Goal: Task Accomplishment & Management: Manage account settings

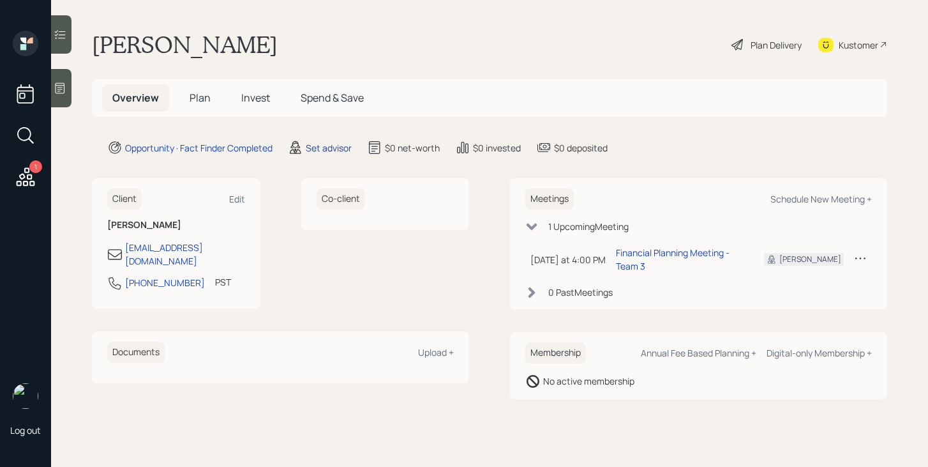
click at [343, 151] on div "Set advisor" at bounding box center [329, 147] width 46 height 13
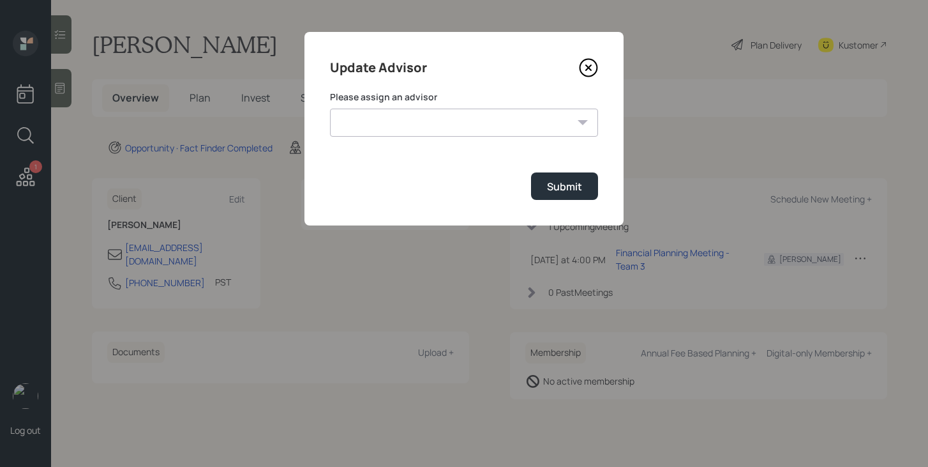
click at [437, 129] on select "[PERSON_NAME] [PERSON_NAME] End [PERSON_NAME] [PERSON_NAME] [PERSON_NAME] [PERS…" at bounding box center [464, 122] width 268 height 28
click at [592, 72] on icon at bounding box center [588, 67] width 19 height 19
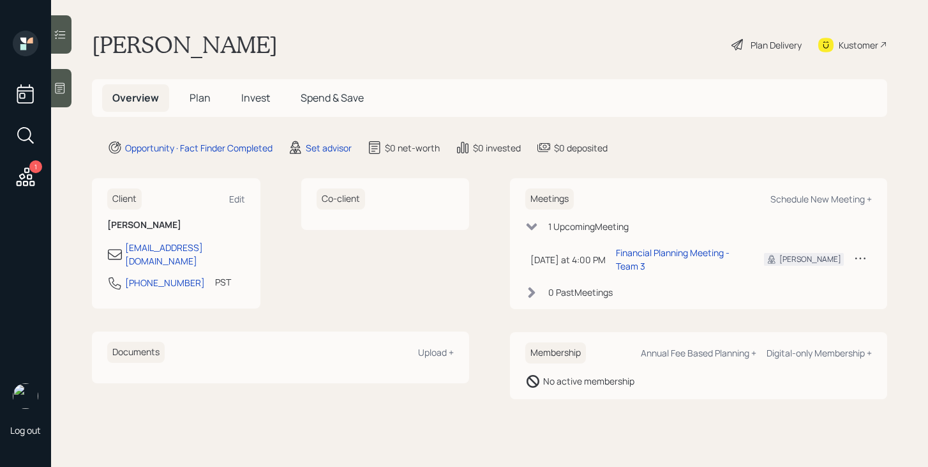
click at [199, 98] on span "Plan" at bounding box center [200, 98] width 21 height 14
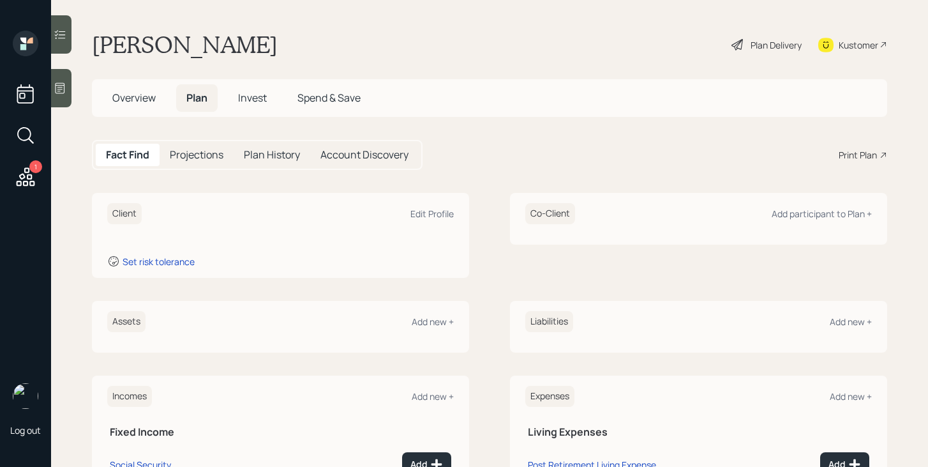
click at [140, 98] on span "Overview" at bounding box center [133, 98] width 43 height 14
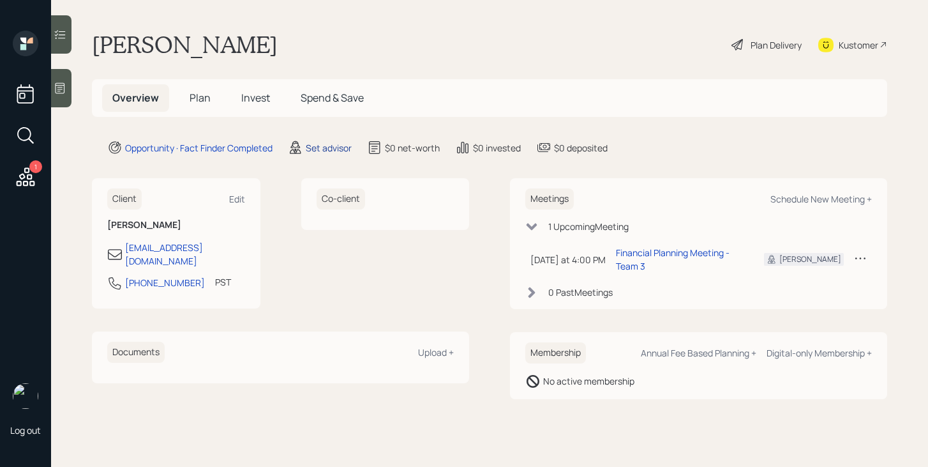
click at [325, 151] on div "Set advisor" at bounding box center [329, 147] width 46 height 13
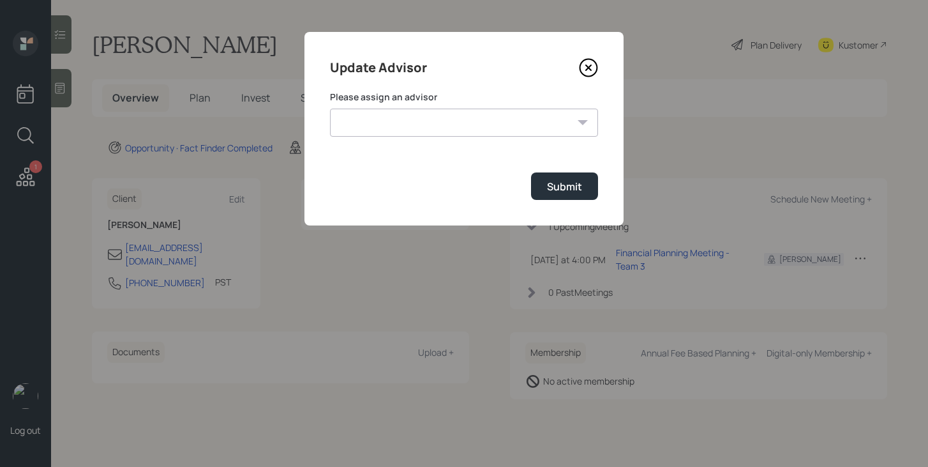
click at [412, 116] on select "Jonah Coleman Tyler End James DiStasi Treva Nostdahl Eric Schwartz Aleksandra S…" at bounding box center [464, 122] width 268 height 28
select select "bffa7908-1b2a-4c79-9bb6-f0ec9aed22d3"
click at [330, 108] on select "Jonah Coleman Tyler End James DiStasi Treva Nostdahl Eric Schwartz Aleksandra S…" at bounding box center [464, 122] width 268 height 28
click at [542, 184] on button "Submit" at bounding box center [564, 185] width 67 height 27
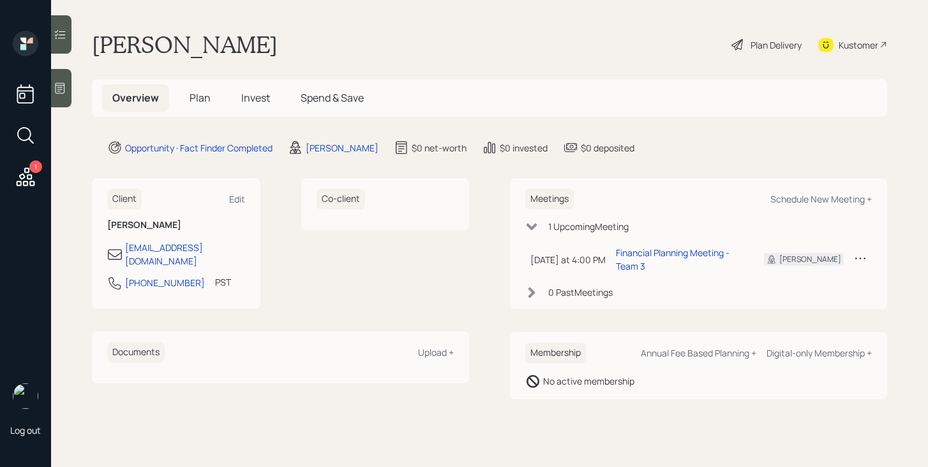
click at [206, 100] on span "Plan" at bounding box center [200, 98] width 21 height 14
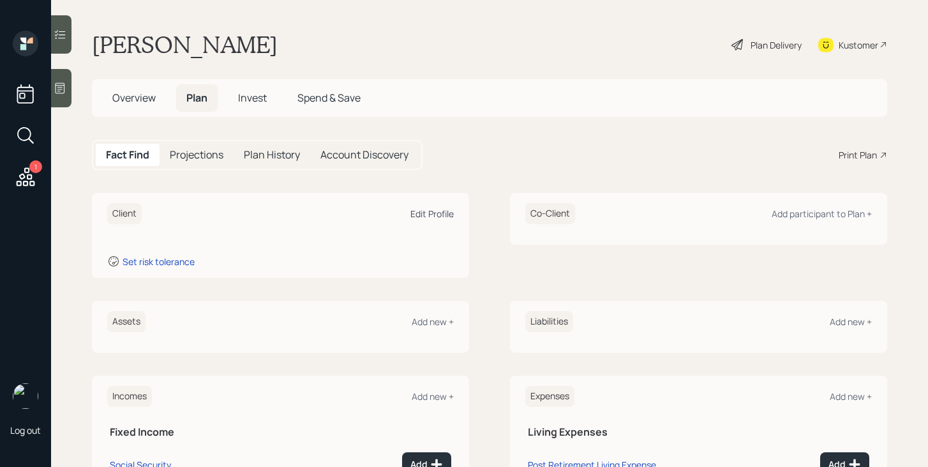
click at [434, 213] on div "Edit Profile" at bounding box center [431, 213] width 43 height 12
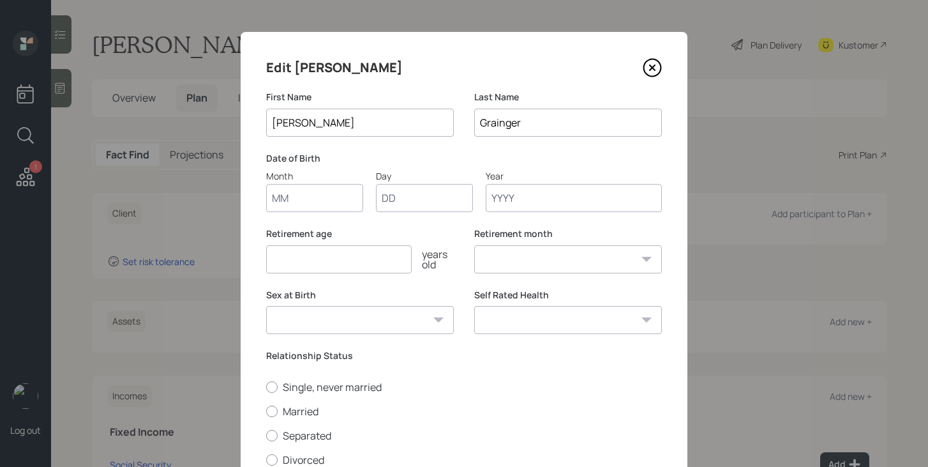
click at [300, 204] on input "Month" at bounding box center [314, 198] width 97 height 28
type input "04"
type input "21"
type input "1953"
select select "4"
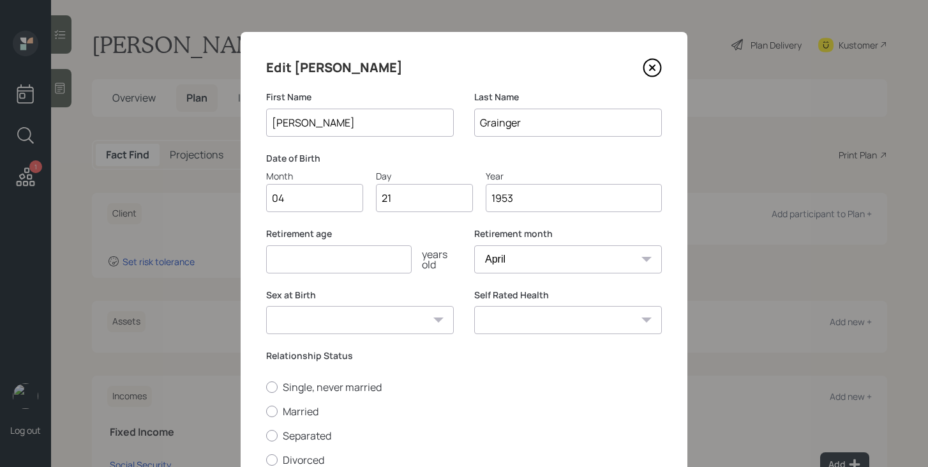
type input "1953"
click at [312, 265] on input "number" at bounding box center [339, 259] width 146 height 28
type input "67"
click at [336, 326] on select "Male Female Other / Prefer not to say" at bounding box center [360, 320] width 188 height 28
select select "male"
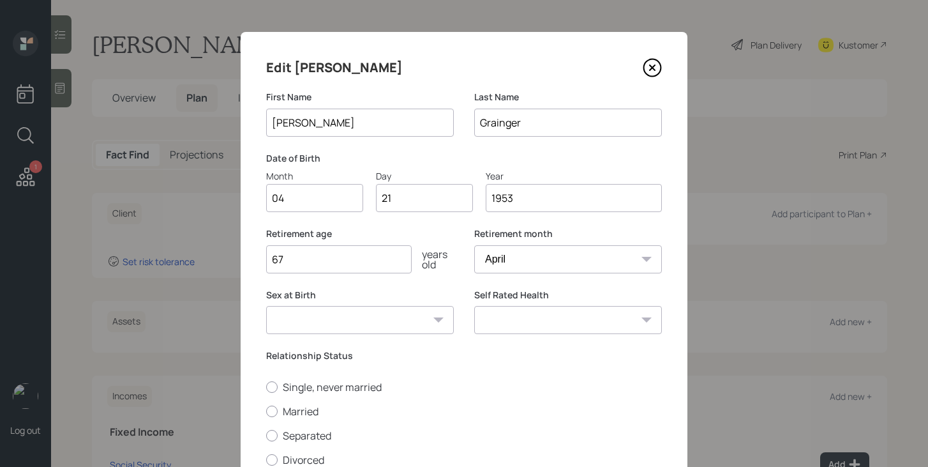
click at [266, 306] on select "Male Female Other / Prefer not to say" at bounding box center [360, 320] width 188 height 28
click at [519, 318] on select "Excellent Very Good Good Fair Poor" at bounding box center [568, 320] width 188 height 28
select select "good"
click at [474, 306] on select "Excellent Very Good Good Fair Poor" at bounding box center [568, 320] width 188 height 28
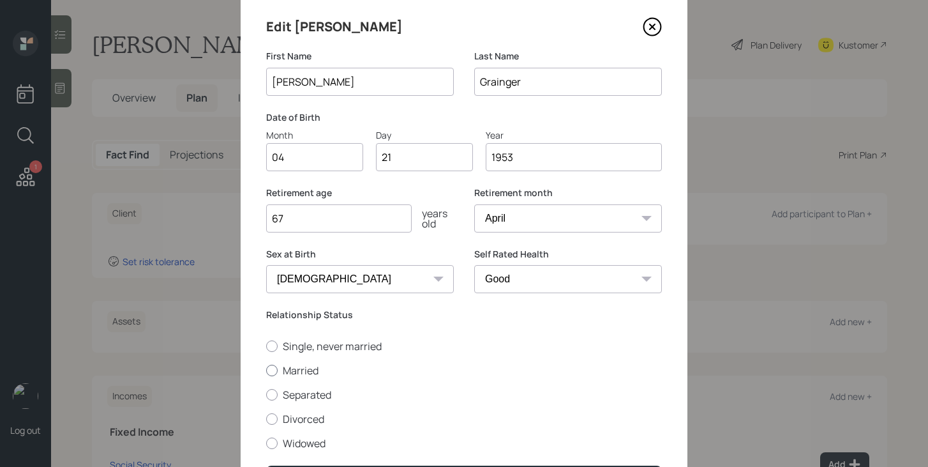
scroll to position [53, 0]
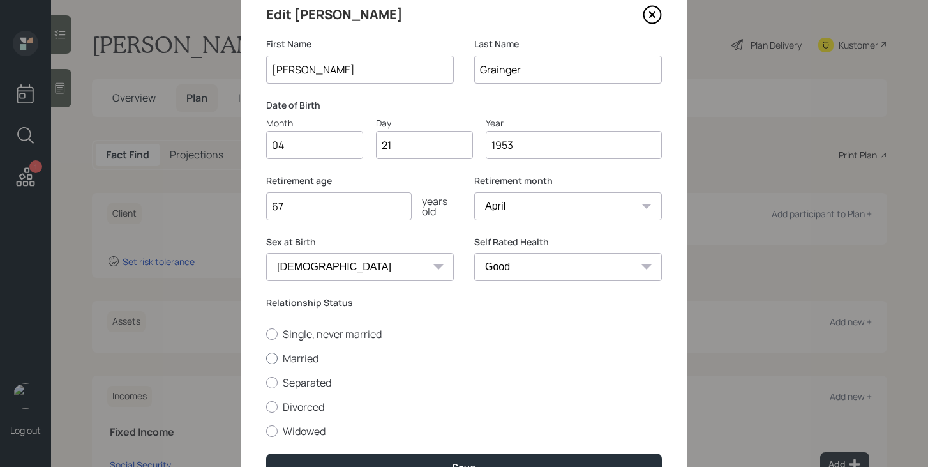
click at [303, 361] on label "Married" at bounding box center [464, 358] width 396 height 14
click at [266, 358] on input "Married" at bounding box center [265, 357] width 1 height 1
radio input "true"
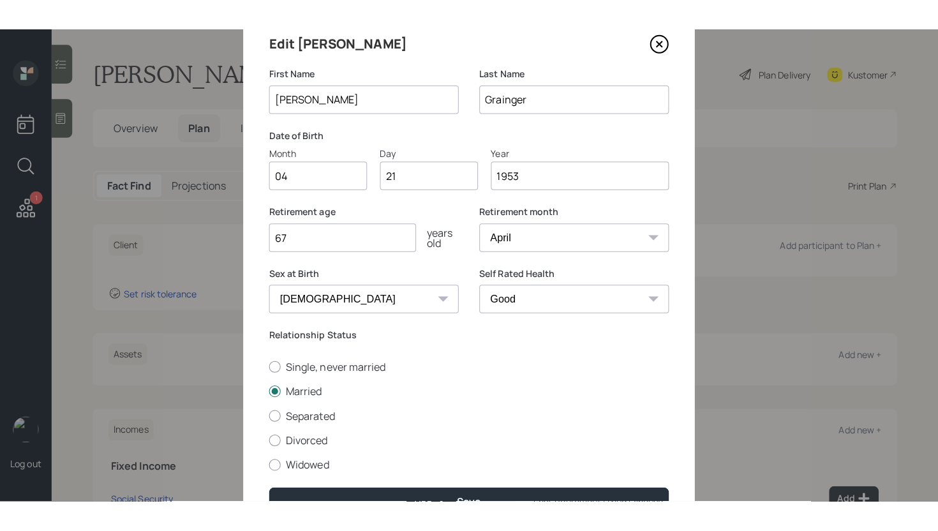
scroll to position [125, 0]
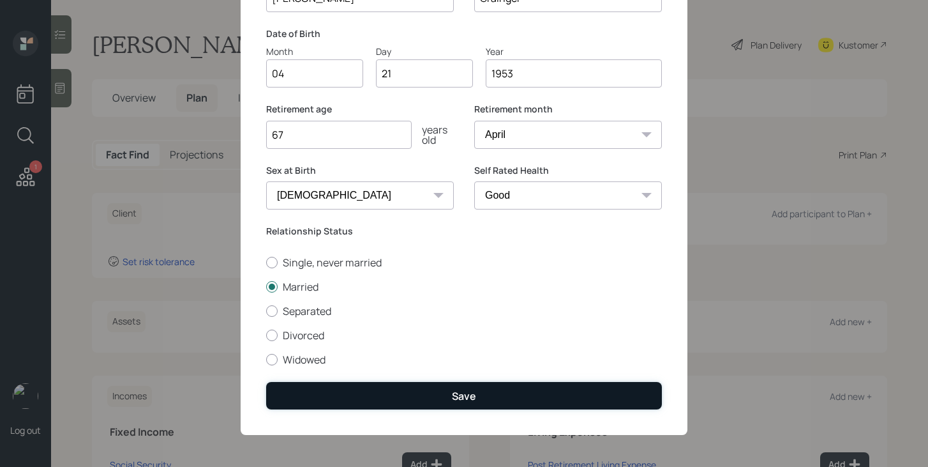
click at [403, 395] on button "Save" at bounding box center [464, 395] width 396 height 27
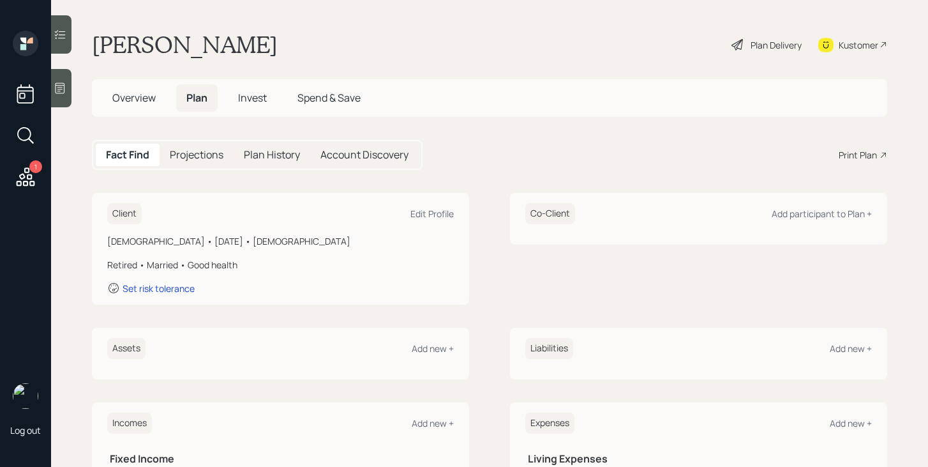
click at [832, 220] on div "Co-Client Add participant to Plan +" at bounding box center [698, 213] width 347 height 21
click at [832, 213] on div "Add participant to Plan +" at bounding box center [822, 213] width 100 height 12
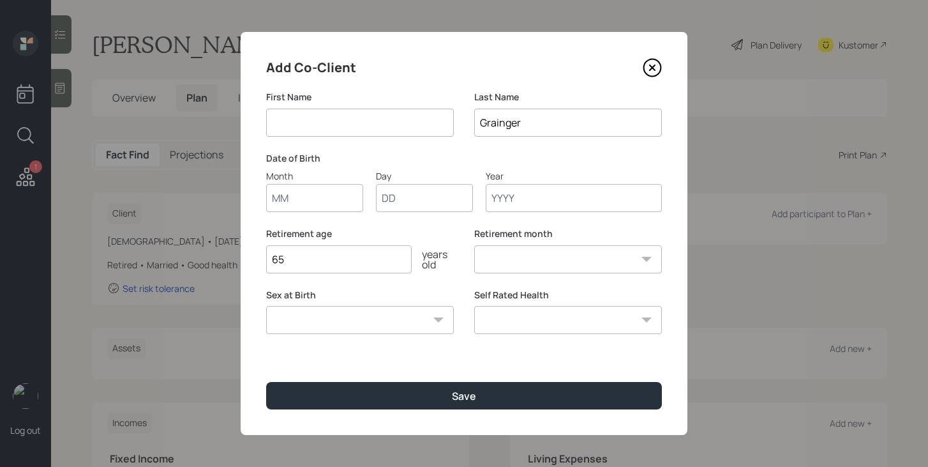
click at [382, 126] on input at bounding box center [360, 122] width 188 height 28
type input "[PERSON_NAME]"
click at [322, 206] on input "Month" at bounding box center [314, 198] width 97 height 28
type input "09"
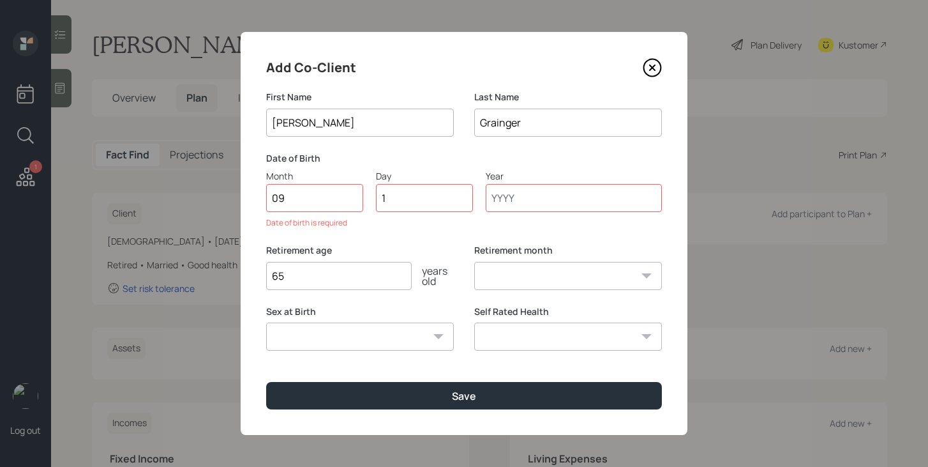
type input "17"
type input "1955"
select select "9"
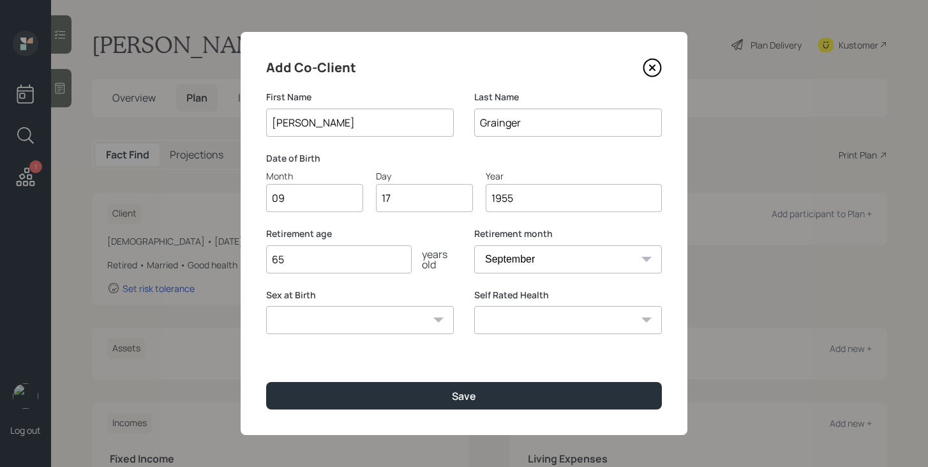
type input "1955"
click at [310, 265] on input "65" at bounding box center [339, 259] width 146 height 28
click at [361, 271] on input "65" at bounding box center [339, 259] width 146 height 28
click at [361, 267] on input "65" at bounding box center [339, 259] width 146 height 28
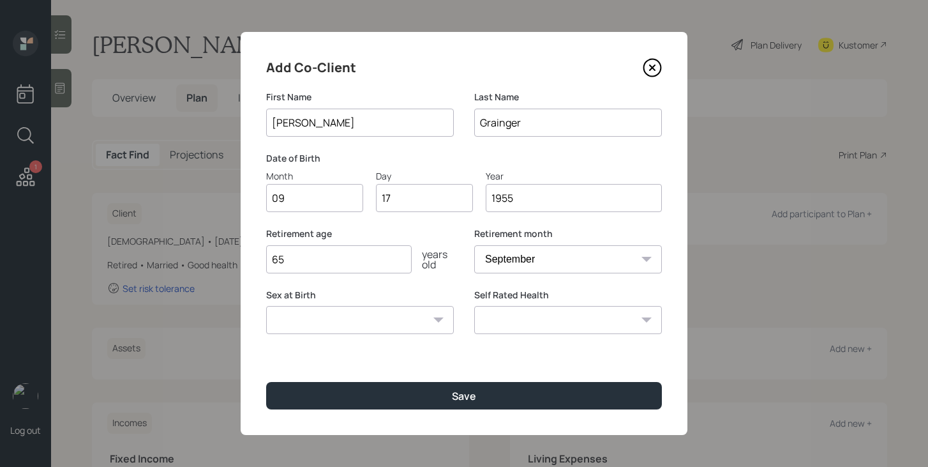
click at [361, 267] on input "65" at bounding box center [339, 259] width 146 height 28
click at [355, 267] on input "65" at bounding box center [339, 259] width 146 height 28
type input "6"
type input "72"
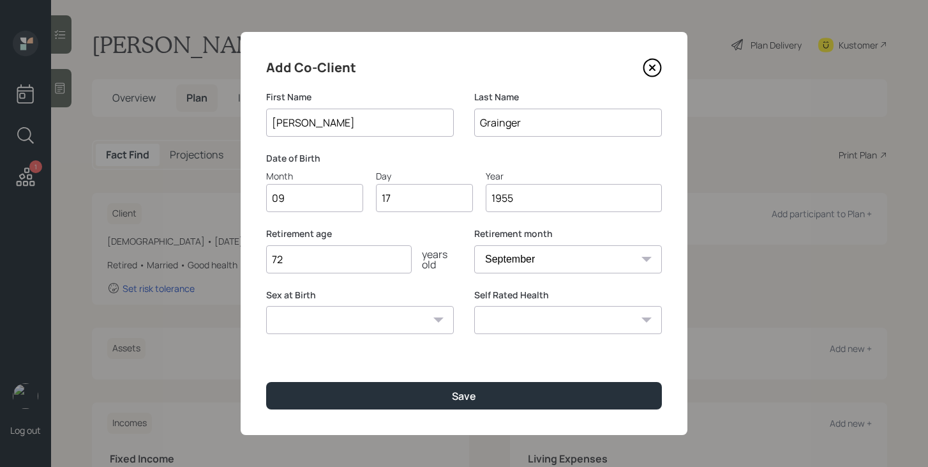
click at [401, 318] on select "Male Female Other / Prefer not to say" at bounding box center [360, 320] width 188 height 28
select select "female"
click at [266, 306] on select "Male Female Other / Prefer not to say" at bounding box center [360, 320] width 188 height 28
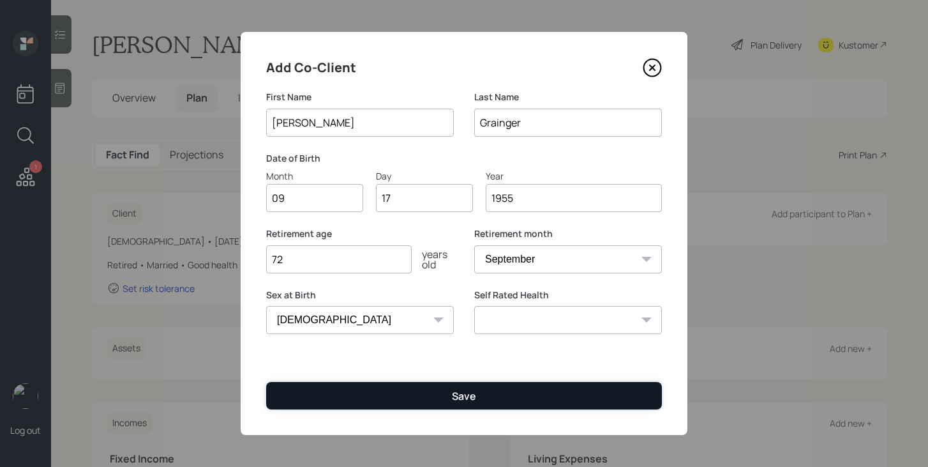
click at [477, 398] on button "Save" at bounding box center [464, 395] width 396 height 27
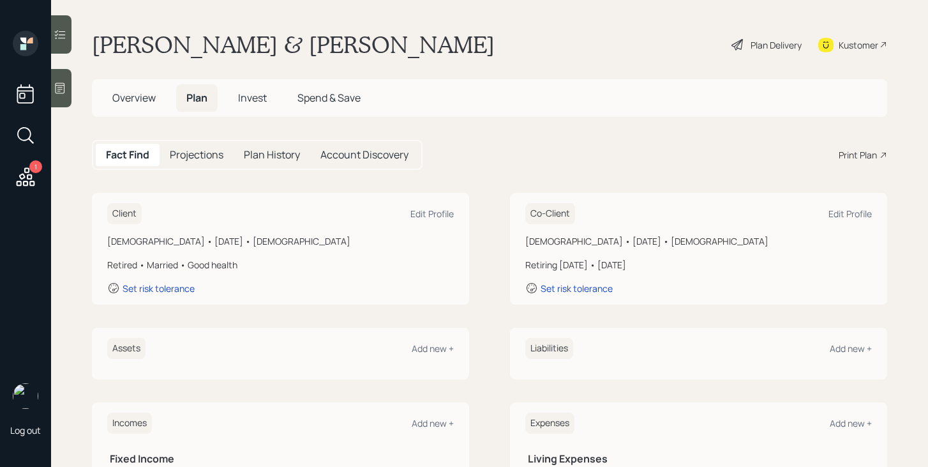
click at [767, 47] on div "Plan Delivery" at bounding box center [776, 44] width 51 height 13
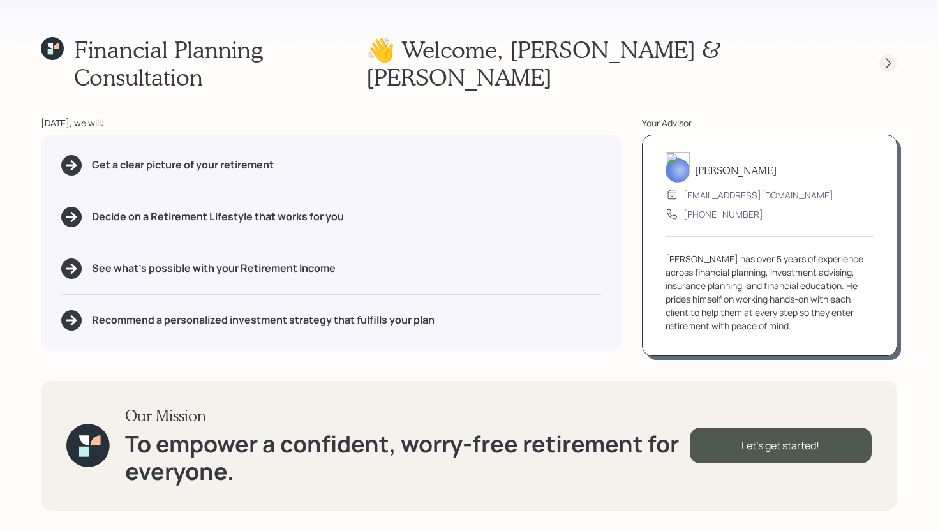
click at [888, 57] on icon at bounding box center [888, 63] width 13 height 13
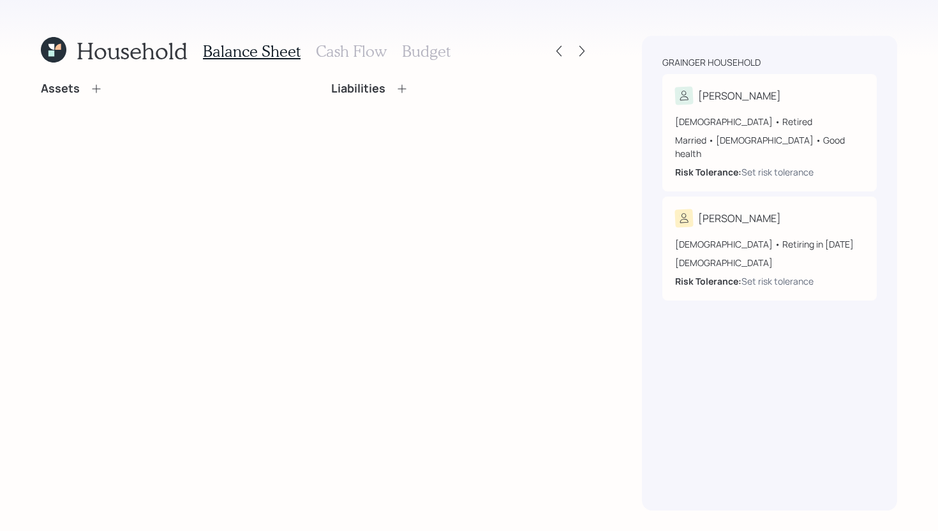
click at [98, 91] on icon at bounding box center [96, 88] width 13 height 13
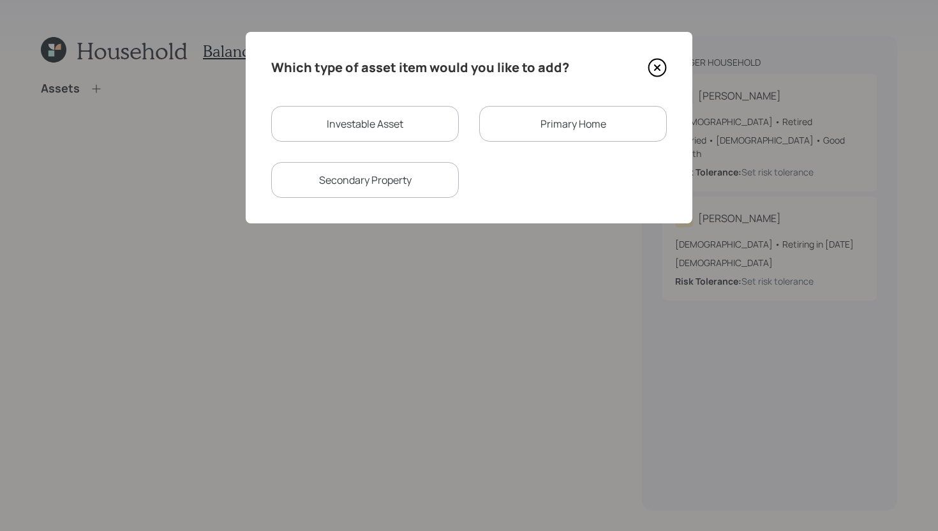
click at [347, 120] on div "Investable Asset" at bounding box center [365, 124] width 188 height 36
select select "taxable"
select select "balanced"
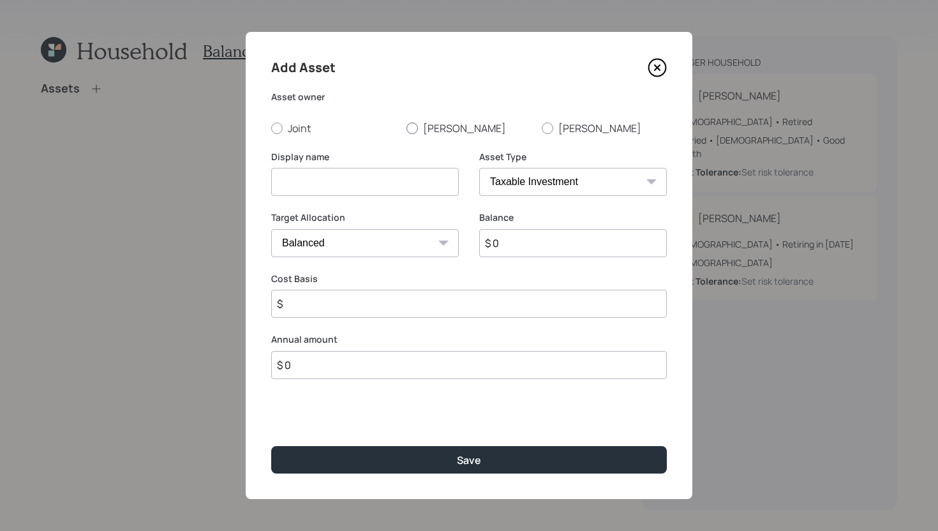
click at [424, 128] on label "[PERSON_NAME]" at bounding box center [469, 128] width 125 height 14
click at [407, 128] on input "[PERSON_NAME]" at bounding box center [406, 128] width 1 height 1
radio input "true"
click at [376, 179] on input at bounding box center [365, 182] width 188 height 28
click at [538, 244] on input "$ 0" at bounding box center [573, 243] width 188 height 28
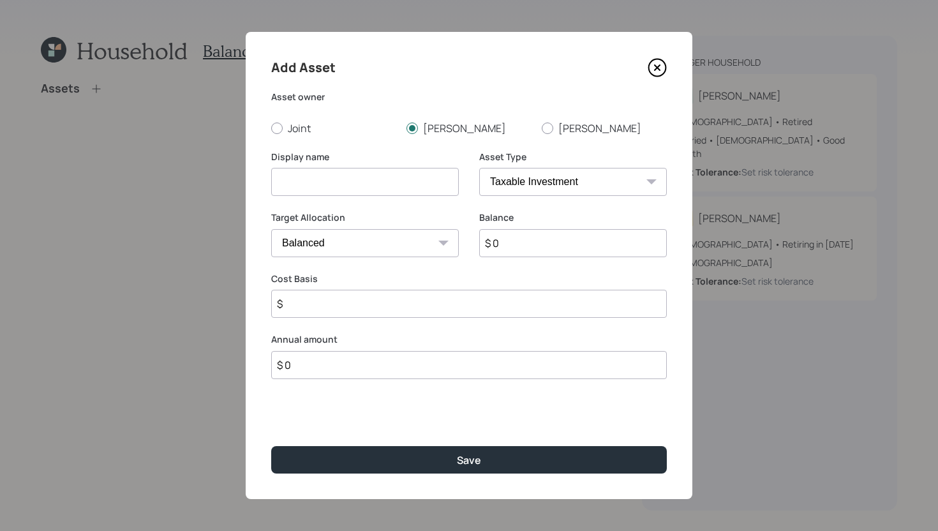
click at [538, 244] on input "$ 0" at bounding box center [573, 243] width 188 height 28
type input "$ 210,000"
click at [568, 170] on select "SEP IRA IRA Roth IRA 401(k) Roth 401(k) 403(b) Roth 403(b) 457(b) Roth 457(b) H…" at bounding box center [573, 182] width 188 height 28
select select "ira"
click at [479, 168] on select "SEP IRA IRA Roth IRA 401(k) Roth 401(k) 403(b) Roth 403(b) 457(b) Roth 457(b) H…" at bounding box center [573, 182] width 188 height 28
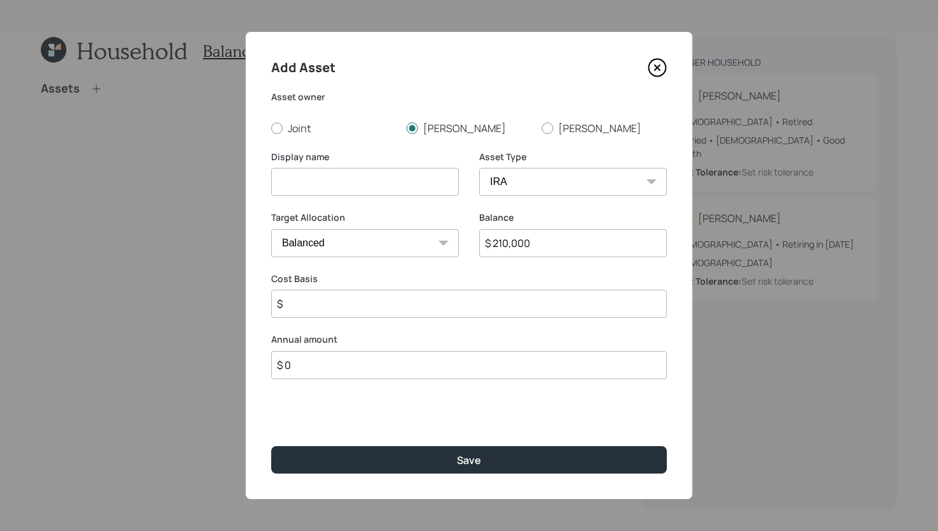
type input "$"
click at [353, 190] on input at bounding box center [365, 182] width 188 height 28
type input "Traditional IRA"
click at [394, 304] on input "$" at bounding box center [469, 304] width 396 height 28
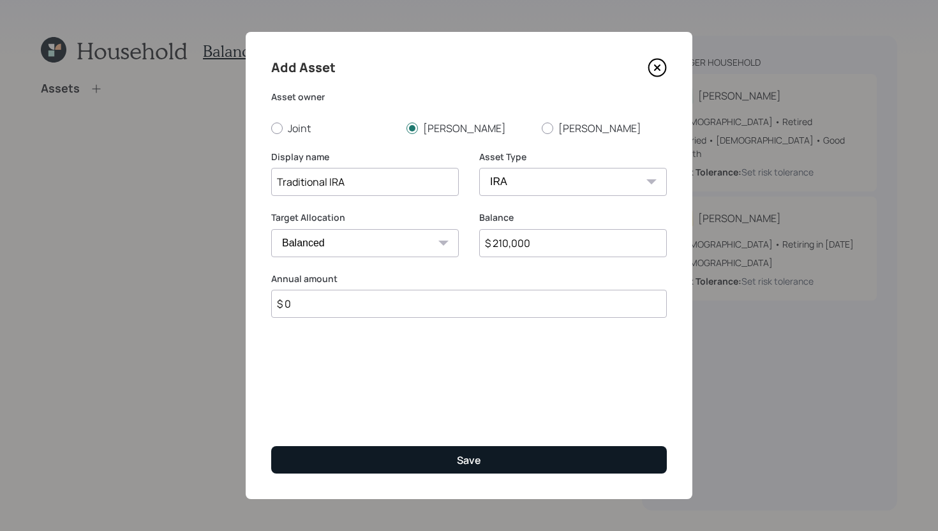
type input "$ 0"
click at [401, 449] on button "Save" at bounding box center [469, 459] width 396 height 27
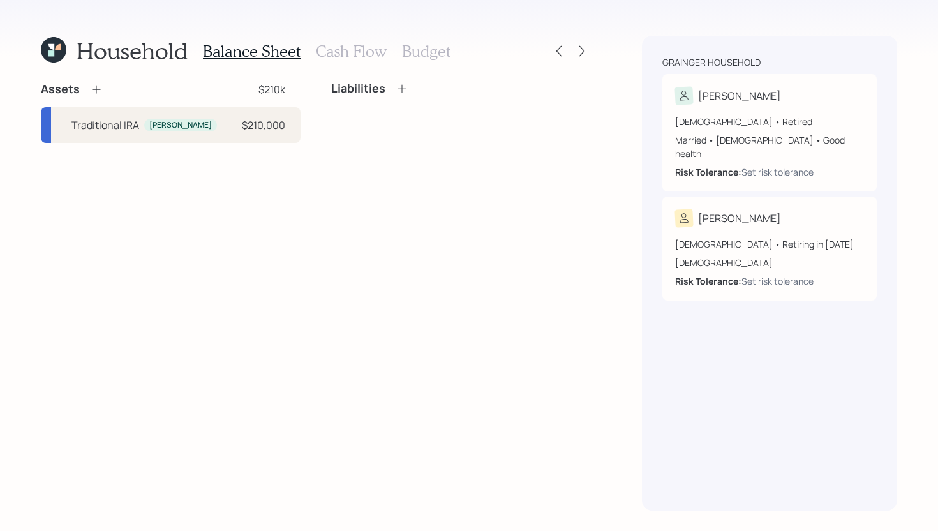
click at [97, 87] on icon at bounding box center [96, 89] width 13 height 13
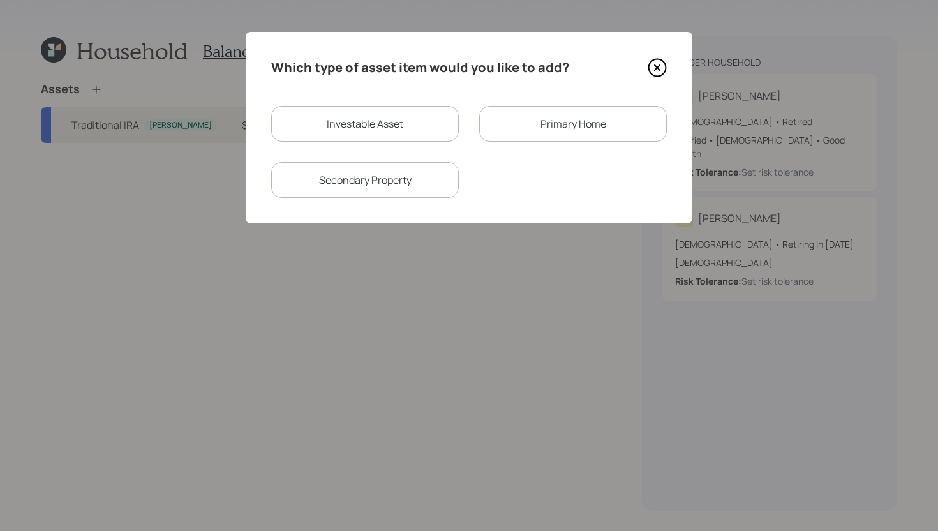
click at [358, 109] on div "Investable Asset" at bounding box center [365, 124] width 188 height 36
select select "taxable"
select select "balanced"
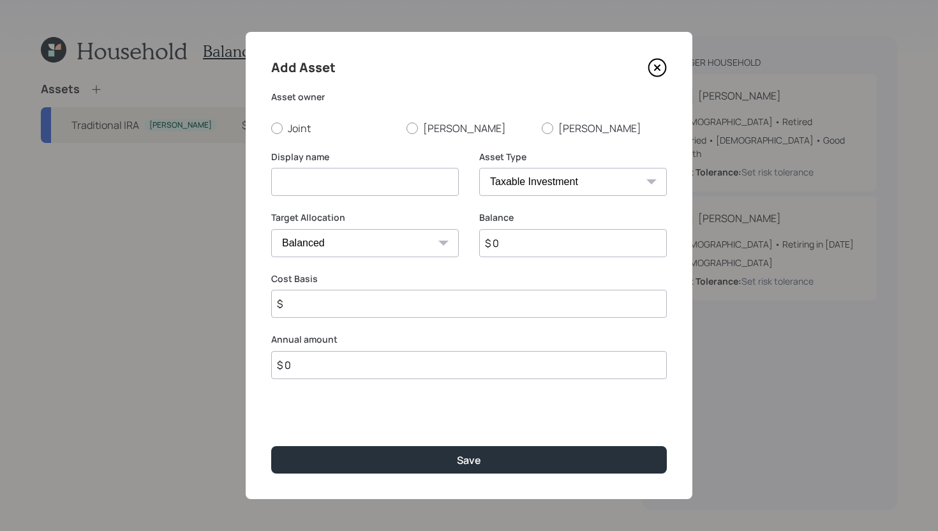
click at [406, 130] on div "Joint David Rosalina" at bounding box center [469, 128] width 396 height 14
click at [430, 122] on label "[PERSON_NAME]" at bounding box center [469, 128] width 125 height 14
click at [407, 128] on input "[PERSON_NAME]" at bounding box center [406, 128] width 1 height 1
radio input "true"
click at [500, 174] on select "SEP IRA IRA Roth IRA 401(k) Roth 401(k) 403(b) Roth 403(b) 457(b) Roth 457(b) H…" at bounding box center [573, 182] width 188 height 28
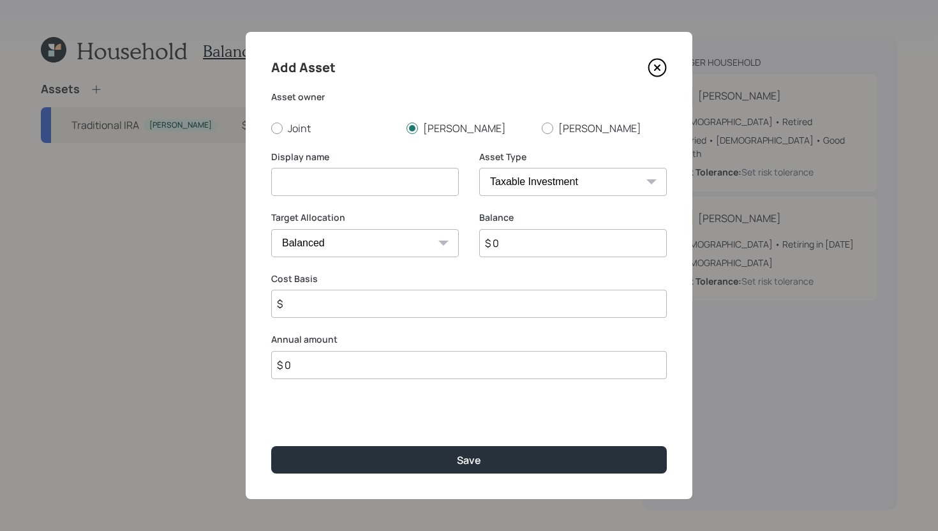
select select "emergency_fund"
click at [479, 168] on select "SEP IRA IRA Roth IRA 401(k) Roth 401(k) 403(b) Roth 403(b) 457(b) Roth 457(b) H…" at bounding box center [573, 182] width 188 height 28
click at [407, 178] on input at bounding box center [365, 182] width 188 height 28
click at [426, 242] on input "$ 0" at bounding box center [469, 243] width 396 height 28
click at [417, 179] on input "16000" at bounding box center [365, 182] width 188 height 28
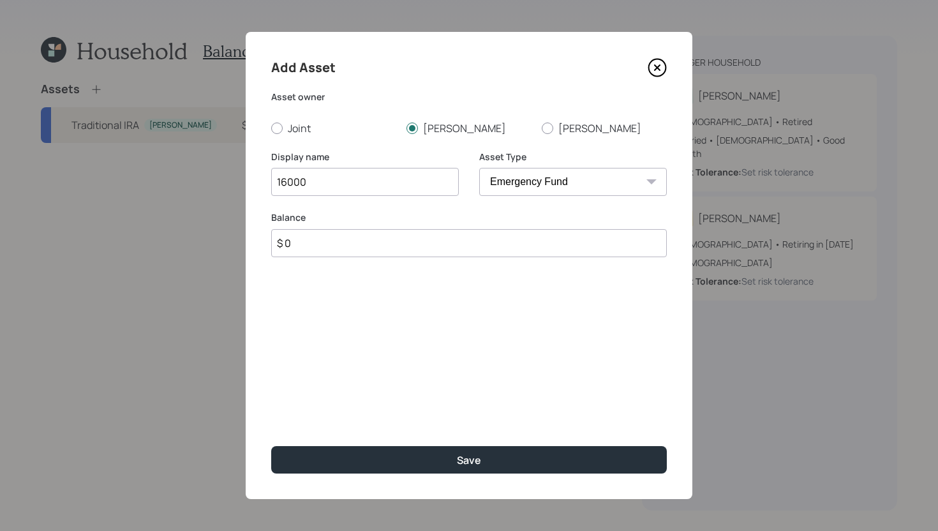
click at [417, 179] on input "16000" at bounding box center [365, 182] width 188 height 28
type input "Checking/Savings"
click at [413, 250] on input "$ 0" at bounding box center [469, 243] width 396 height 28
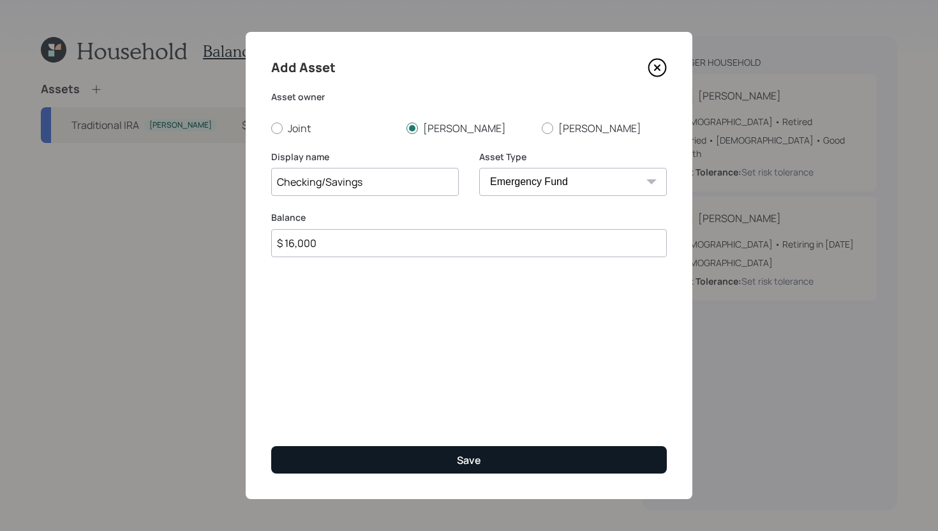
type input "$ 16,000"
click at [419, 446] on button "Save" at bounding box center [469, 459] width 396 height 27
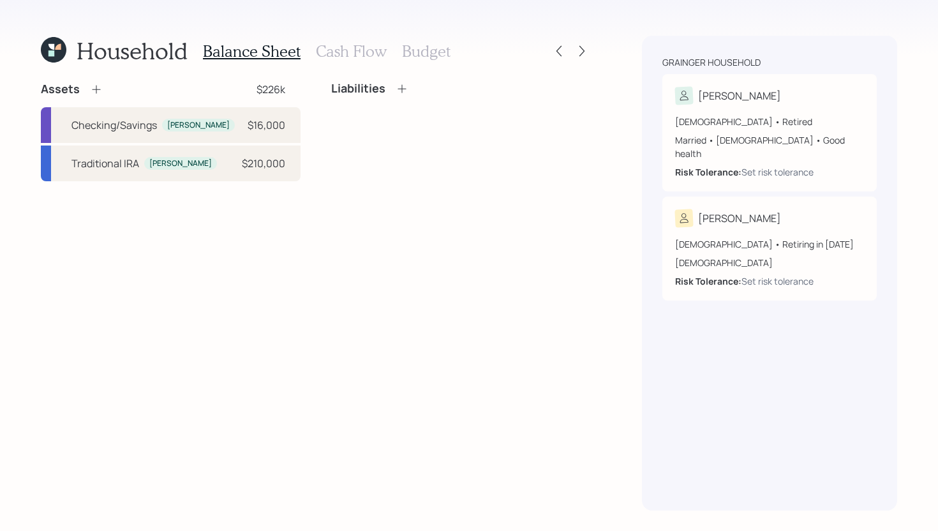
click at [98, 91] on icon at bounding box center [96, 89] width 13 height 13
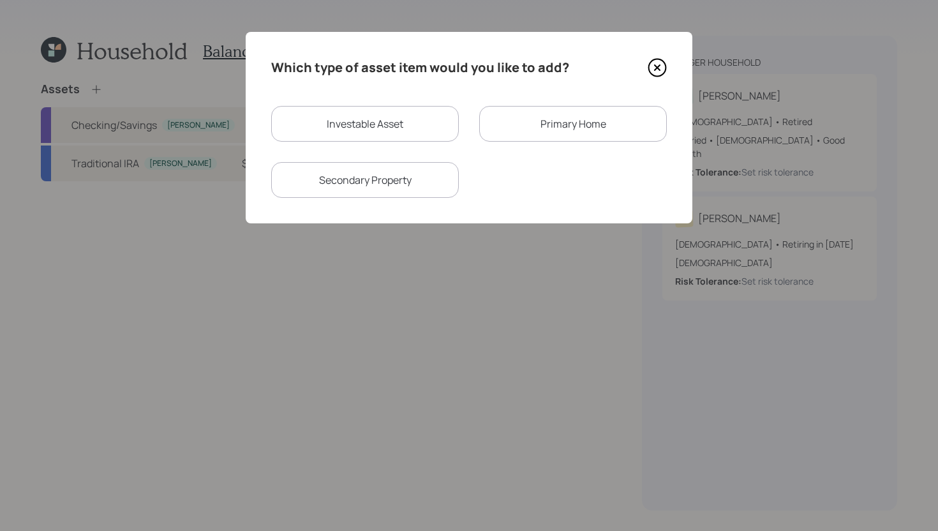
click at [599, 122] on div "Primary Home" at bounding box center [573, 124] width 188 height 36
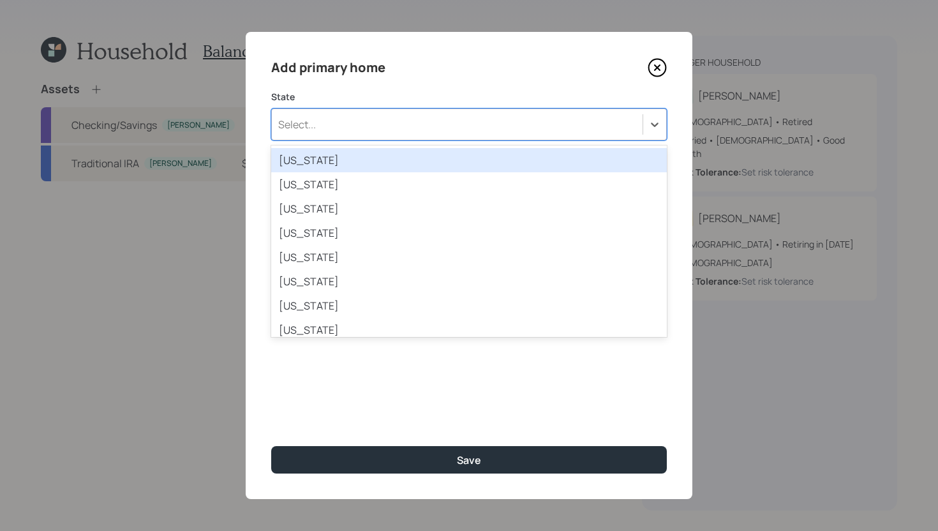
click at [572, 116] on div "Select..." at bounding box center [457, 125] width 371 height 22
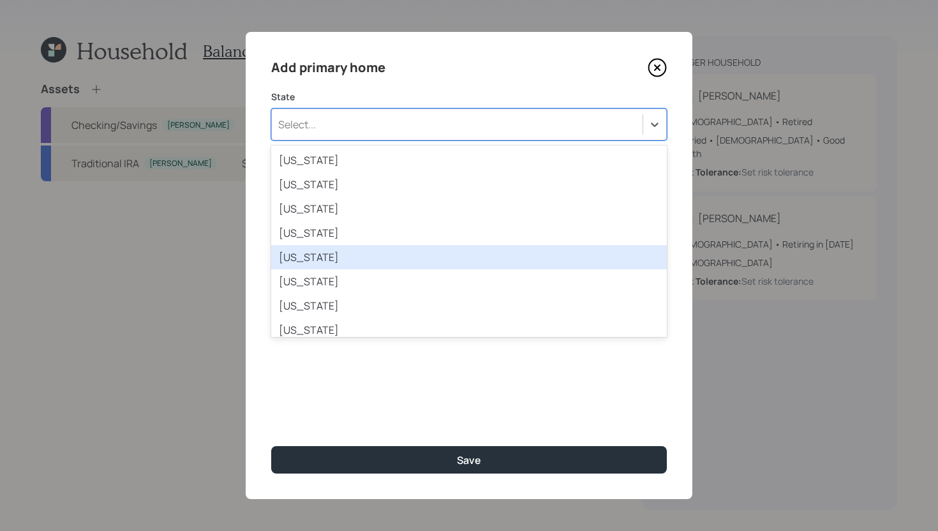
click at [385, 257] on div "California" at bounding box center [469, 257] width 396 height 24
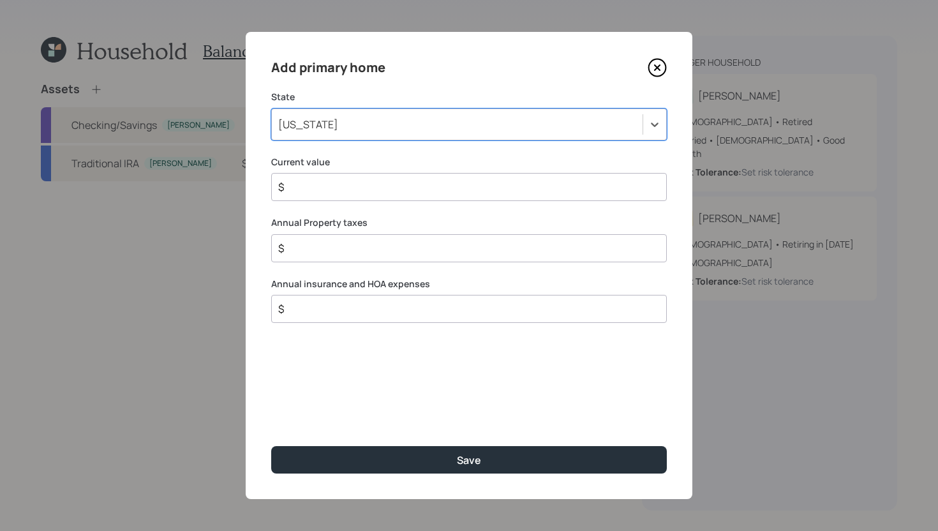
click at [361, 193] on input "$" at bounding box center [464, 186] width 374 height 15
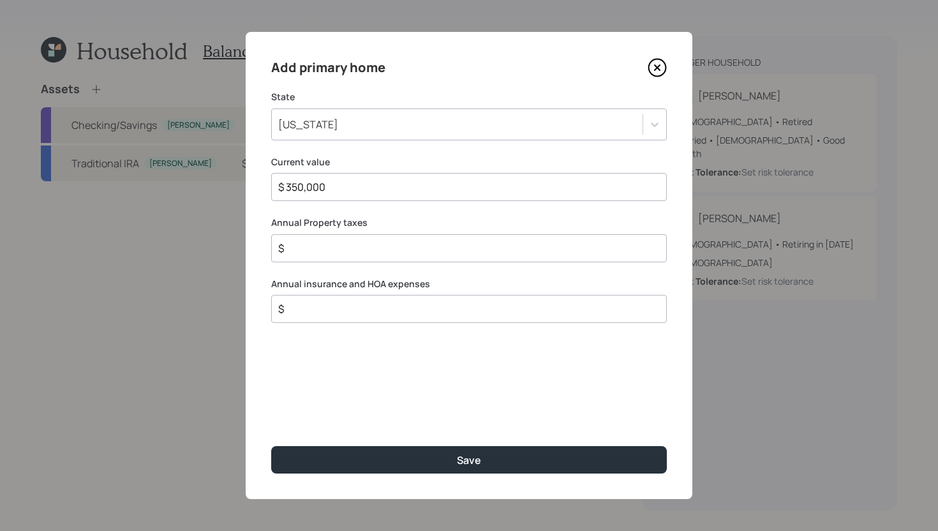
type input "$ 350,000"
click at [346, 252] on input "$" at bounding box center [464, 248] width 374 height 15
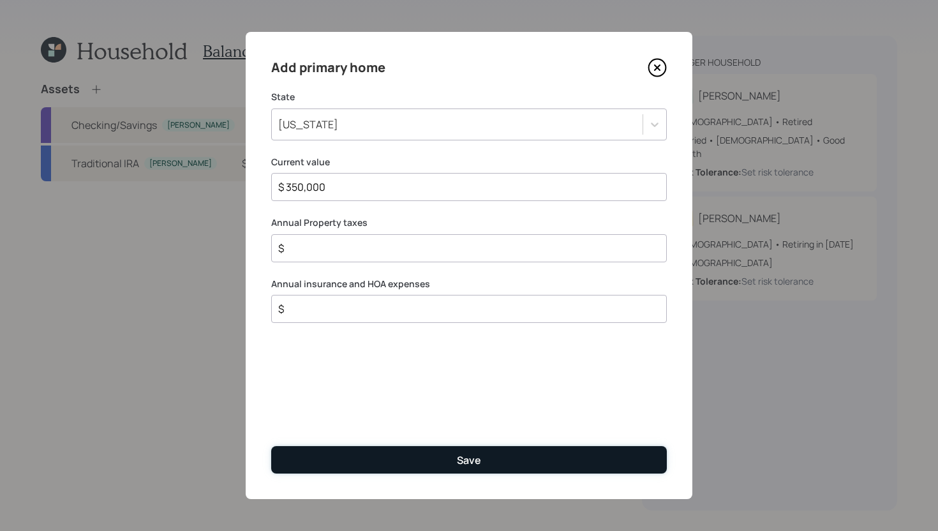
click at [371, 460] on button "Save" at bounding box center [469, 459] width 396 height 27
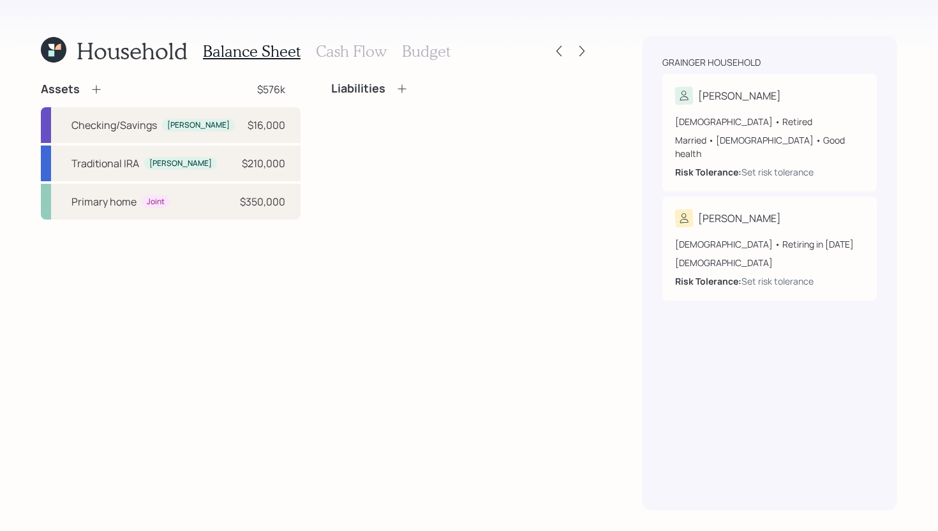
click at [400, 98] on div "Liabilities" at bounding box center [461, 94] width 260 height 24
click at [404, 88] on icon at bounding box center [402, 88] width 8 height 8
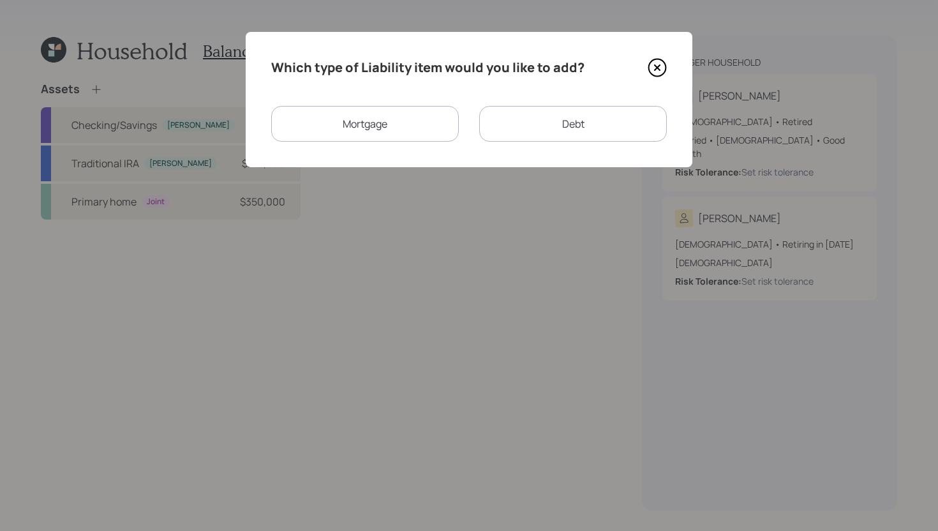
click at [408, 118] on div "Mortgage" at bounding box center [365, 124] width 188 height 36
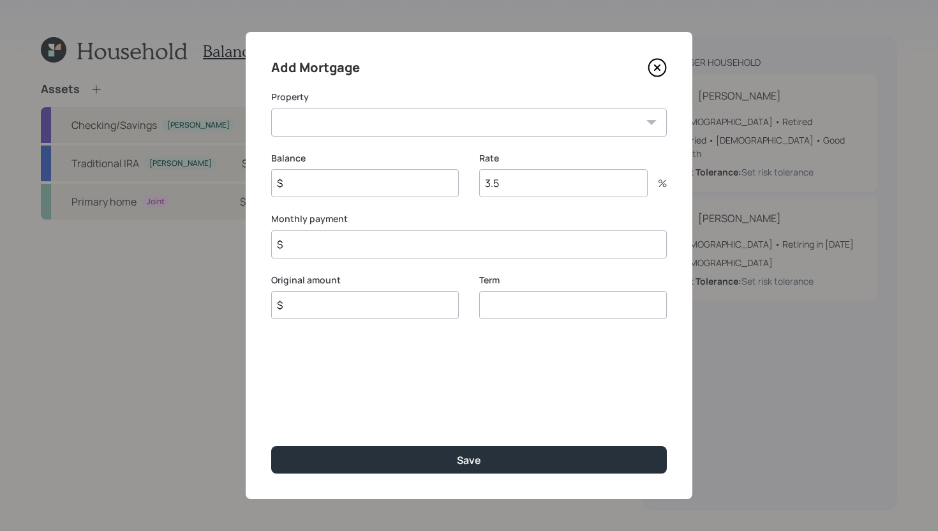
click at [408, 118] on select "CA Primary home" at bounding box center [469, 122] width 396 height 28
select select "89ddf316-b092-4b31-8cef-fdf9eeeb298a"
click at [271, 108] on select "CA Primary home" at bounding box center [469, 122] width 396 height 28
click at [347, 184] on input "$" at bounding box center [365, 183] width 188 height 28
type input "$ 46,000"
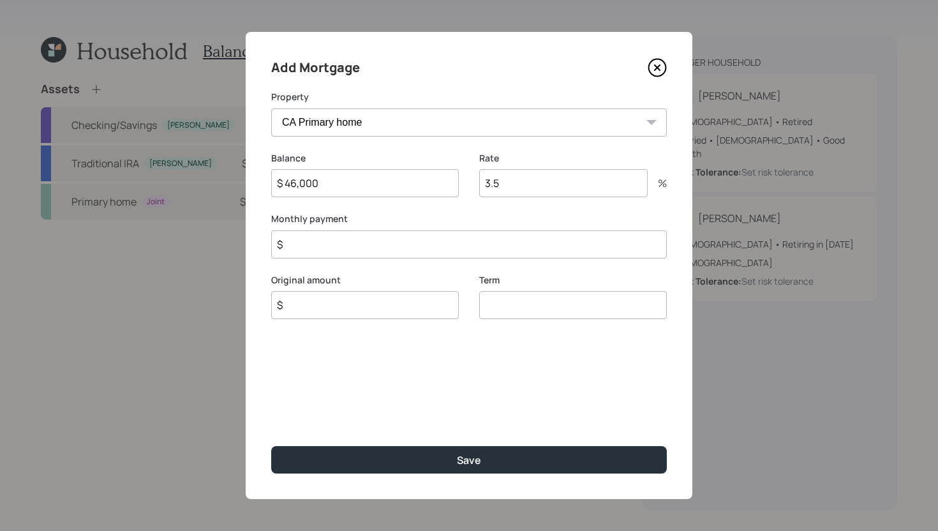
click at [580, 190] on input "3.5" at bounding box center [563, 183] width 168 height 28
type input "3.75"
click at [410, 308] on input "$" at bounding box center [365, 305] width 188 height 28
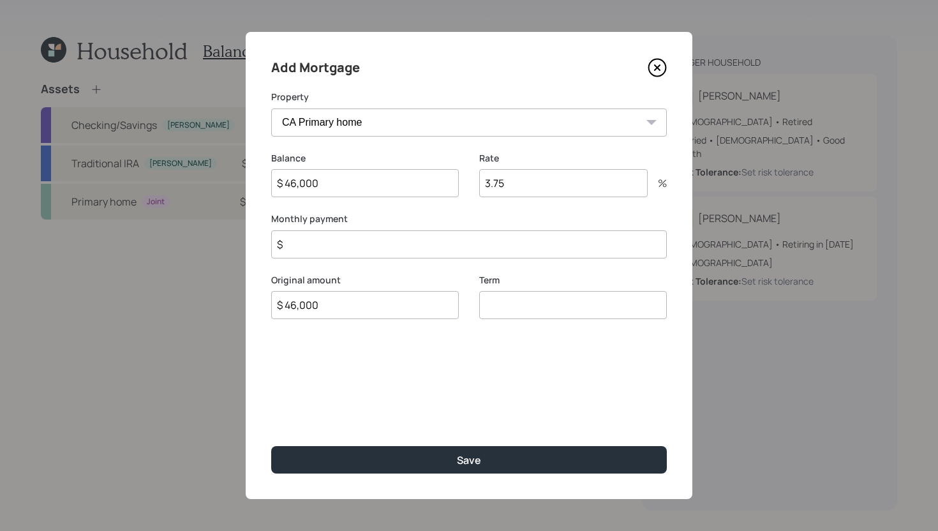
type input "$ 46,000"
click at [594, 306] on input "number" at bounding box center [573, 305] width 188 height 28
type input "-3"
type input "-0"
type input "30"
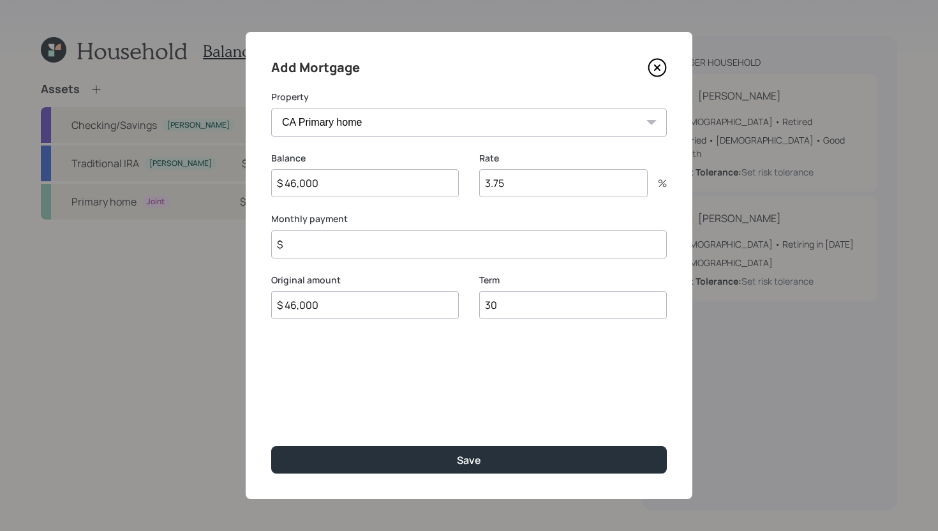
click at [454, 218] on label "Monthly payment" at bounding box center [469, 219] width 396 height 13
click at [454, 239] on input "$" at bounding box center [469, 244] width 396 height 28
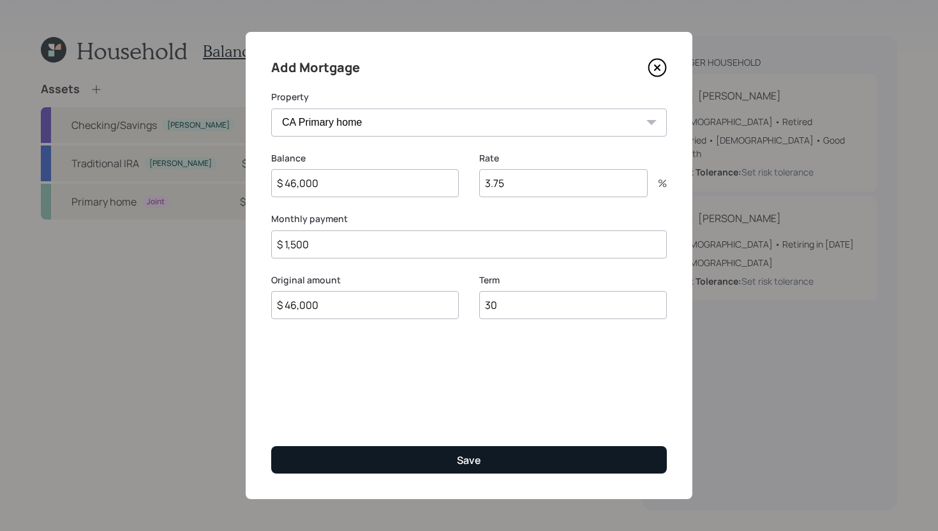
type input "$ 1,500"
click at [503, 456] on button "Save" at bounding box center [469, 459] width 396 height 27
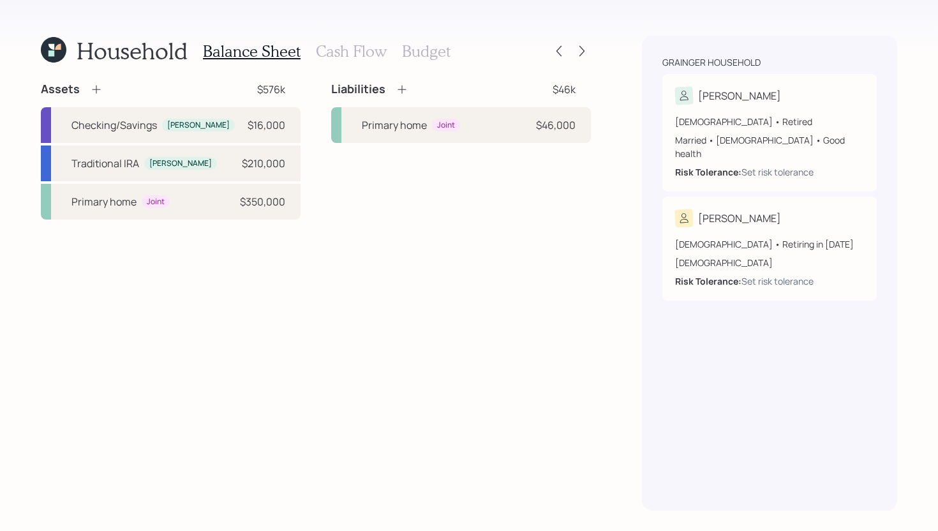
click at [365, 47] on h3 "Cash Flow" at bounding box center [351, 51] width 71 height 19
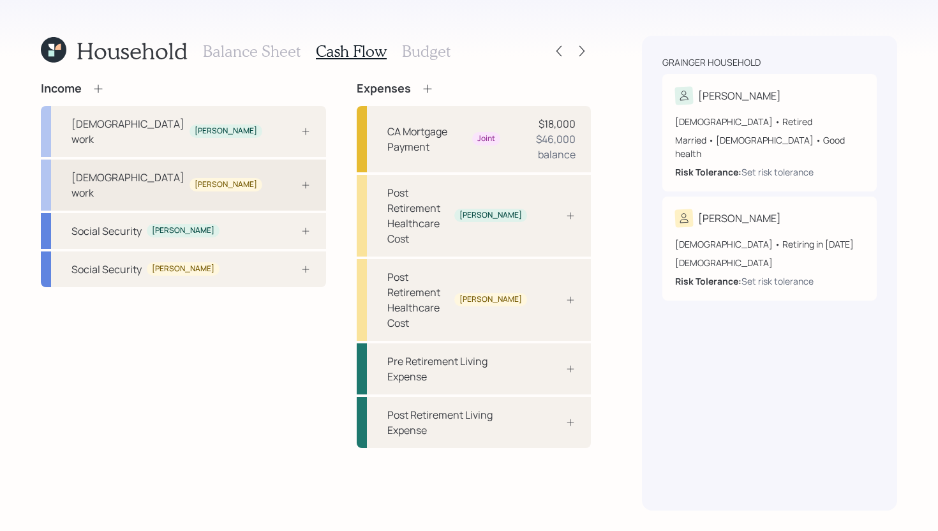
click at [236, 162] on div "Full-time work Rosalina" at bounding box center [183, 185] width 285 height 51
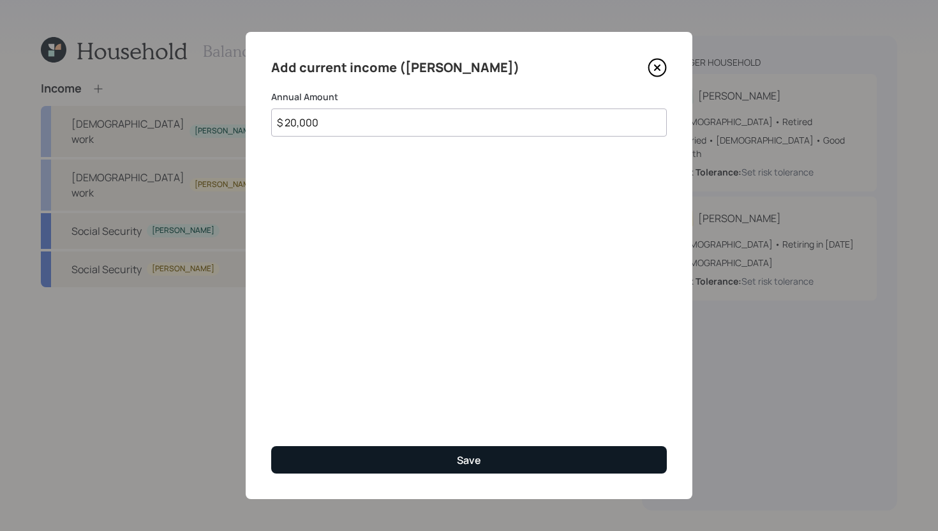
type input "$ 20,000"
click at [382, 463] on button "Save" at bounding box center [469, 459] width 396 height 27
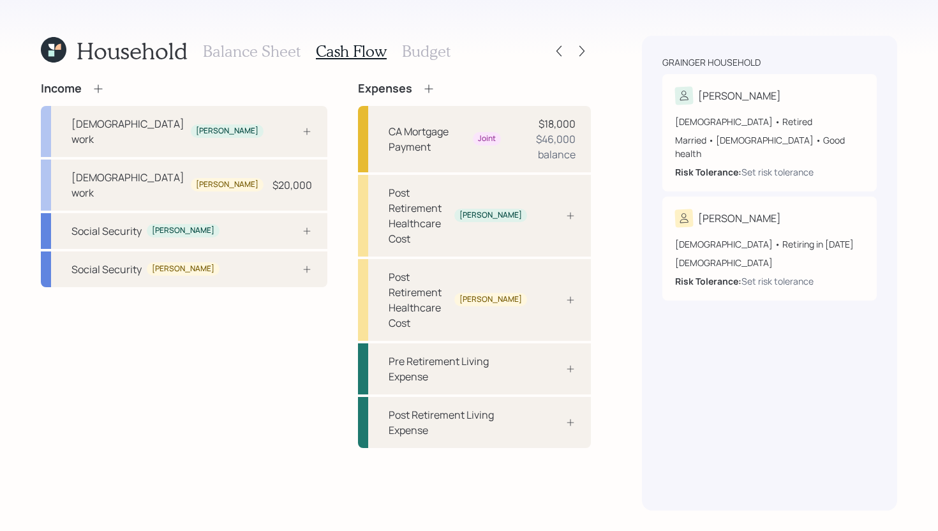
click at [96, 90] on icon at bounding box center [98, 88] width 13 height 13
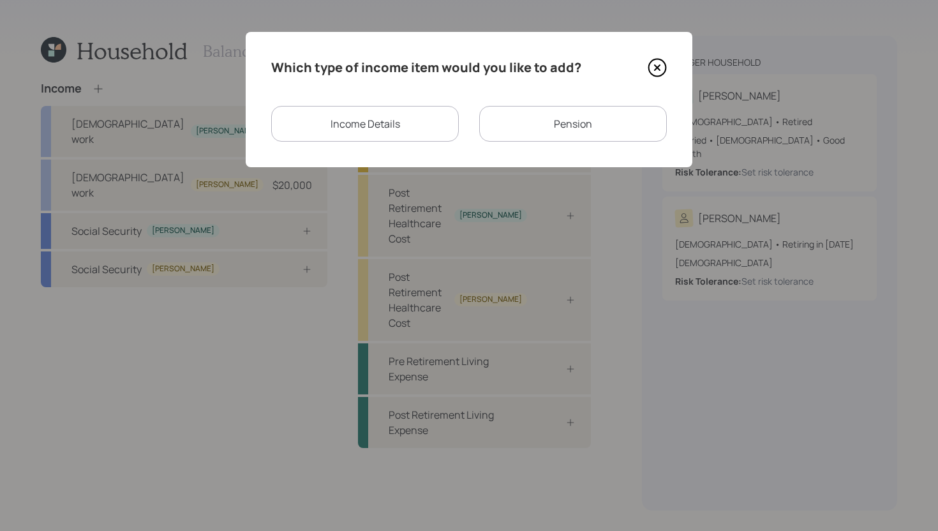
click at [516, 128] on div "Pension" at bounding box center [573, 124] width 188 height 36
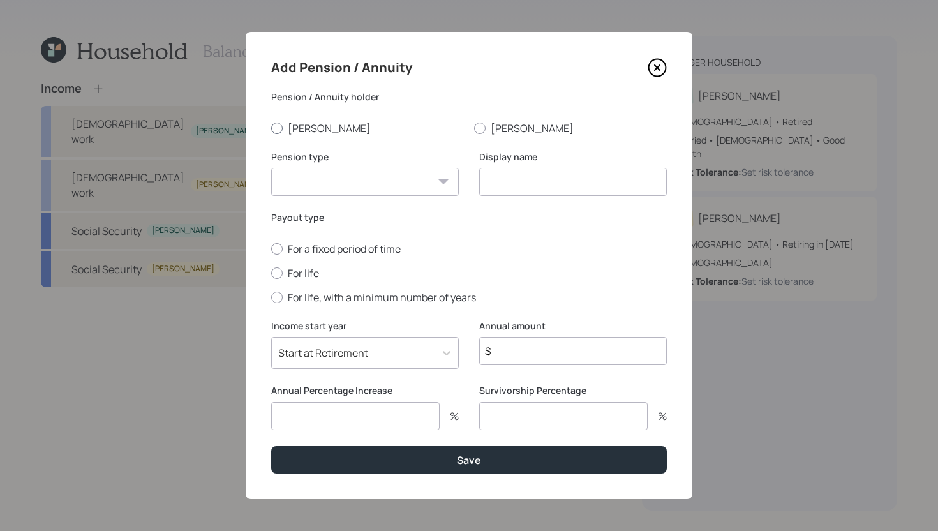
click at [285, 123] on label "[PERSON_NAME]" at bounding box center [367, 128] width 193 height 14
click at [271, 128] on input "[PERSON_NAME]" at bounding box center [271, 128] width 1 height 1
radio input "true"
click at [326, 187] on select "Pension Annuity" at bounding box center [365, 182] width 188 height 28
select select "pension"
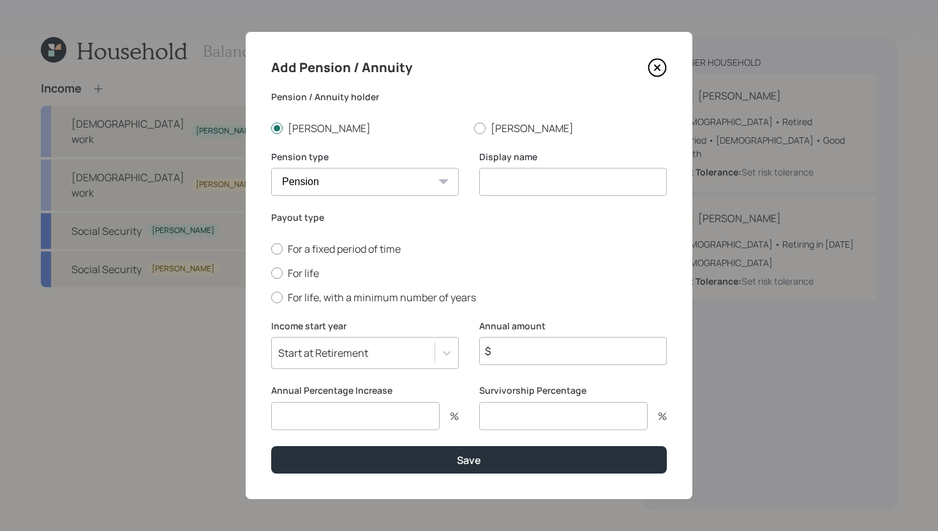
click at [271, 168] on select "Pension Annuity" at bounding box center [365, 182] width 188 height 28
click at [516, 187] on input at bounding box center [573, 182] width 188 height 28
type input "Pension"
click at [308, 274] on label "For life" at bounding box center [469, 273] width 396 height 14
click at [271, 273] on input "For life" at bounding box center [271, 273] width 1 height 1
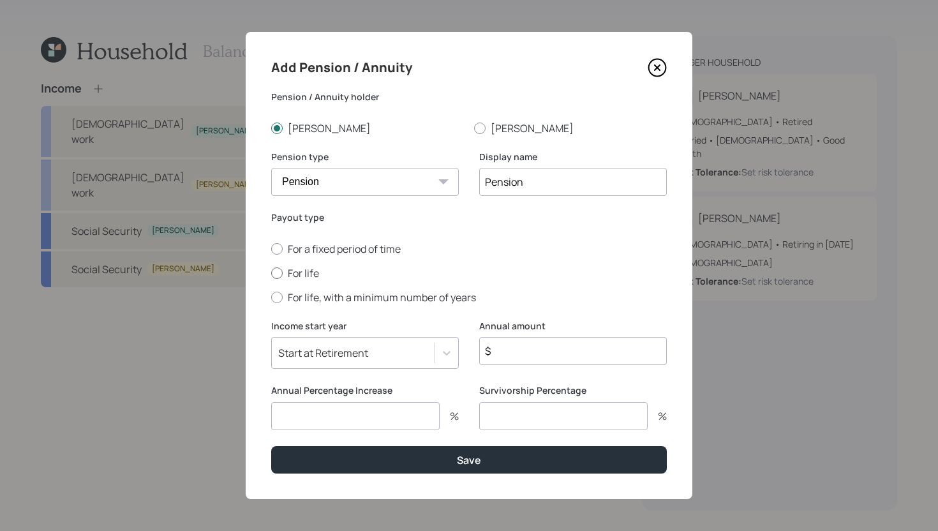
radio input "true"
click at [537, 342] on input "$" at bounding box center [573, 351] width 188 height 28
click at [537, 345] on input "$" at bounding box center [573, 351] width 188 height 28
type input "$ 7,900"
click at [403, 414] on input "number" at bounding box center [355, 416] width 168 height 28
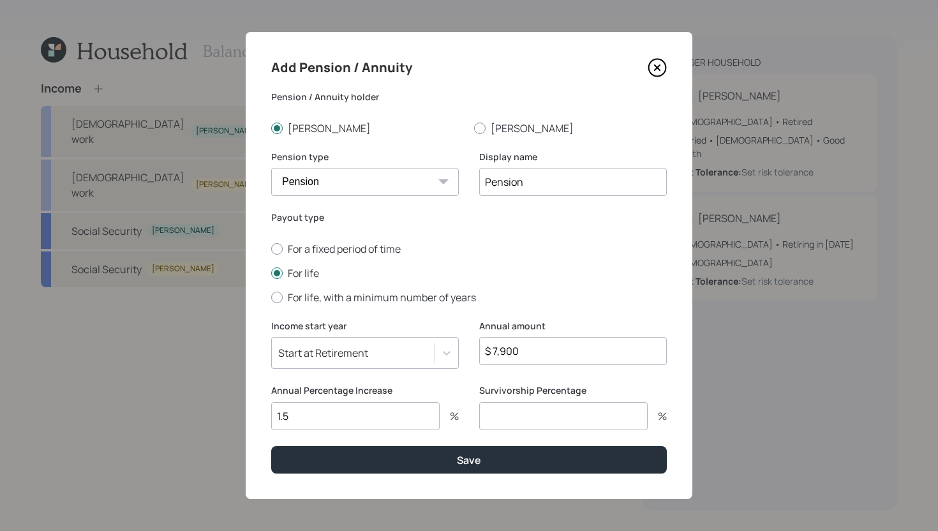
type input "1.5"
click at [527, 412] on input "number" at bounding box center [563, 416] width 168 height 28
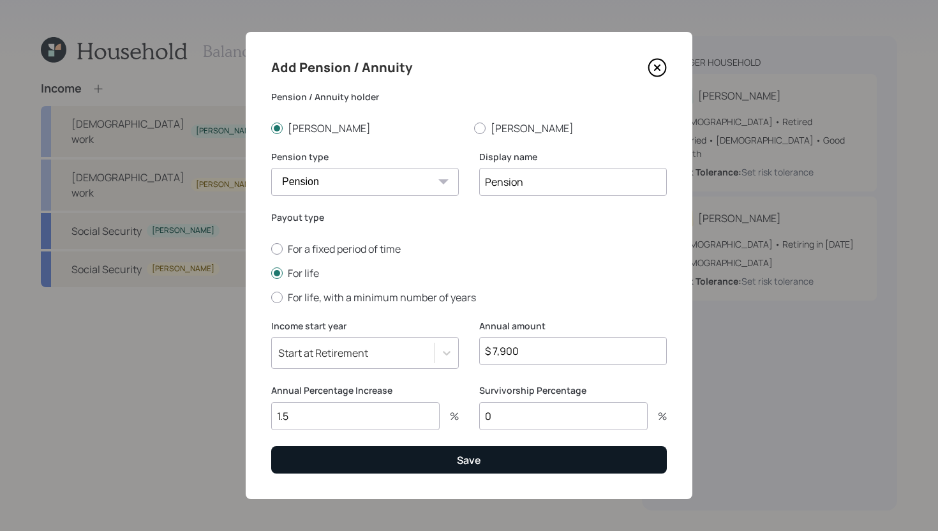
type input "0"
click at [528, 456] on button "Save" at bounding box center [469, 459] width 396 height 27
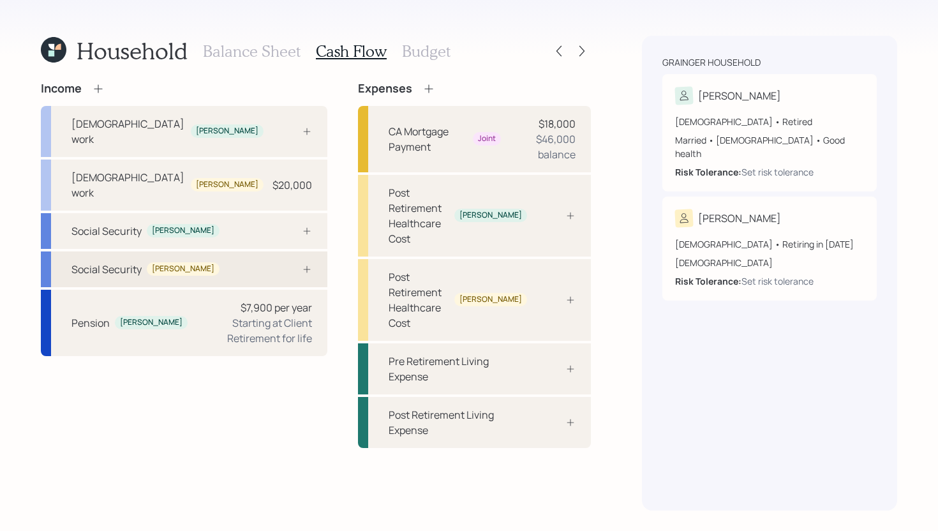
click at [245, 251] on div "Social Security Rosalina" at bounding box center [184, 269] width 287 height 36
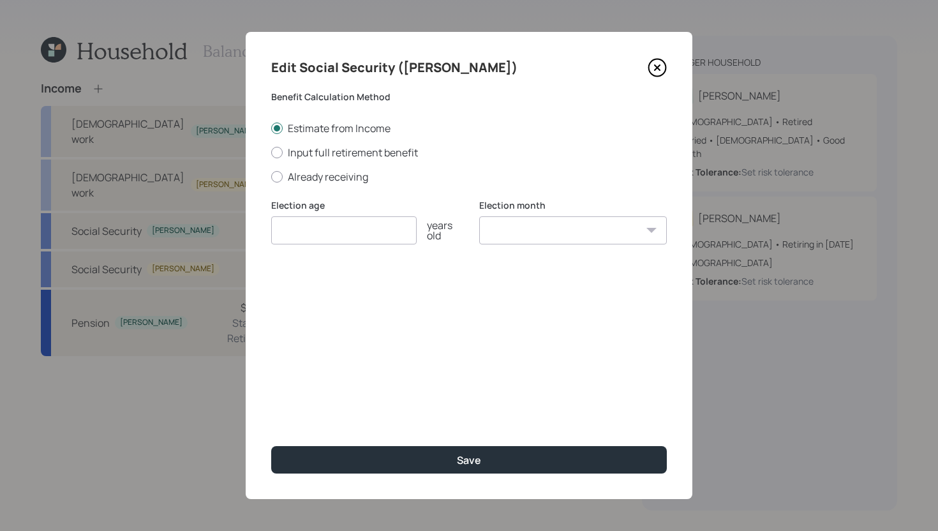
click at [328, 167] on div "Estimate from Income Input full retirement benefit Already receiving" at bounding box center [469, 152] width 396 height 63
click at [328, 174] on label "Already receiving" at bounding box center [469, 177] width 396 height 14
click at [271, 176] on input "Already receiving" at bounding box center [271, 176] width 1 height 1
radio input "true"
click at [322, 298] on input "$" at bounding box center [469, 292] width 396 height 28
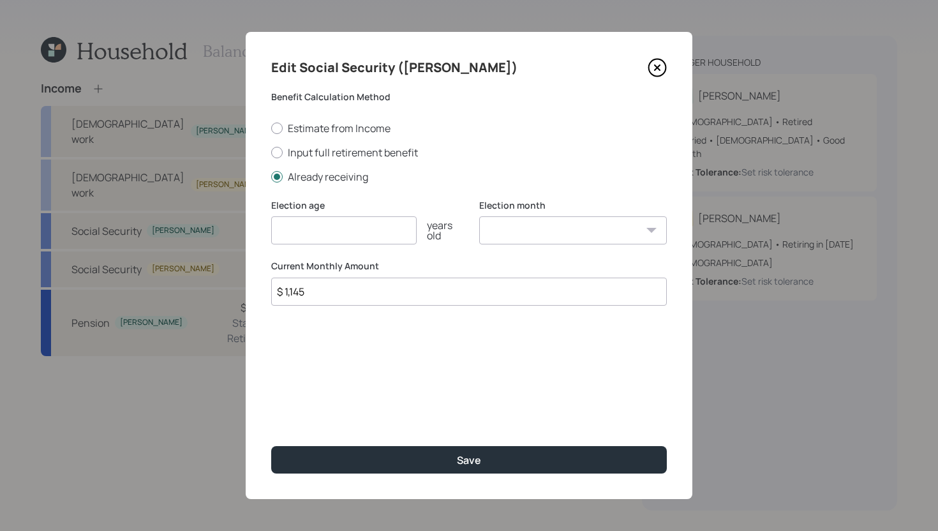
type input "$ 1,145"
click at [362, 227] on input "number" at bounding box center [344, 230] width 146 height 28
type input "70"
click at [558, 223] on select "January February March April May June July August September October November De…" at bounding box center [573, 230] width 188 height 28
click at [479, 216] on select "January February March April May June July August September October November De…" at bounding box center [573, 230] width 188 height 28
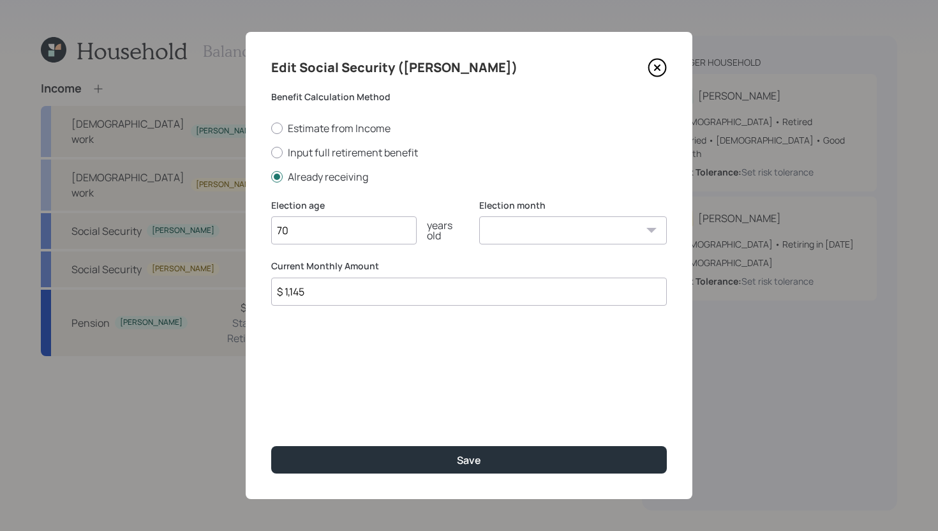
click at [557, 241] on select "January February March April May June July August September October November De…" at bounding box center [573, 230] width 188 height 28
select select "1"
click at [479, 216] on select "January February March April May June July August September October November De…" at bounding box center [573, 230] width 188 height 28
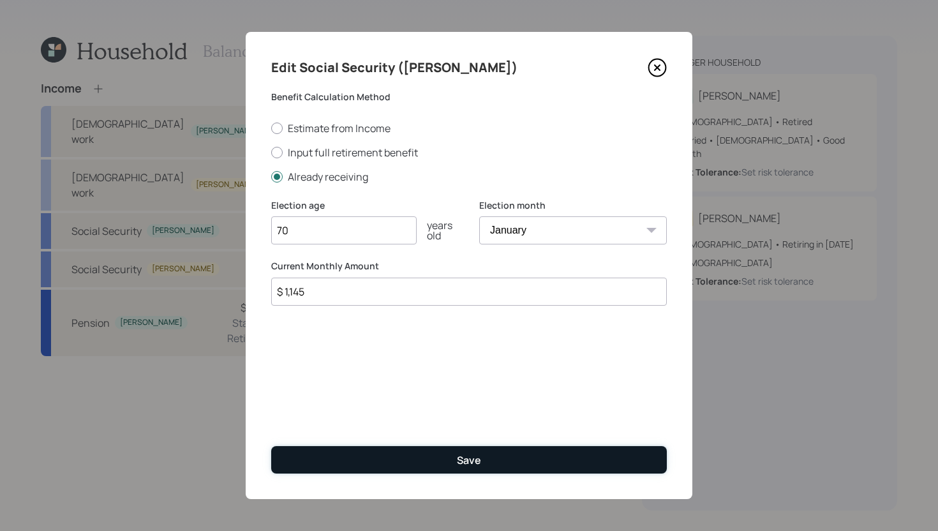
click at [462, 447] on button "Save" at bounding box center [469, 459] width 396 height 27
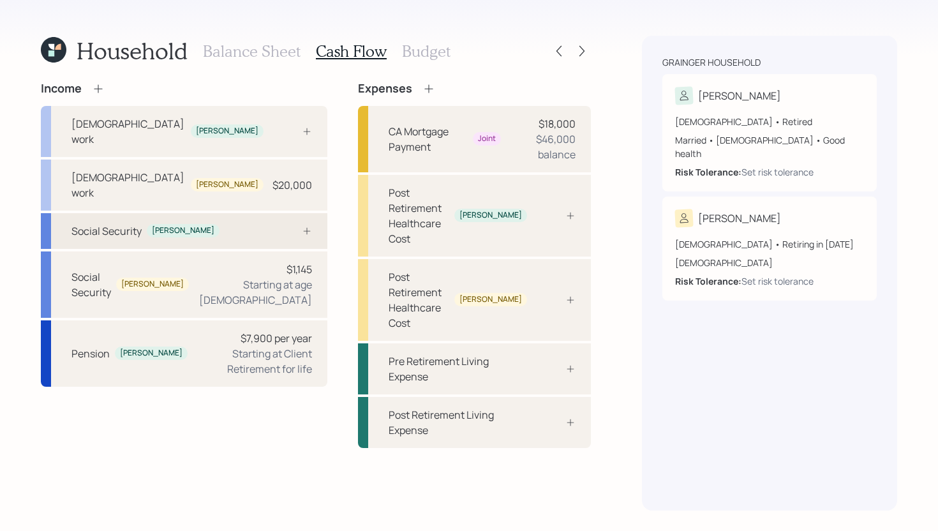
click at [202, 213] on div "Social Security David" at bounding box center [184, 231] width 287 height 36
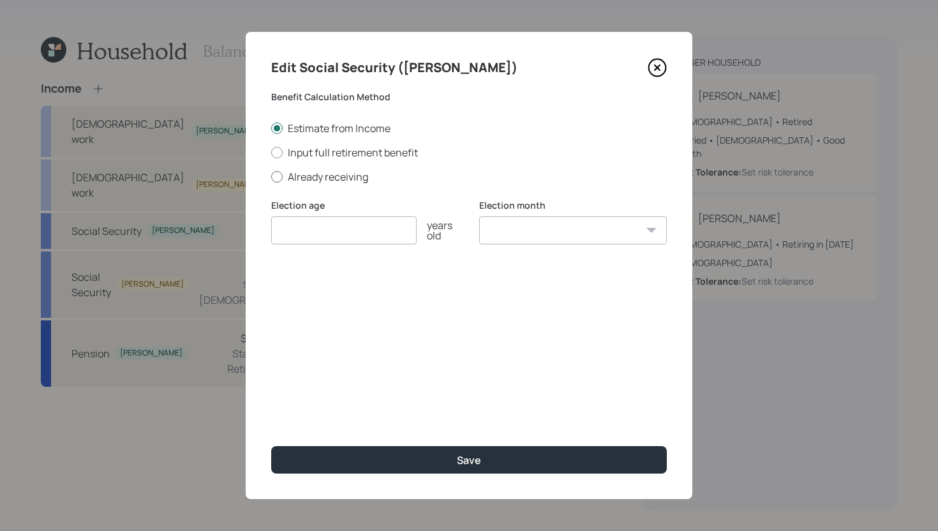
click at [323, 172] on label "Already receiving" at bounding box center [469, 177] width 396 height 14
click at [271, 176] on input "Already receiving" at bounding box center [271, 176] width 1 height 1
radio input "true"
click at [343, 298] on input "$" at bounding box center [469, 292] width 396 height 28
type input "$ 0"
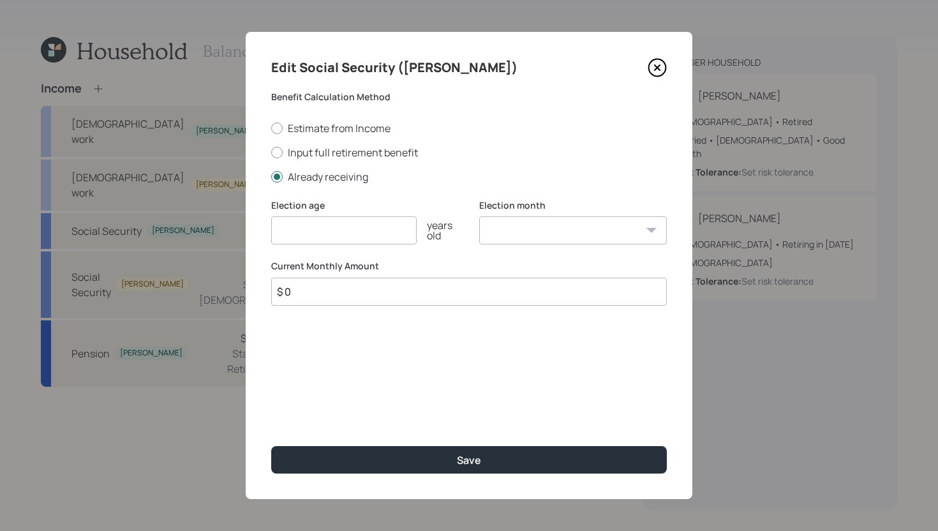
click at [360, 223] on input "number" at bounding box center [344, 230] width 146 height 28
type input "70"
click at [510, 221] on select "January February March April May June July August September October November De…" at bounding box center [573, 230] width 188 height 28
select select "12"
click at [479, 216] on select "January February March April May June July August September October November De…" at bounding box center [573, 230] width 188 height 28
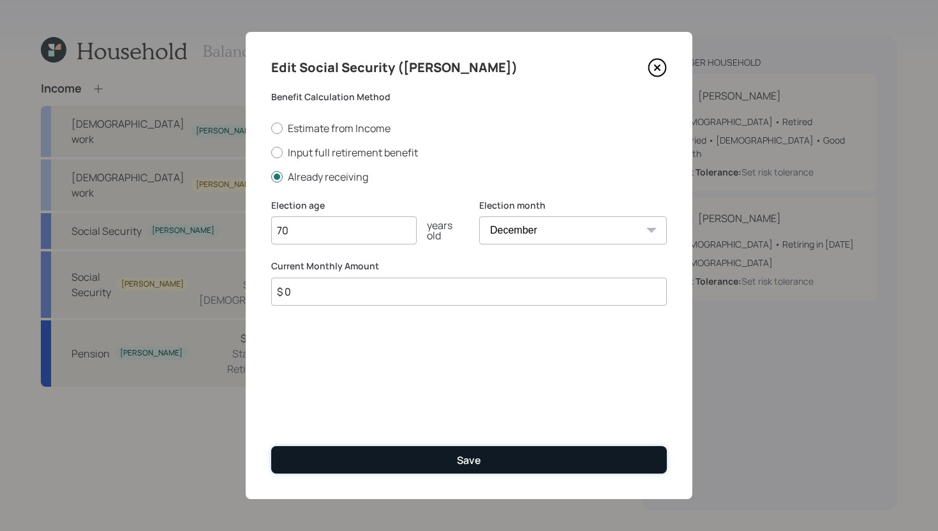
click at [476, 452] on button "Save" at bounding box center [469, 459] width 396 height 27
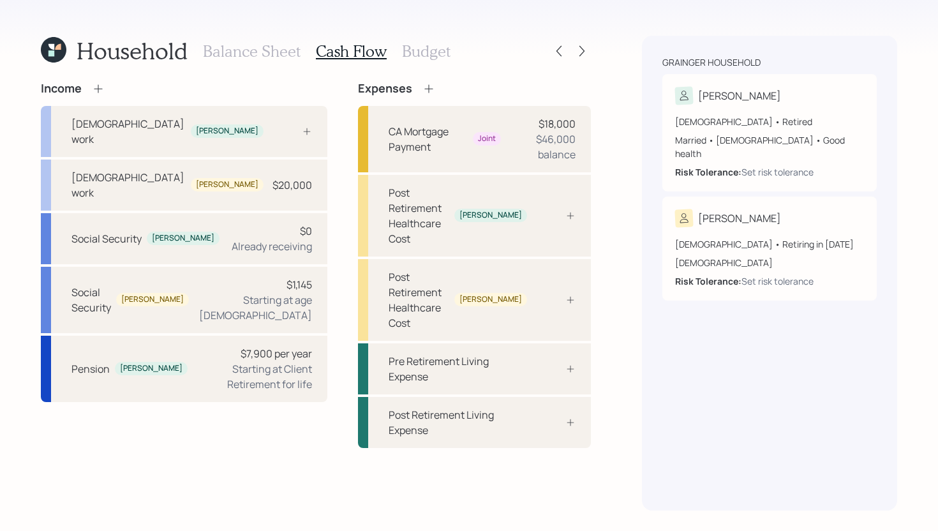
click at [437, 56] on h3 "Budget" at bounding box center [426, 51] width 49 height 19
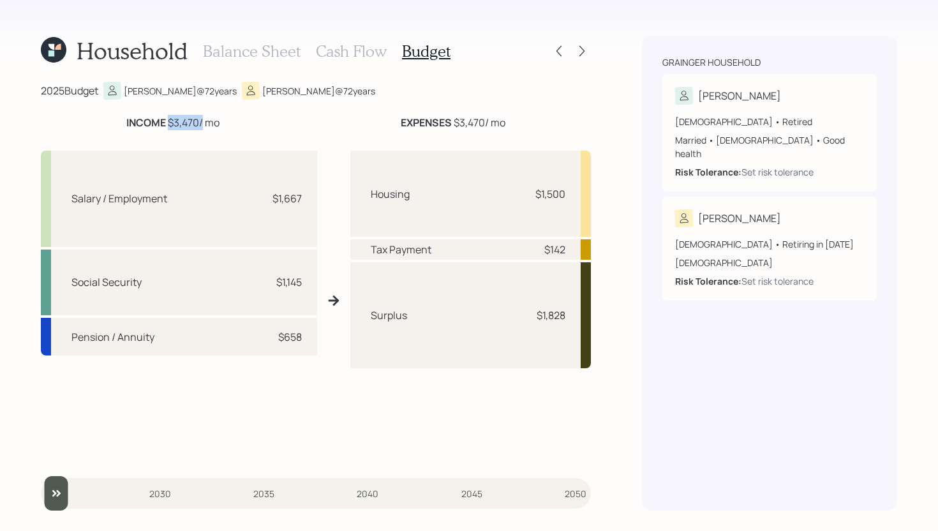
drag, startPoint x: 166, startPoint y: 120, endPoint x: 200, endPoint y: 122, distance: 34.5
click at [200, 122] on div "INCOME $3,470 / mo" at bounding box center [172, 122] width 93 height 15
click at [366, 58] on h3 "Cash Flow" at bounding box center [351, 51] width 71 height 19
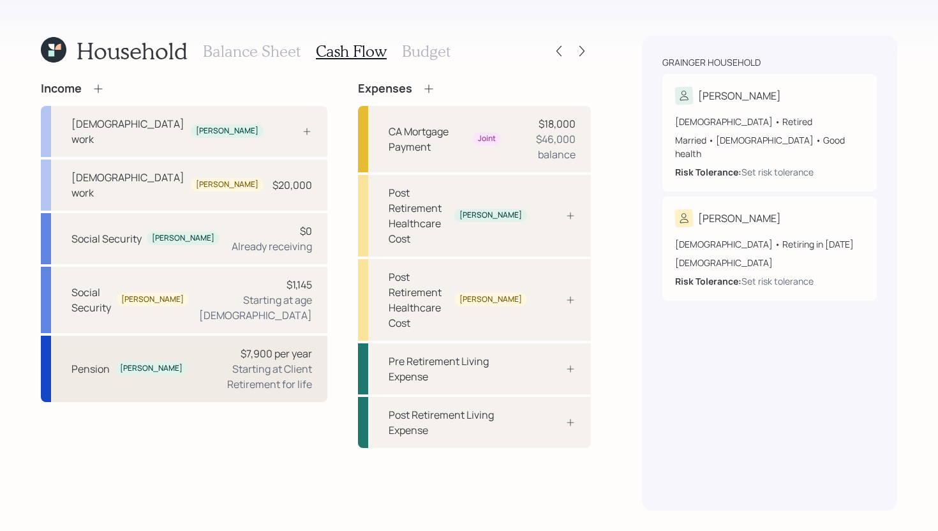
click at [198, 346] on div "$7,900 per year Starting at Client Retirement for life" at bounding box center [255, 369] width 114 height 46
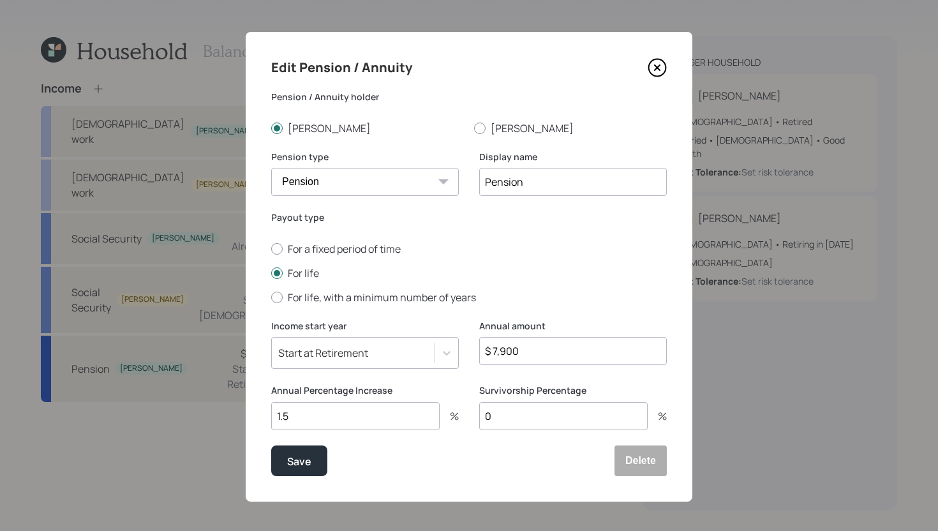
click at [539, 351] on input "$ 7,900" at bounding box center [573, 351] width 188 height 28
type input "$ 94,800"
click at [281, 472] on button "Save" at bounding box center [299, 460] width 56 height 31
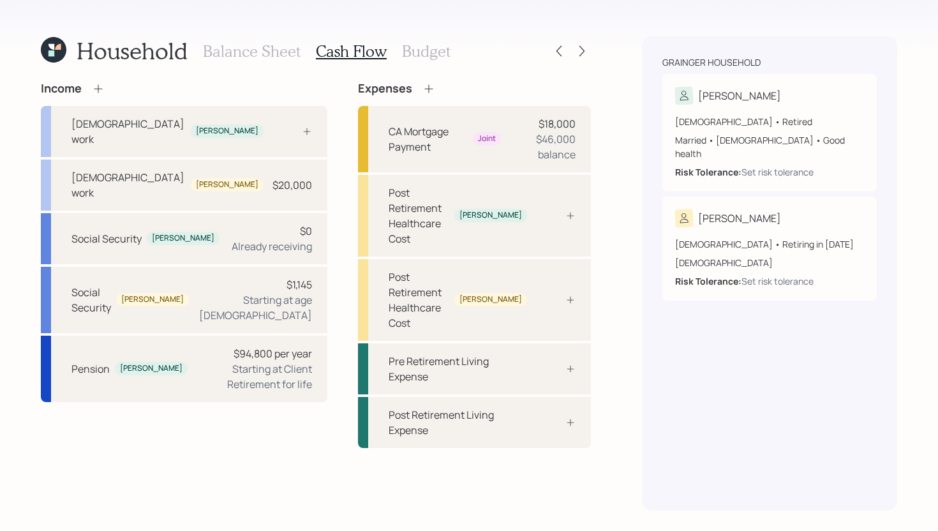
click at [426, 57] on h3 "Budget" at bounding box center [426, 51] width 49 height 19
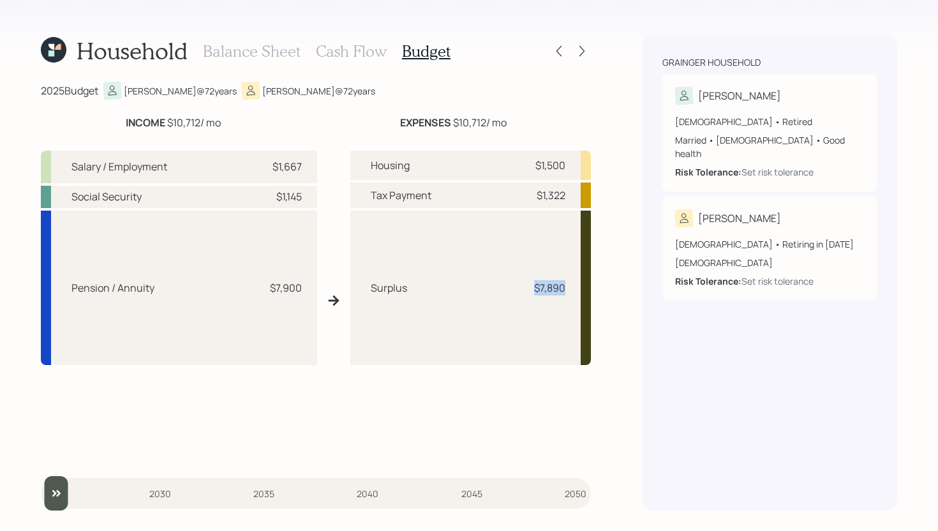
drag, startPoint x: 565, startPoint y: 290, endPoint x: 521, endPoint y: 290, distance: 44.0
click at [521, 290] on div "Surplus $7,890" at bounding box center [470, 288] width 241 height 154
click at [370, 52] on h3 "Cash Flow" at bounding box center [351, 51] width 71 height 19
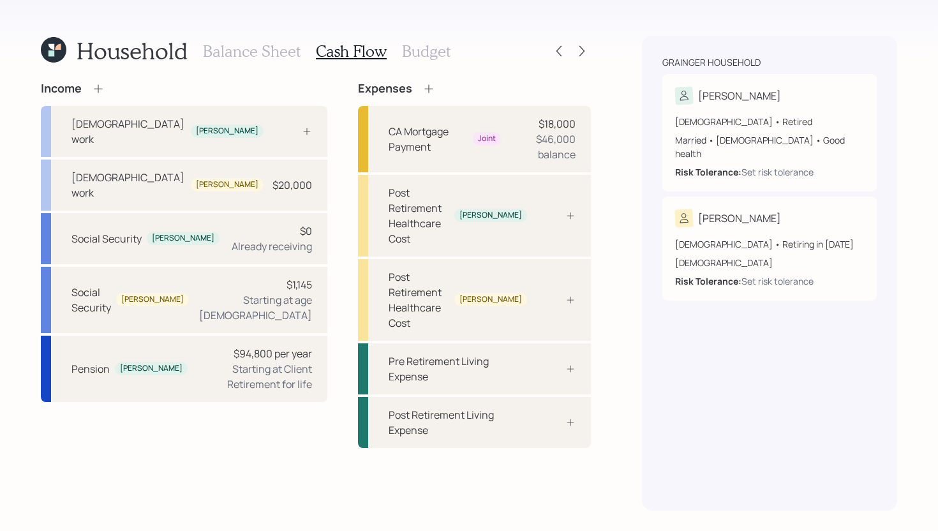
click at [437, 50] on h3 "Budget" at bounding box center [426, 51] width 49 height 19
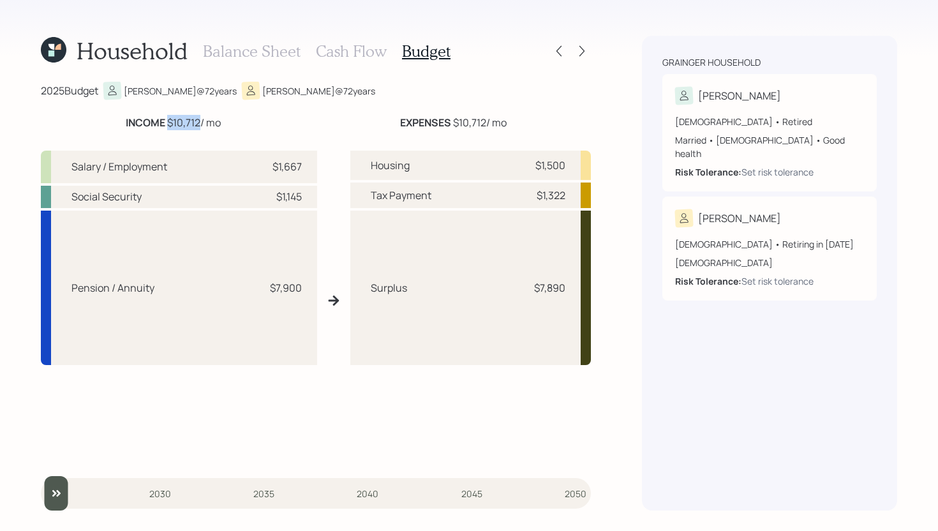
drag, startPoint x: 168, startPoint y: 123, endPoint x: 200, endPoint y: 117, distance: 32.3
click at [200, 117] on div "INCOME $10,712 / mo" at bounding box center [173, 122] width 95 height 15
drag, startPoint x: 262, startPoint y: 290, endPoint x: 319, endPoint y: 290, distance: 56.8
click at [319, 290] on div "Salary / Employment $1,667 Social Security $1,145 Pension / Annuity $7,900 Hous…" at bounding box center [316, 300] width 550 height 320
drag, startPoint x: 267, startPoint y: 170, endPoint x: 318, endPoint y: 170, distance: 50.4
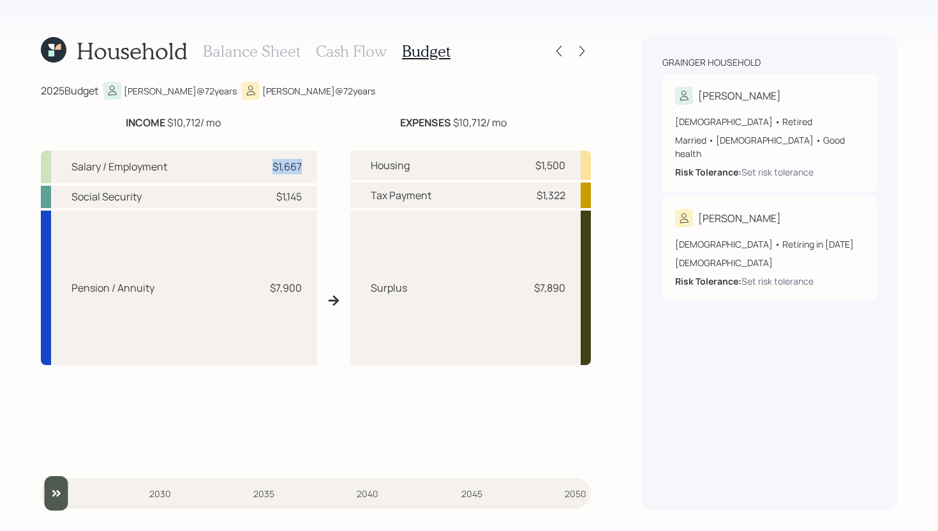
click at [318, 170] on div "Salary / Employment $1,667 Social Security $1,145 Pension / Annuity $7,900 Hous…" at bounding box center [316, 300] width 550 height 320
drag, startPoint x: 272, startPoint y: 197, endPoint x: 318, endPoint y: 197, distance: 46.0
click at [318, 197] on div "Salary / Employment $1,667 Social Security $1,145 Pension / Annuity $7,900 Hous…" at bounding box center [316, 300] width 550 height 320
click at [318, 196] on div "Salary / Employment $1,667 Social Security $1,145 Pension / Annuity $7,900 Hous…" at bounding box center [316, 300] width 550 height 320
drag, startPoint x: 452, startPoint y: 121, endPoint x: 488, endPoint y: 119, distance: 36.4
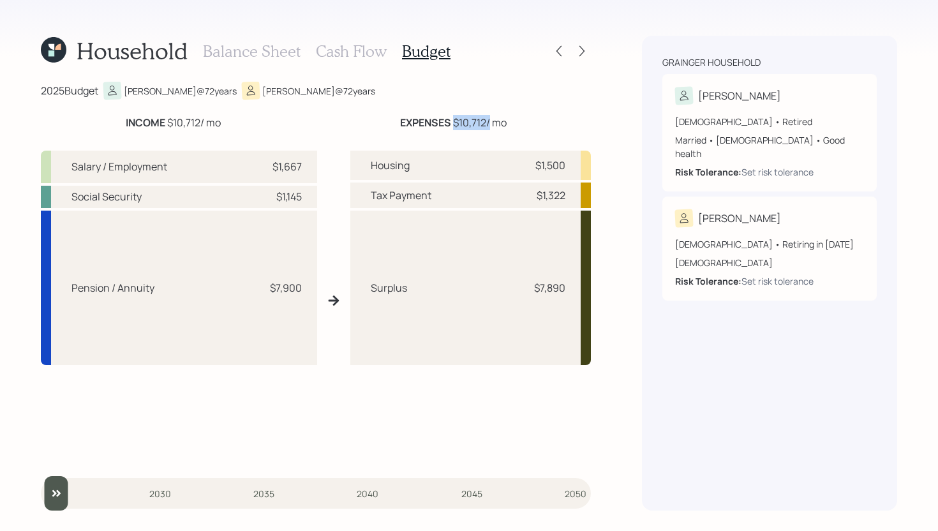
click at [488, 119] on div "EXPENSES $10,712 / mo" at bounding box center [453, 122] width 107 height 15
drag, startPoint x: 530, startPoint y: 195, endPoint x: 566, endPoint y: 194, distance: 35.8
click at [566, 194] on div "Tax Payment $1,322" at bounding box center [470, 196] width 241 height 26
drag, startPoint x: 566, startPoint y: 162, endPoint x: 527, endPoint y: 162, distance: 38.9
click at [527, 162] on div "Housing $1,500" at bounding box center [470, 165] width 241 height 29
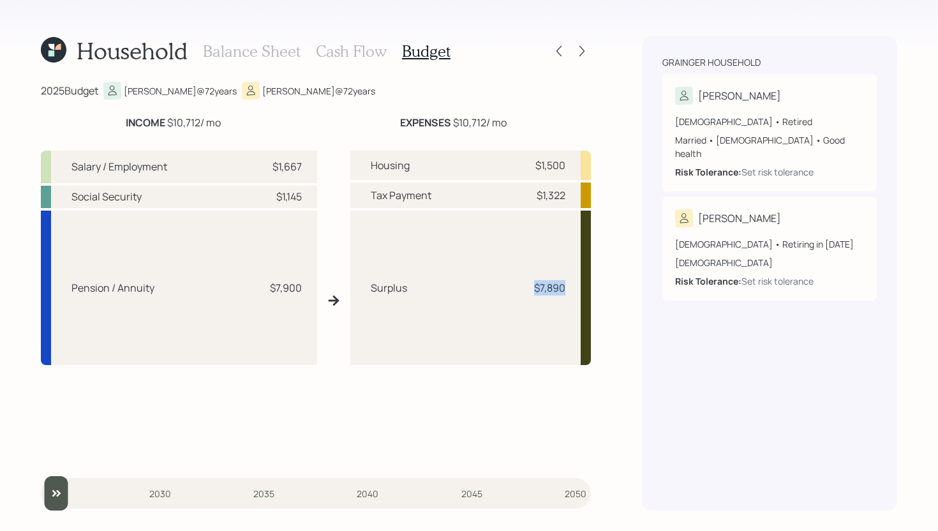
drag, startPoint x: 532, startPoint y: 286, endPoint x: 567, endPoint y: 281, distance: 34.8
click at [567, 281] on div "Surplus $7,890" at bounding box center [470, 288] width 241 height 154
click at [332, 51] on h3 "Cash Flow" at bounding box center [351, 51] width 71 height 19
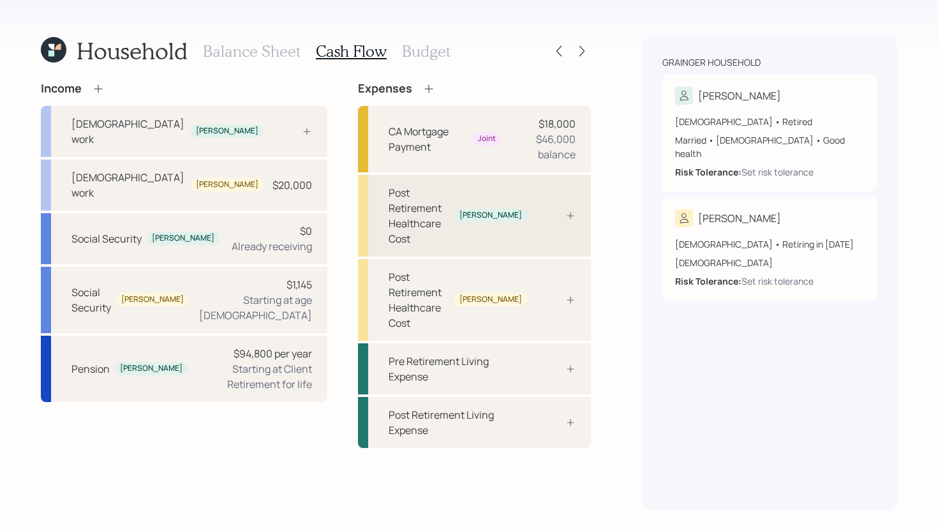
click at [449, 206] on div "Post Retirement Healthcare Cost" at bounding box center [419, 215] width 61 height 61
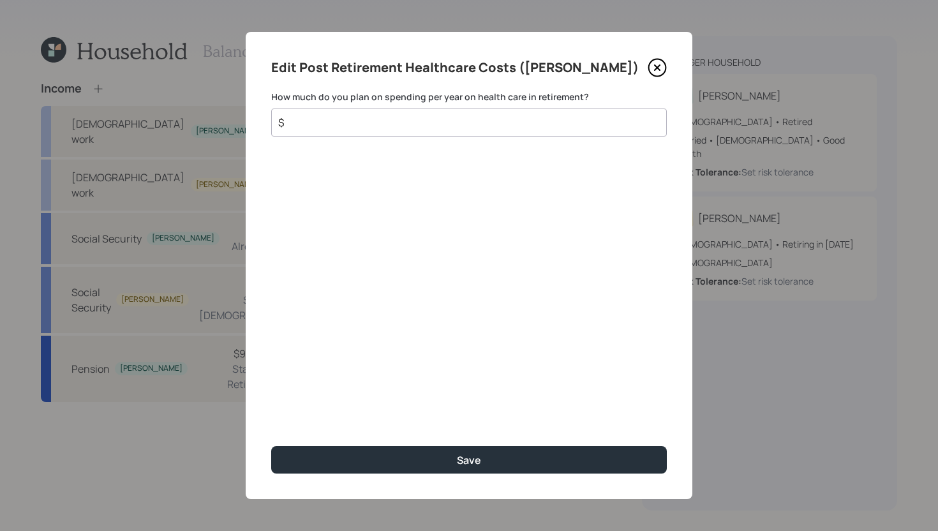
click at [454, 126] on input "$" at bounding box center [464, 122] width 374 height 15
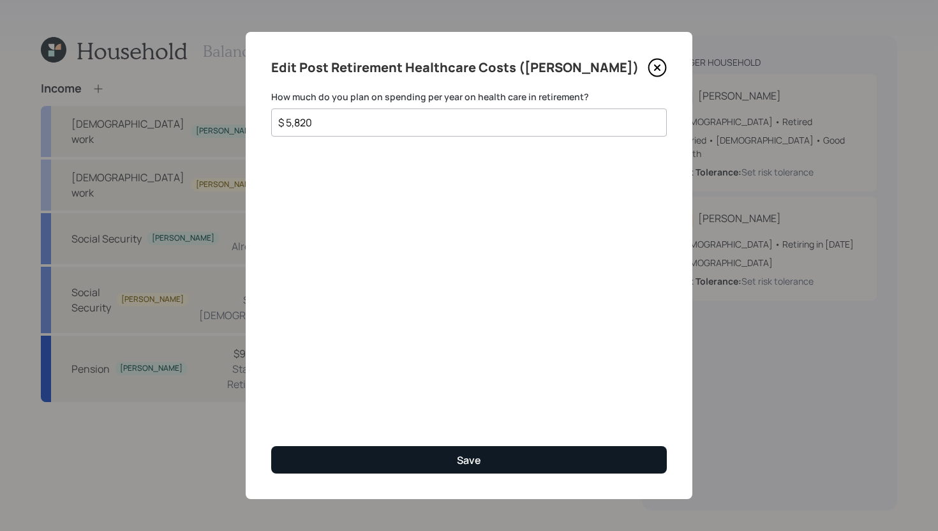
type input "$ 5,820"
click at [521, 462] on button "Save" at bounding box center [469, 459] width 396 height 27
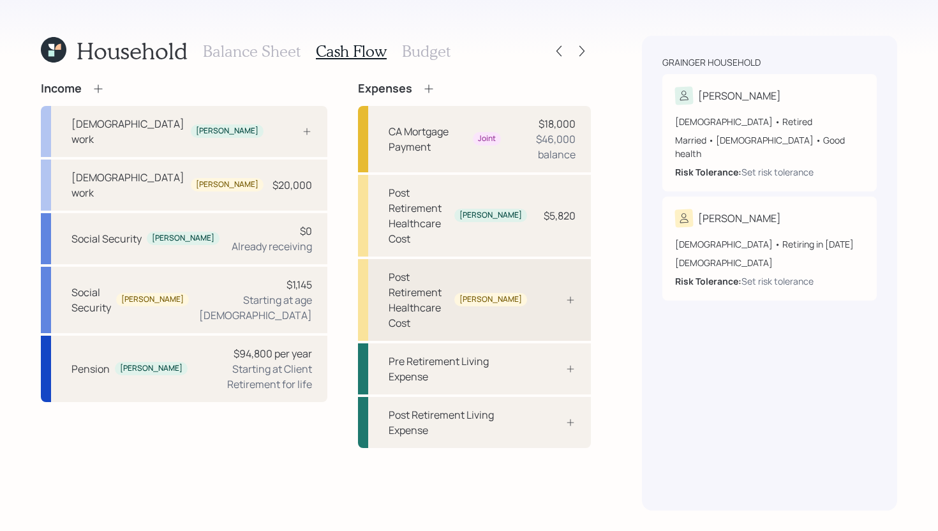
click at [560, 295] on div at bounding box center [556, 300] width 38 height 10
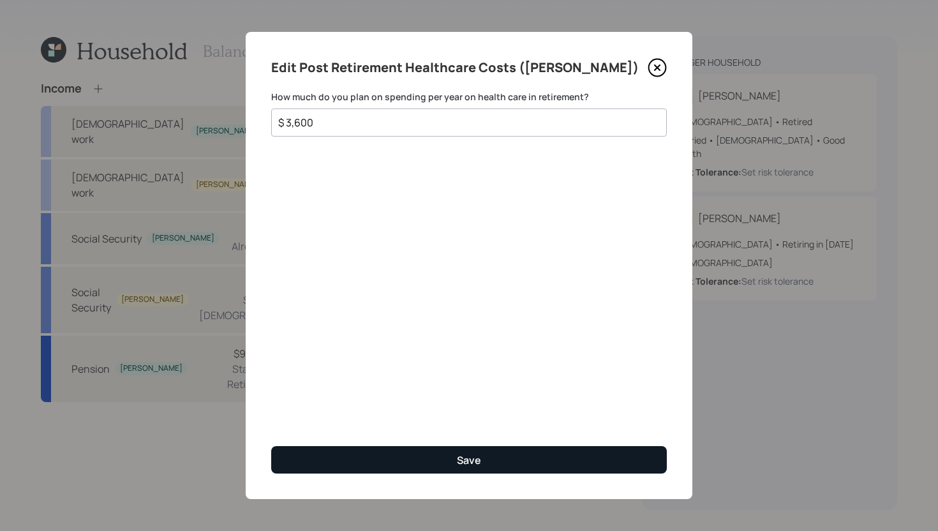
type input "$ 3,600"
click at [391, 451] on button "Save" at bounding box center [469, 459] width 396 height 27
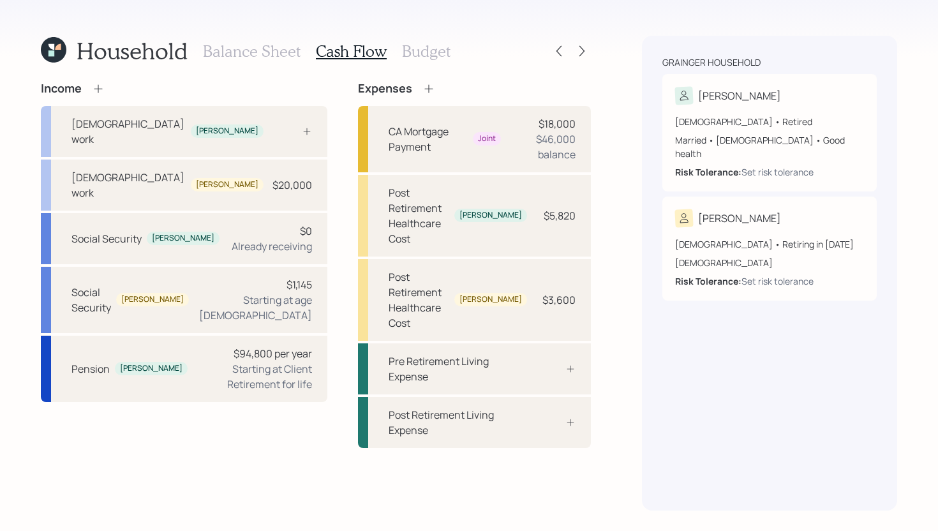
click at [415, 56] on h3 "Budget" at bounding box center [426, 51] width 49 height 19
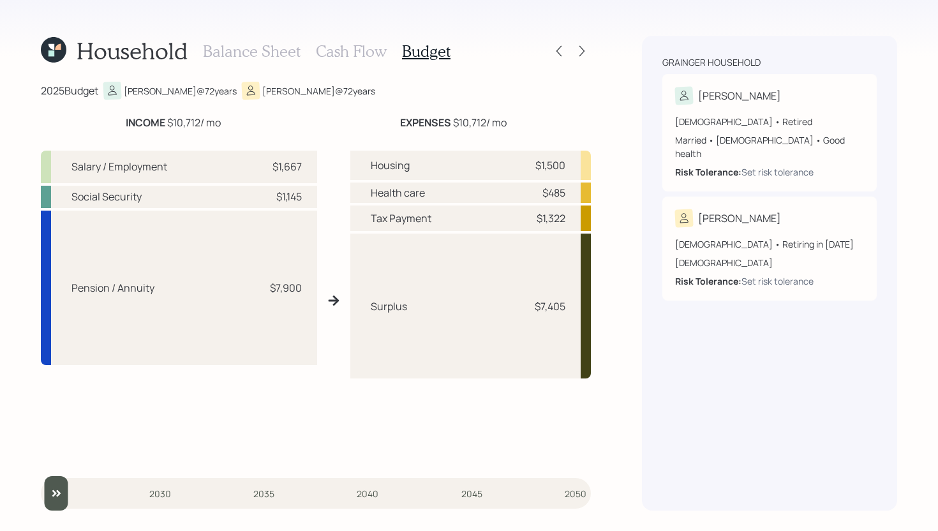
click at [340, 56] on h3 "Cash Flow" at bounding box center [351, 51] width 71 height 19
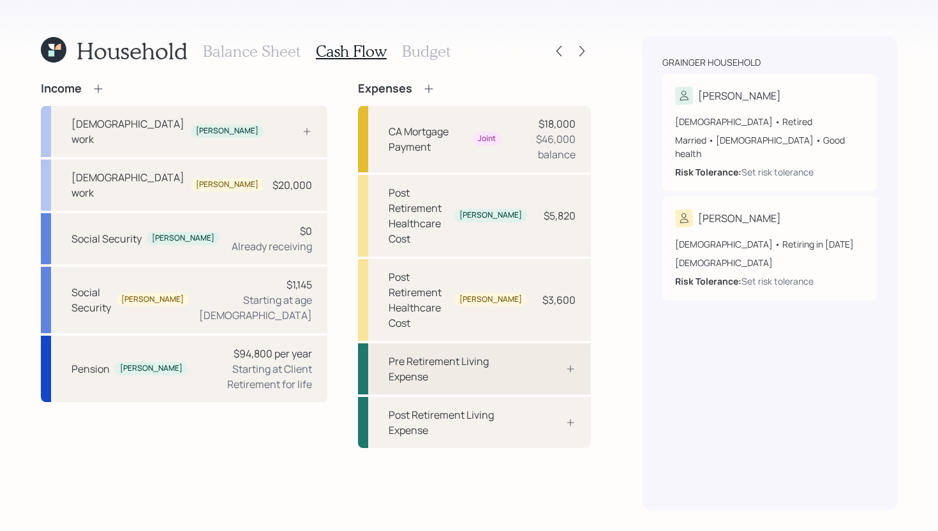
click at [547, 364] on div at bounding box center [556, 369] width 38 height 10
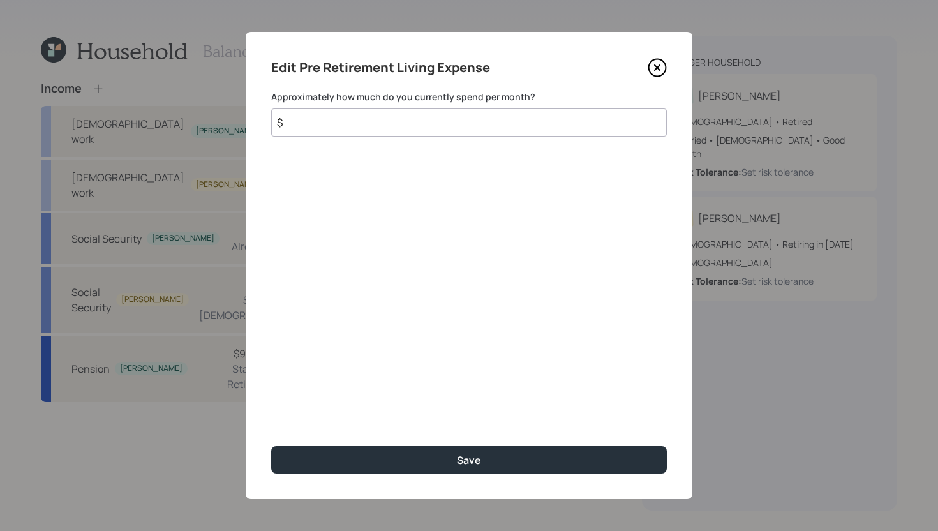
click at [512, 124] on input "$" at bounding box center [469, 122] width 396 height 28
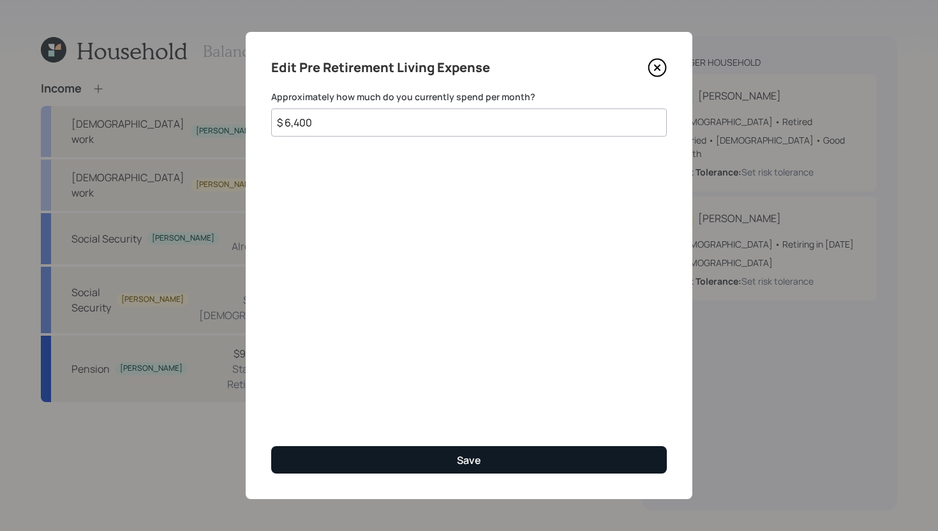
type input "$ 6,400"
click at [498, 452] on button "Save" at bounding box center [469, 459] width 396 height 27
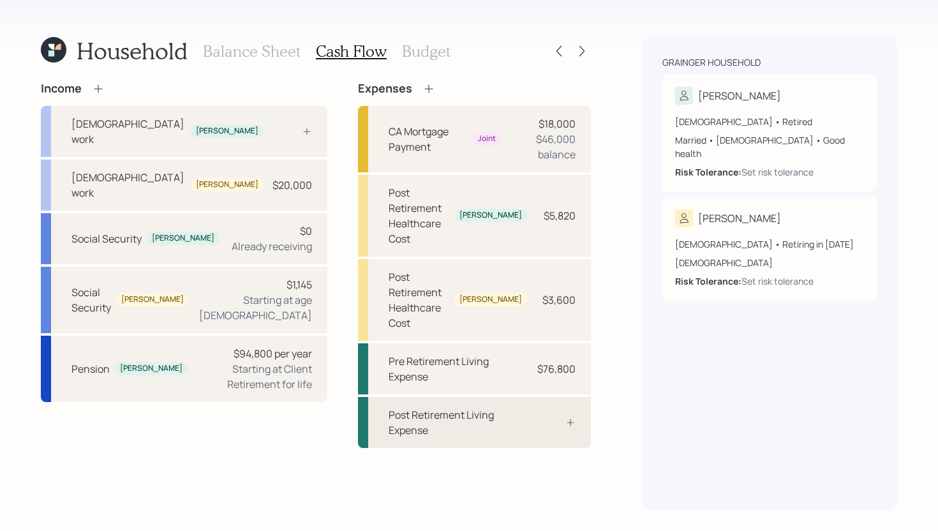
click at [542, 397] on div "Post Retirement Living Expense" at bounding box center [474, 422] width 233 height 51
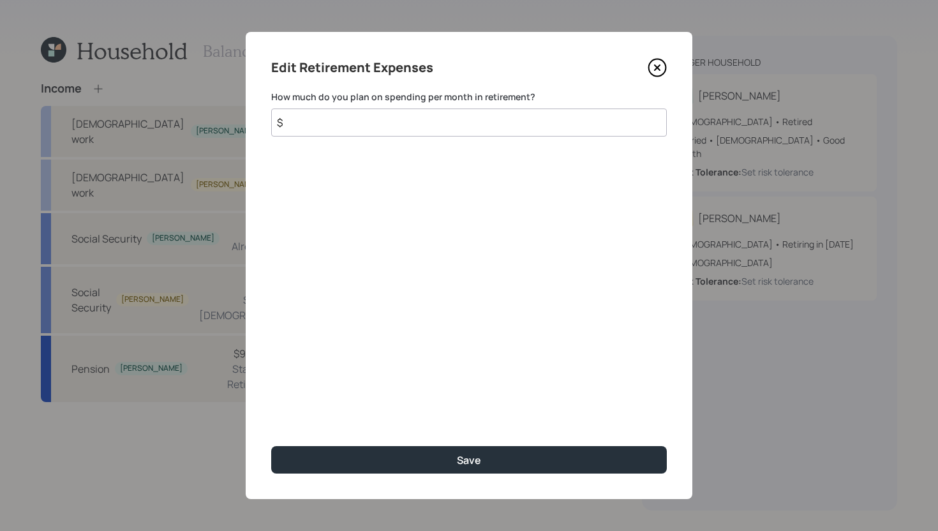
click at [391, 121] on input "$" at bounding box center [469, 122] width 396 height 28
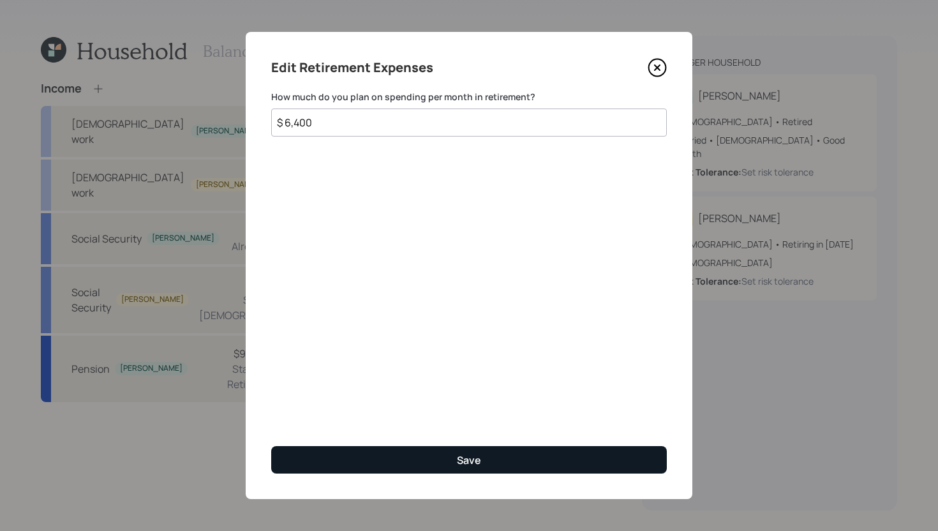
type input "$ 6,400"
click at [451, 459] on button "Save" at bounding box center [469, 459] width 396 height 27
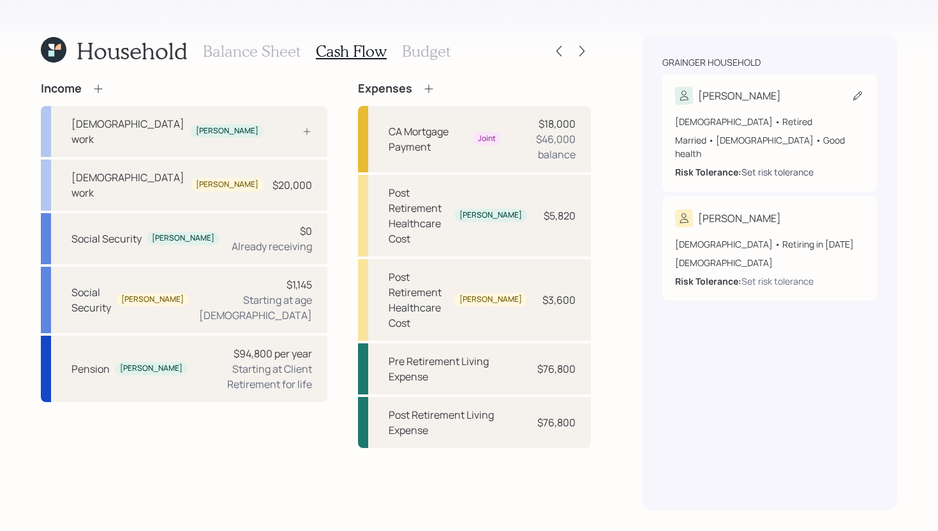
click at [810, 165] on div "Set risk tolerance" at bounding box center [778, 171] width 72 height 13
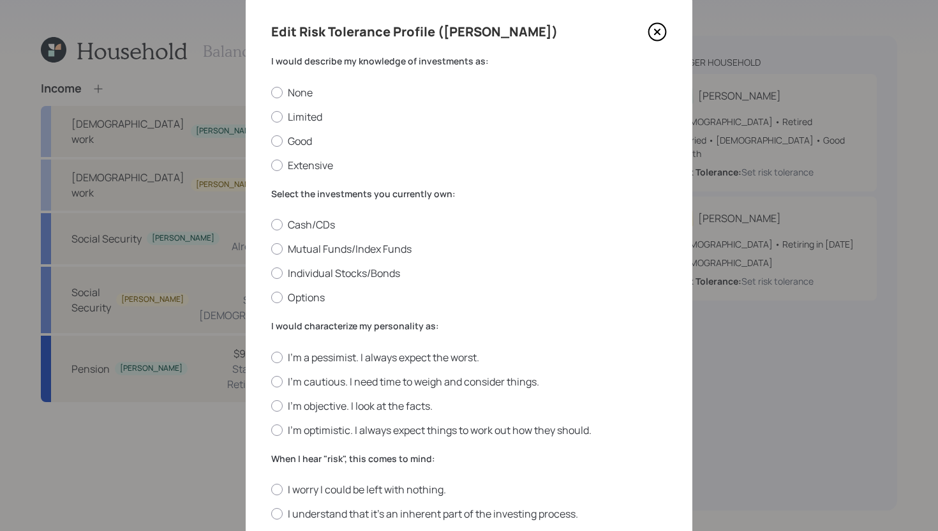
scroll to position [34, 0]
click at [306, 117] on label "Limited" at bounding box center [469, 118] width 396 height 14
click at [271, 117] on input "Limited" at bounding box center [271, 117] width 1 height 1
radio input "true"
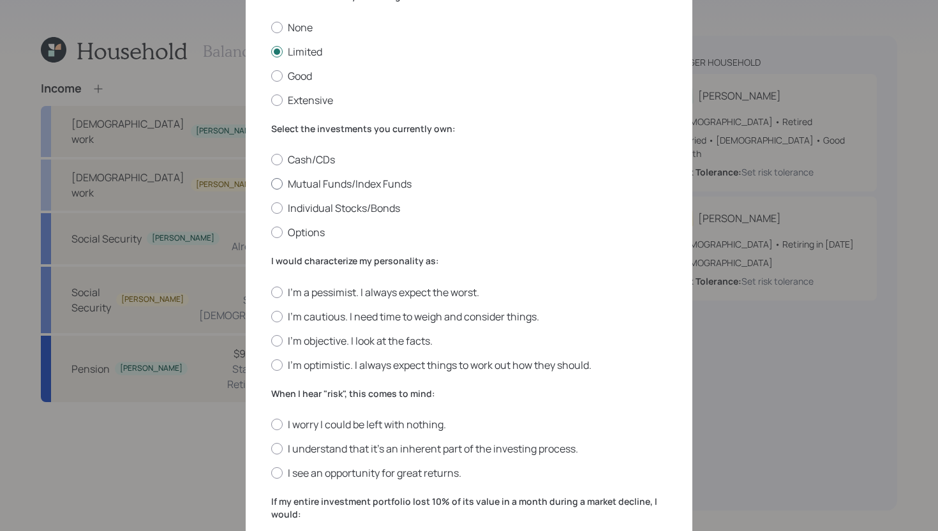
scroll to position [105, 0]
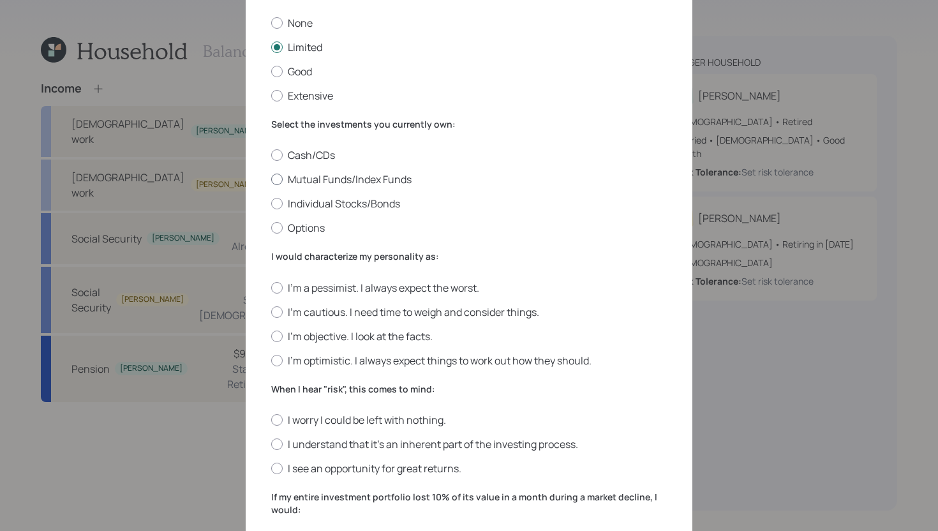
click at [347, 179] on label "Mutual Funds/Index Funds" at bounding box center [469, 179] width 396 height 14
click at [271, 179] on input "Mutual Funds/Index Funds" at bounding box center [271, 179] width 1 height 1
radio input "true"
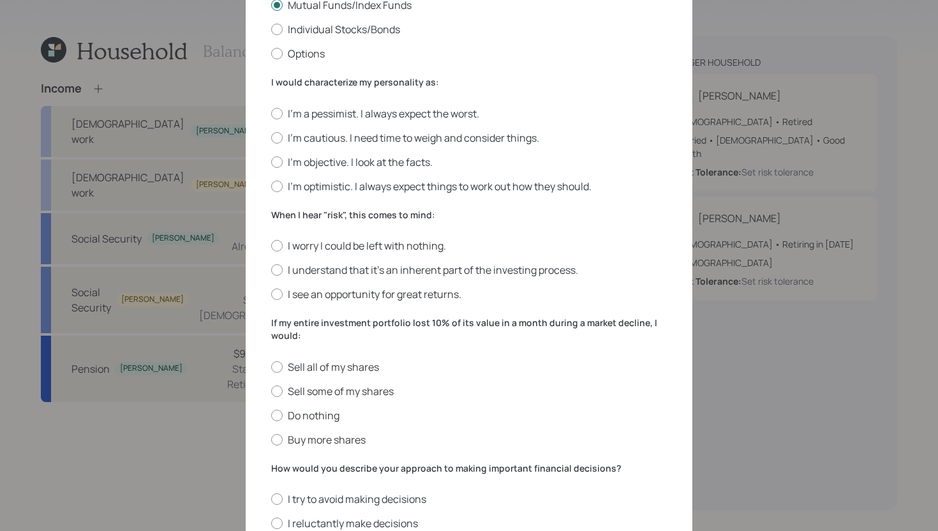
scroll to position [279, 0]
click at [347, 137] on label "I'm cautious. I need time to weigh and consider things." at bounding box center [469, 138] width 396 height 14
click at [271, 138] on input "I'm cautious. I need time to weigh and consider things." at bounding box center [271, 138] width 1 height 1
radio input "true"
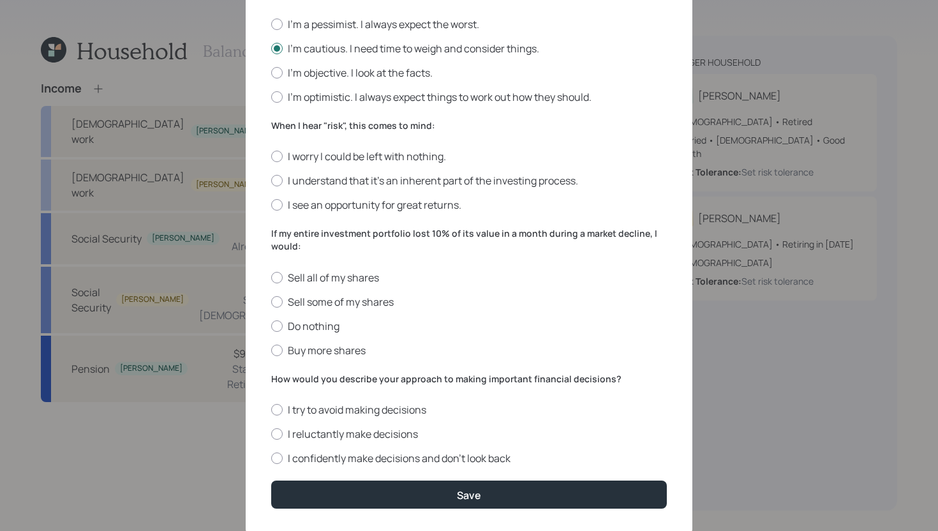
scroll to position [372, 0]
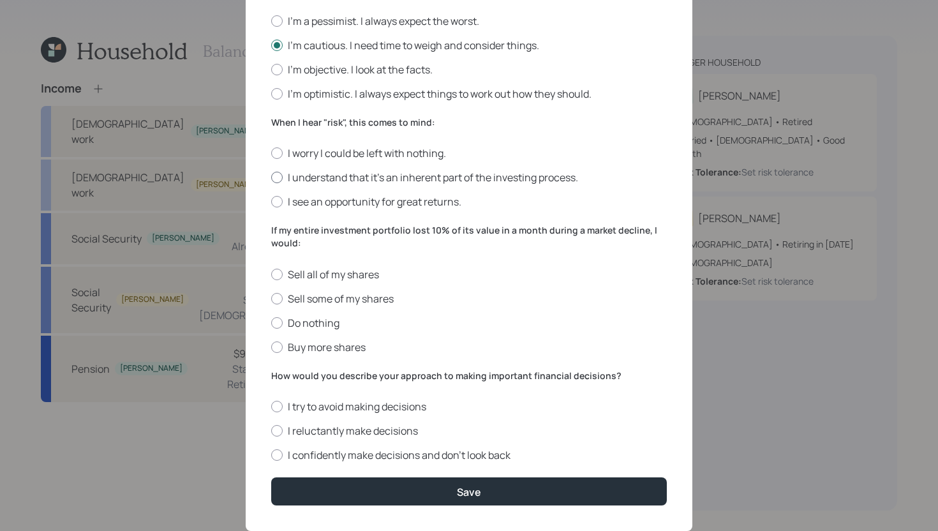
click at [352, 174] on label "I understand that it’s an inherent part of the investing process." at bounding box center [469, 177] width 396 height 14
click at [271, 177] on input "I understand that it’s an inherent part of the investing process." at bounding box center [271, 177] width 1 height 1
radio input "true"
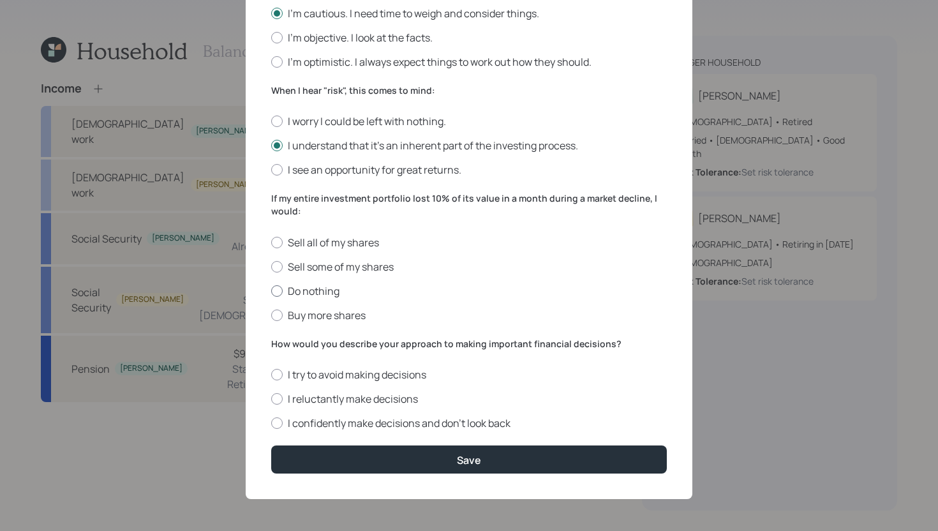
click at [327, 284] on label "Do nothing" at bounding box center [469, 291] width 396 height 14
click at [271, 290] on input "Do nothing" at bounding box center [271, 290] width 1 height 1
radio input "true"
click at [371, 396] on label "I reluctantly make decisions" at bounding box center [469, 399] width 396 height 14
click at [271, 399] on input "I reluctantly make decisions" at bounding box center [271, 399] width 1 height 1
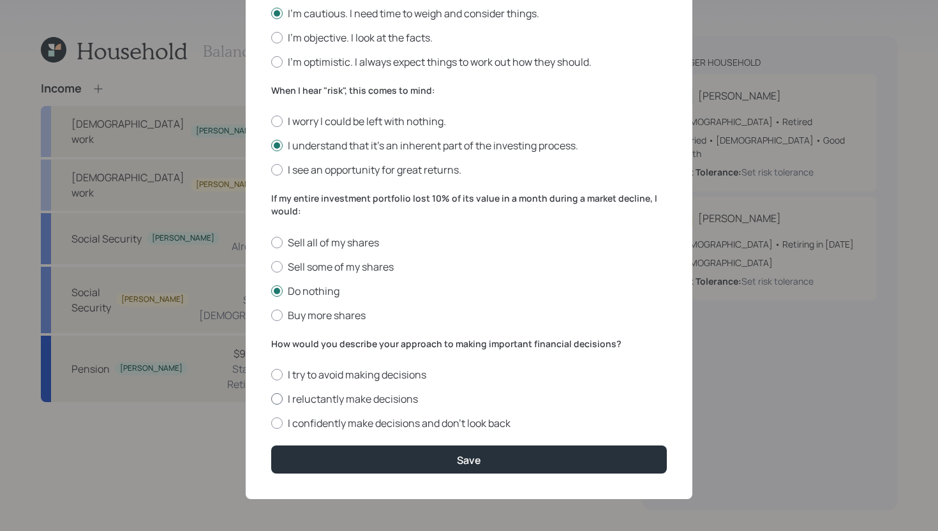
radio input "true"
click at [373, 444] on form "I would describe my knowledge of investments as: None Limited Good Extensive Se…" at bounding box center [469, 80] width 396 height 787
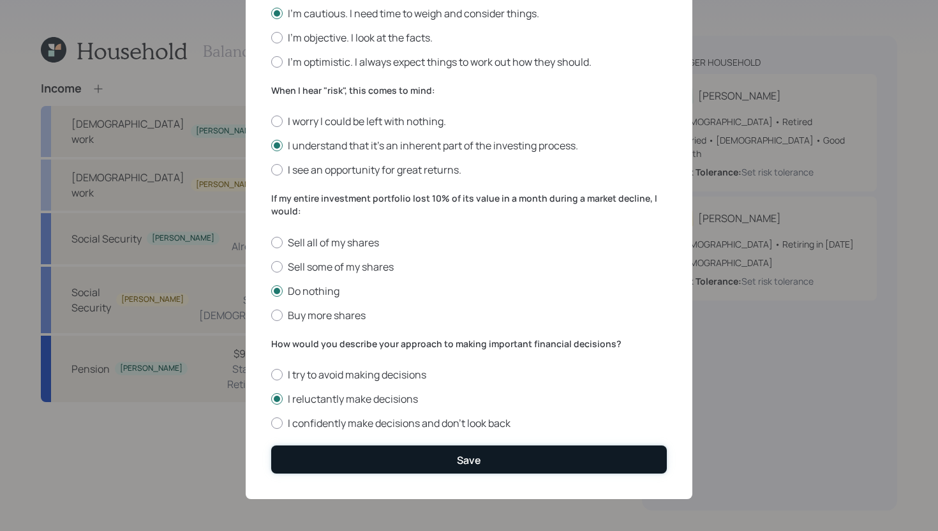
click at [370, 470] on button "Save" at bounding box center [469, 458] width 396 height 27
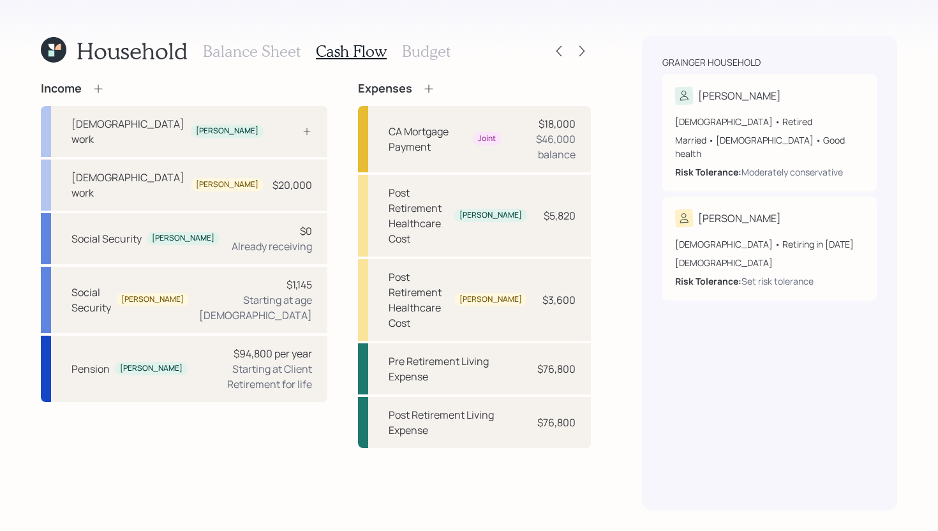
click at [434, 54] on h3 "Budget" at bounding box center [426, 51] width 49 height 19
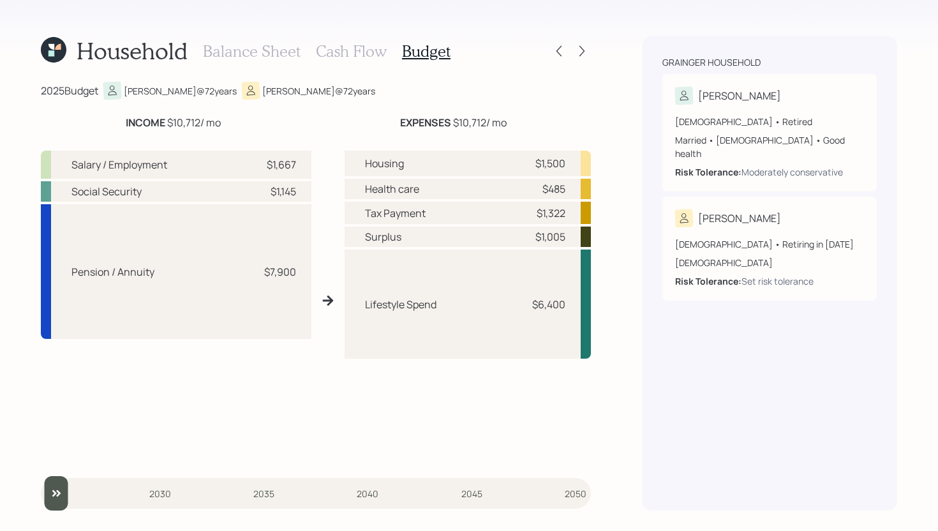
click at [259, 48] on h3 "Balance Sheet" at bounding box center [252, 51] width 98 height 19
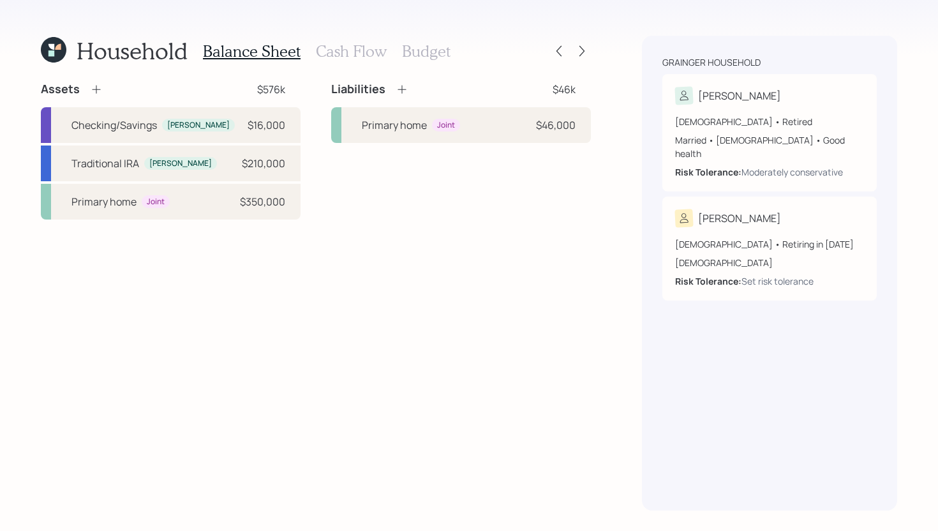
click at [341, 66] on div "Household Balance Sheet Cash Flow Budget Assets $576k Checking/Savings David $1…" at bounding box center [316, 273] width 550 height 475
click at [346, 60] on h3 "Cash Flow" at bounding box center [351, 51] width 71 height 19
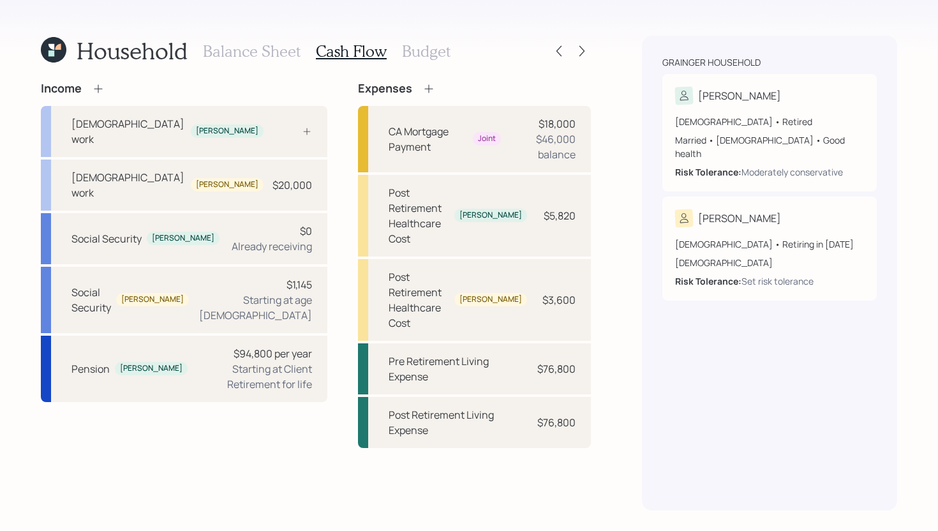
click at [424, 60] on h3 "Budget" at bounding box center [426, 51] width 49 height 19
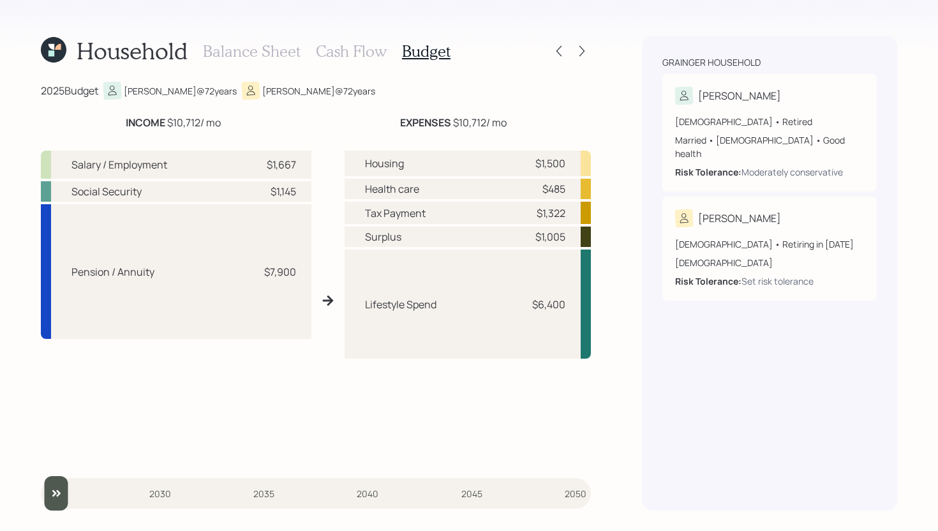
click at [338, 52] on h3 "Cash Flow" at bounding box center [351, 51] width 71 height 19
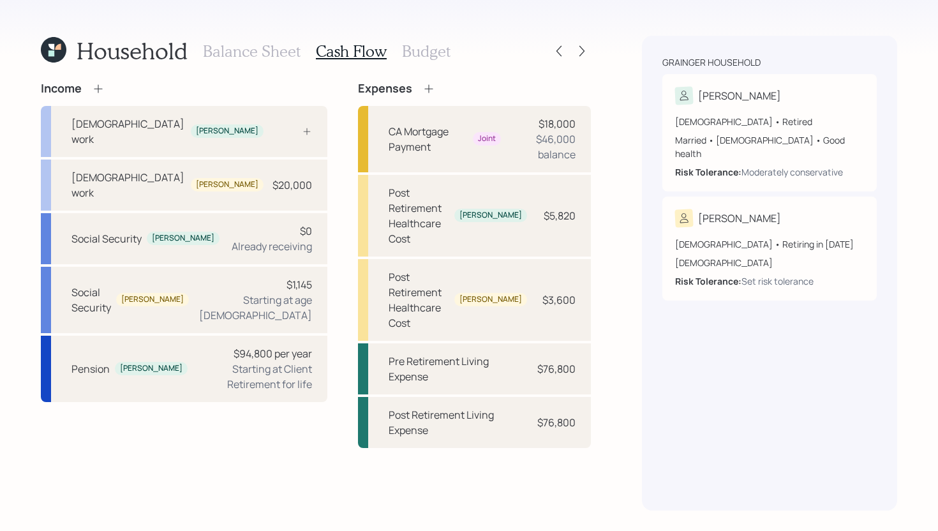
click at [271, 46] on h3 "Balance Sheet" at bounding box center [252, 51] width 98 height 19
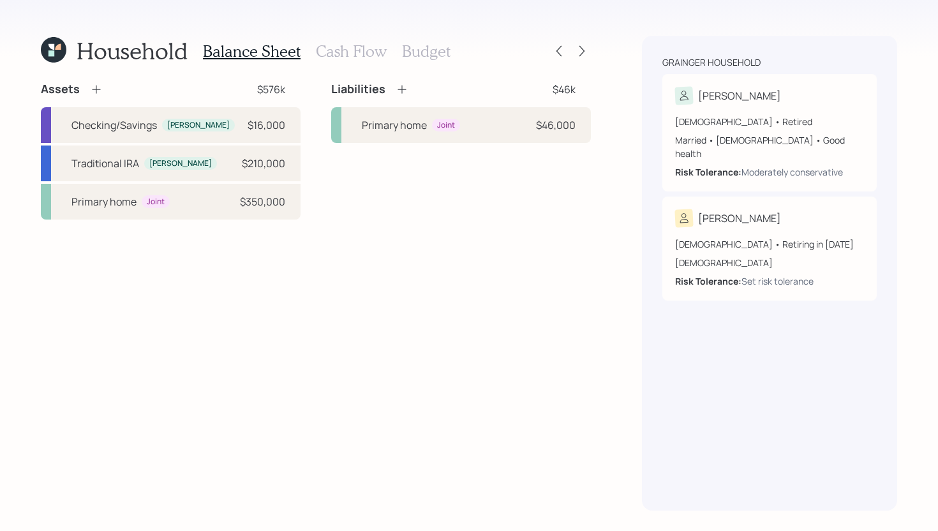
click at [319, 47] on h3 "Cash Flow" at bounding box center [351, 51] width 71 height 19
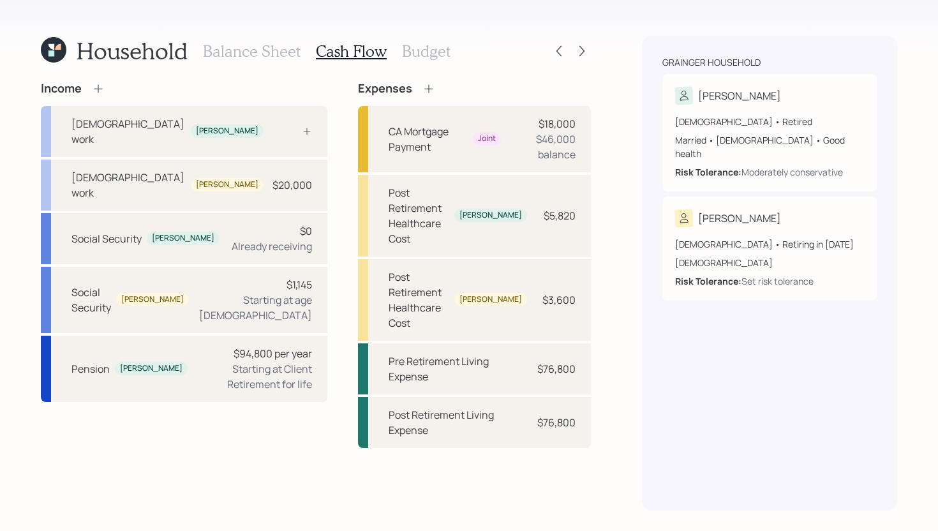
click at [293, 51] on h3 "Balance Sheet" at bounding box center [252, 51] width 98 height 19
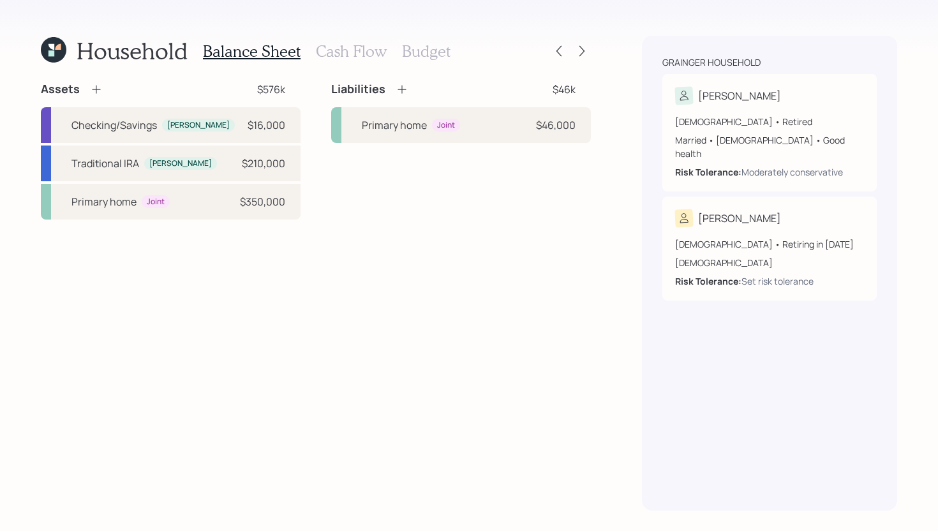
click at [361, 47] on h3 "Cash Flow" at bounding box center [351, 51] width 71 height 19
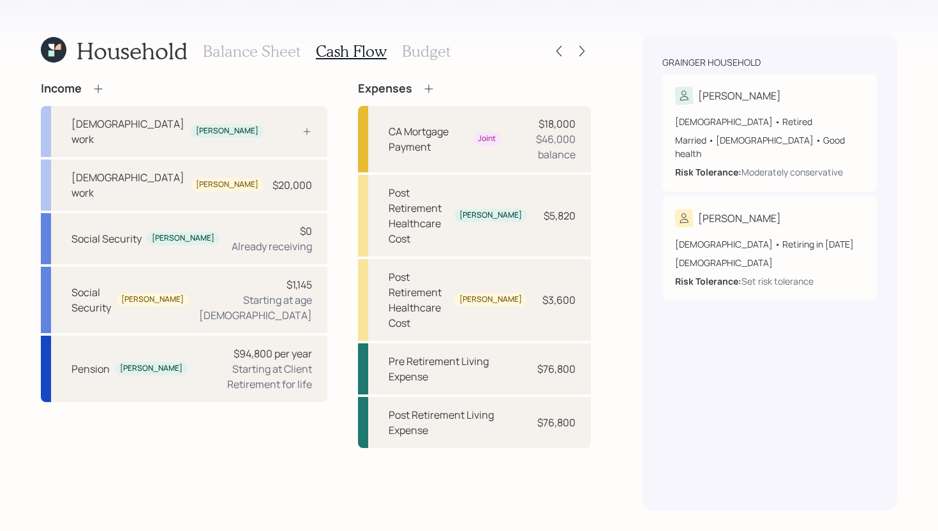
click at [430, 54] on h3 "Budget" at bounding box center [426, 51] width 49 height 19
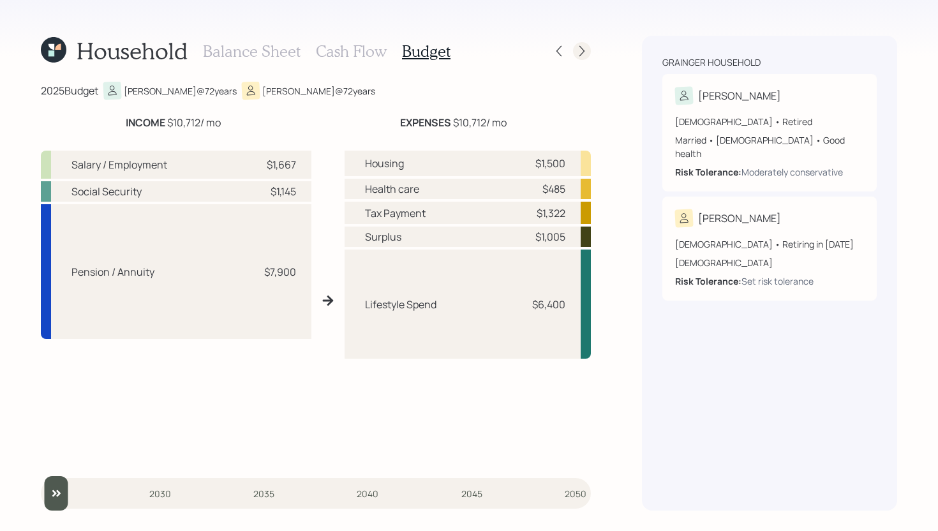
click at [582, 54] on icon at bounding box center [582, 51] width 13 height 13
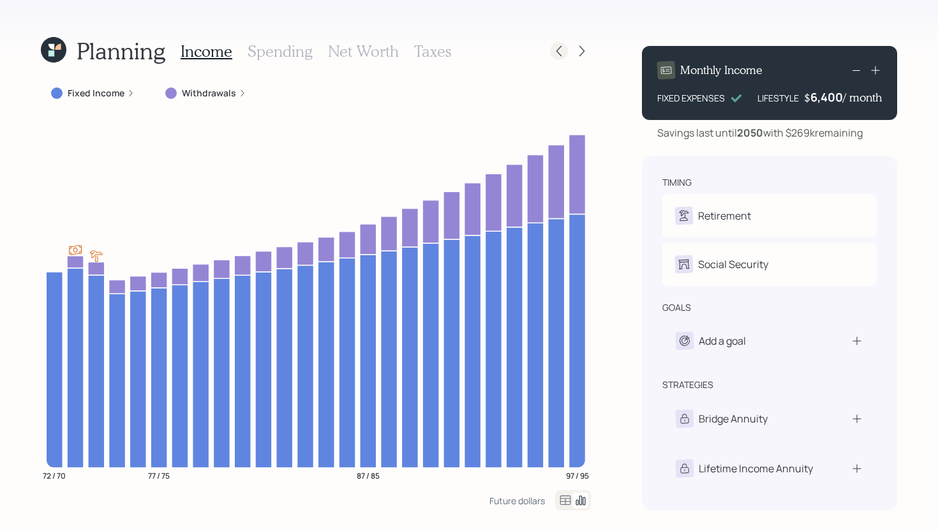
click at [555, 52] on icon at bounding box center [559, 51] width 13 height 13
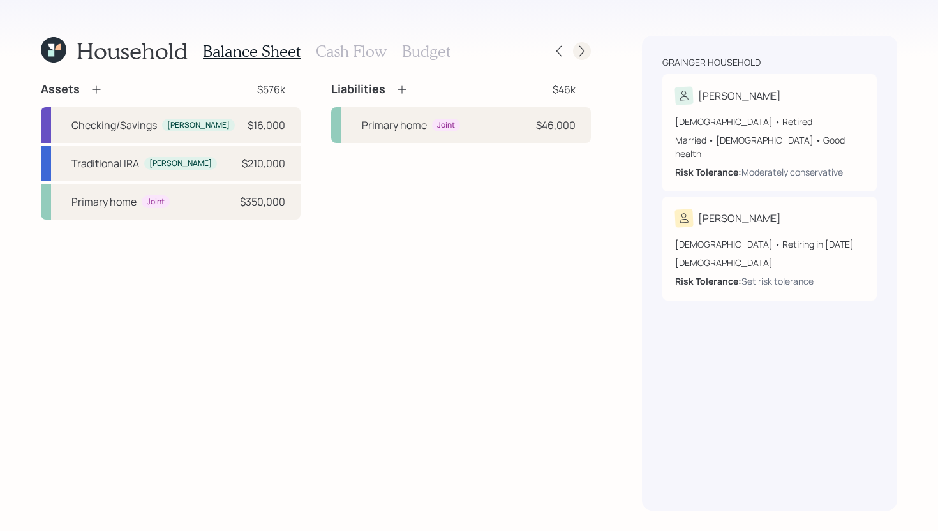
click at [584, 57] on icon at bounding box center [582, 51] width 13 height 13
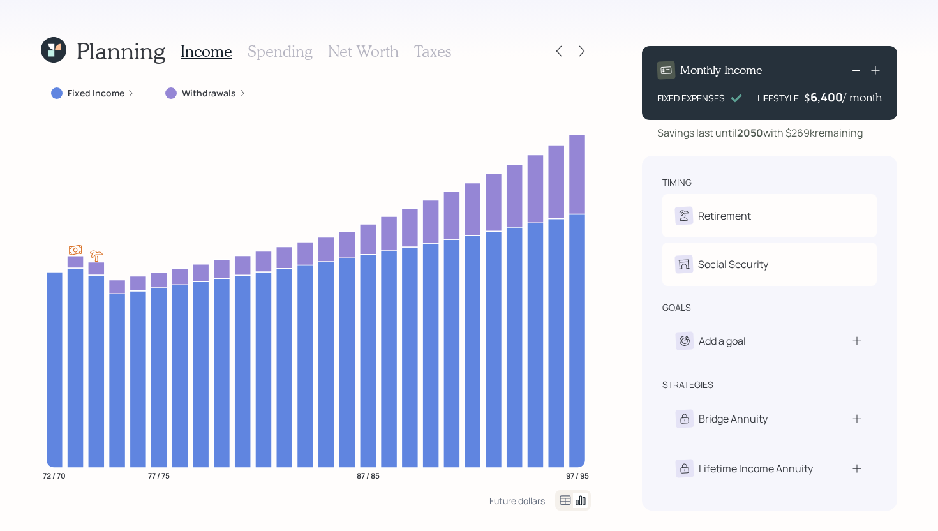
click at [189, 90] on label "Withdrawals" at bounding box center [209, 93] width 54 height 13
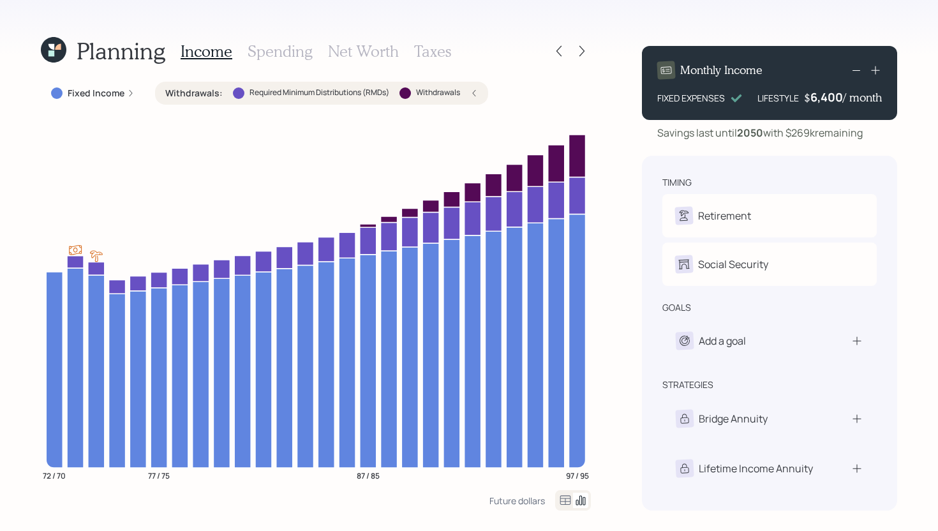
click at [191, 91] on label "Withdrawals :" at bounding box center [193, 93] width 57 height 13
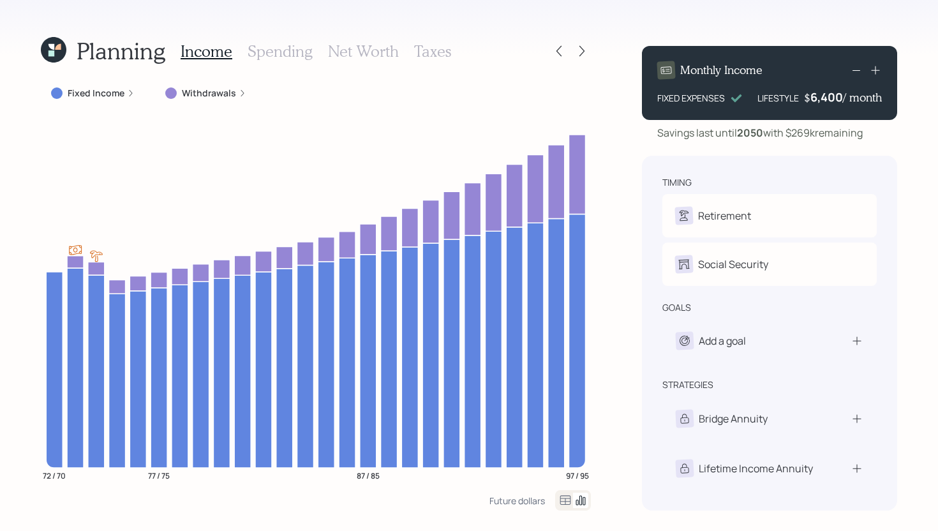
click at [82, 91] on label "Fixed Income" at bounding box center [96, 93] width 57 height 13
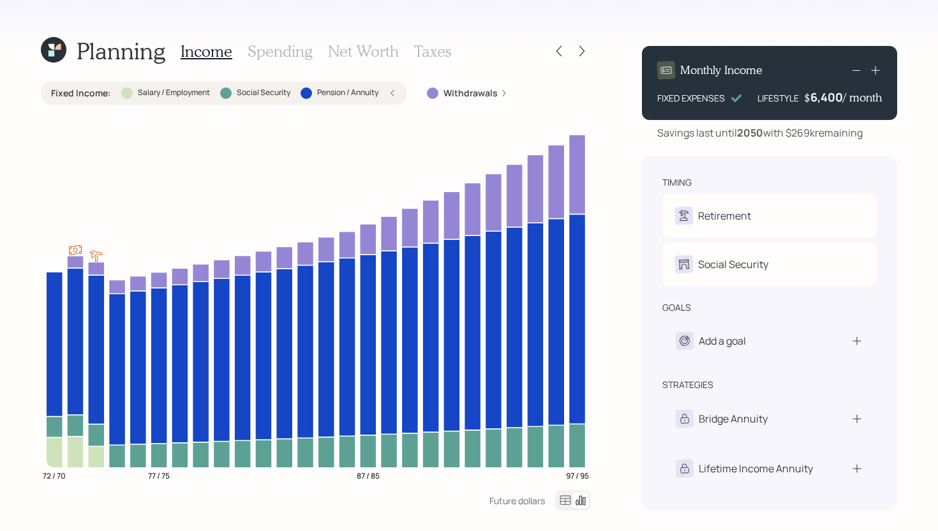
click at [82, 91] on label "Fixed Income :" at bounding box center [81, 93] width 60 height 13
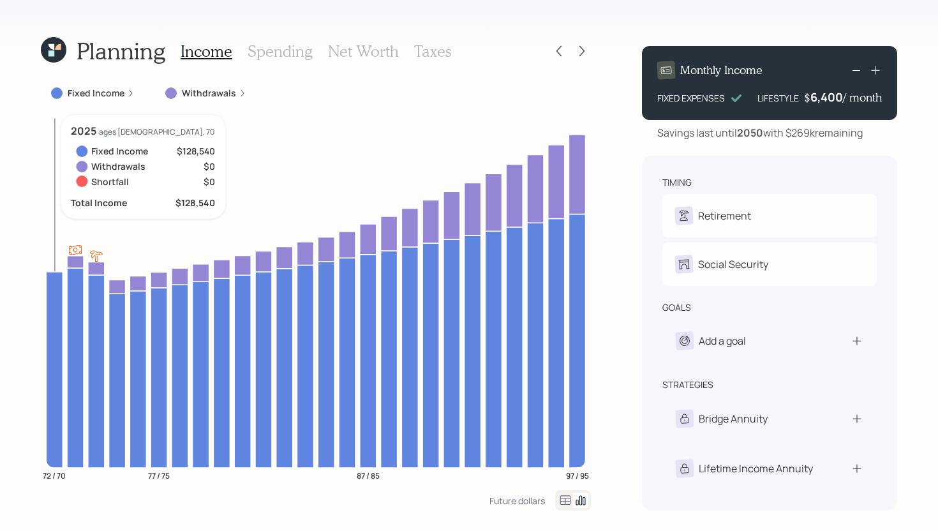
click at [56, 301] on icon at bounding box center [54, 369] width 17 height 196
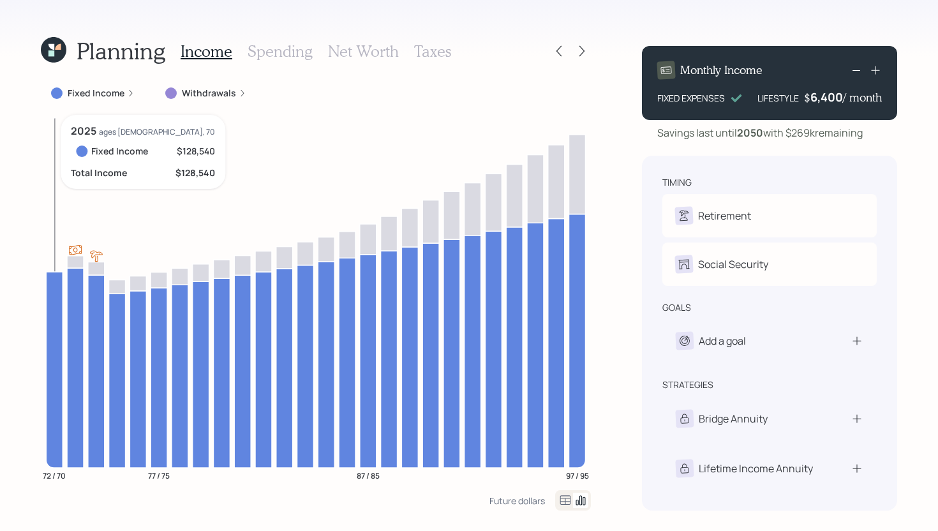
click at [59, 290] on icon at bounding box center [54, 369] width 17 height 196
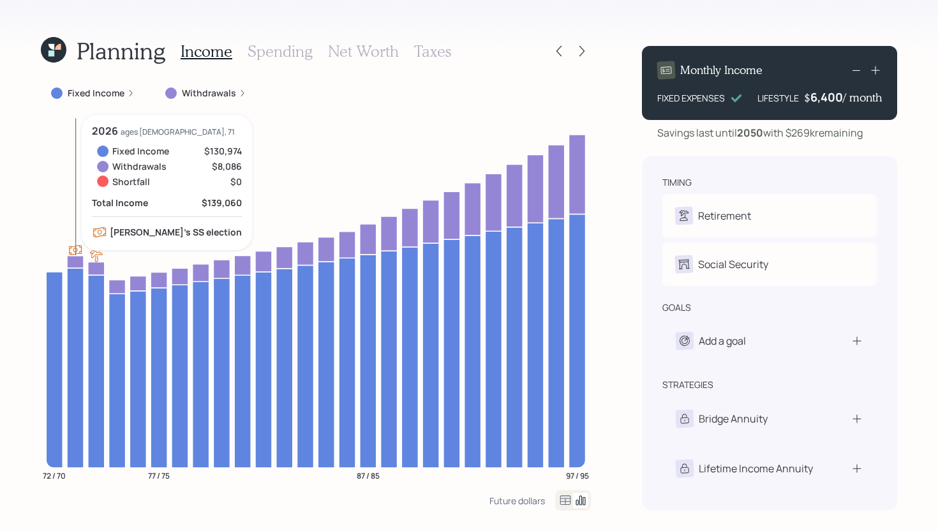
click at [73, 258] on icon at bounding box center [75, 261] width 17 height 12
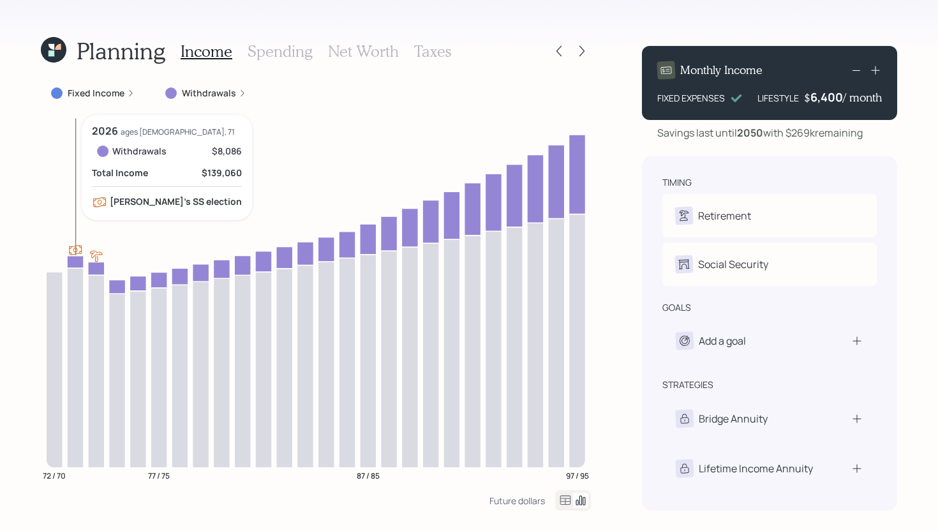
click at [80, 261] on icon at bounding box center [75, 261] width 17 height 12
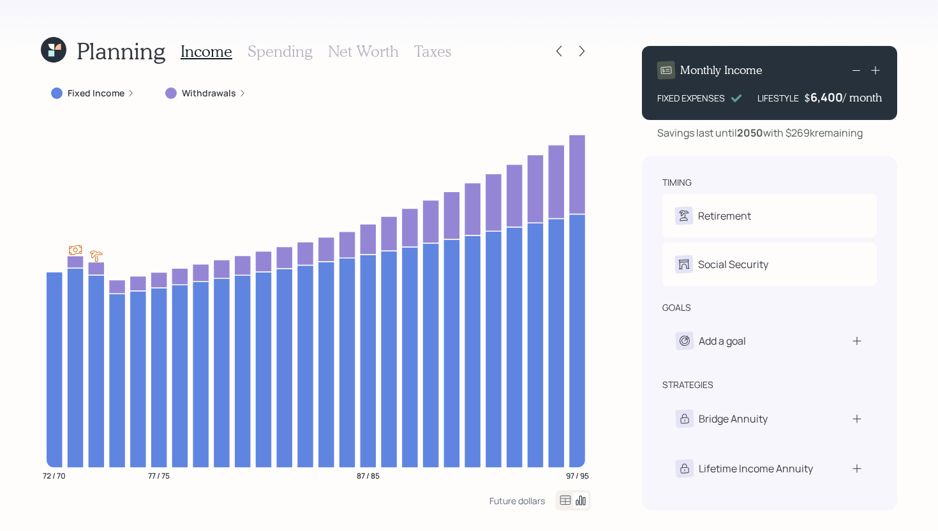
click at [228, 87] on label "Withdrawals" at bounding box center [209, 93] width 54 height 13
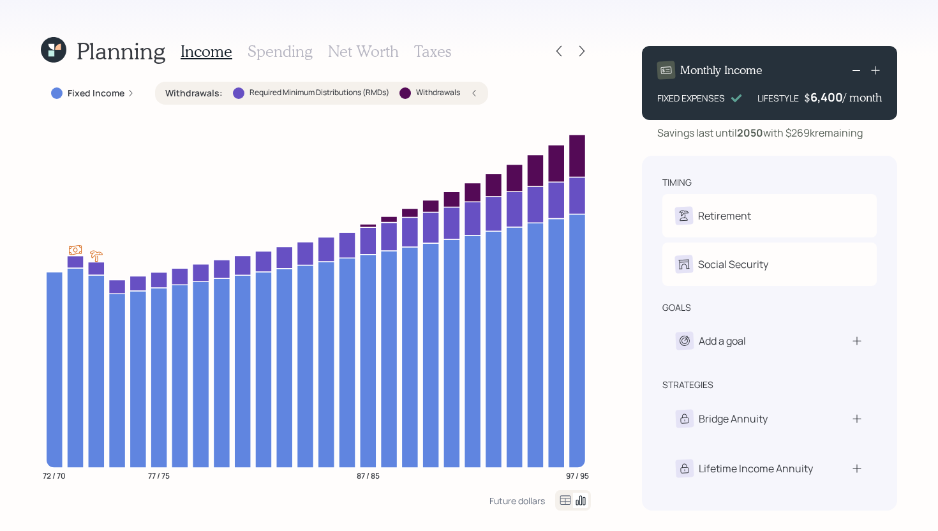
click at [370, 94] on label "Required Minimum Distributions (RMDs)" at bounding box center [320, 92] width 140 height 11
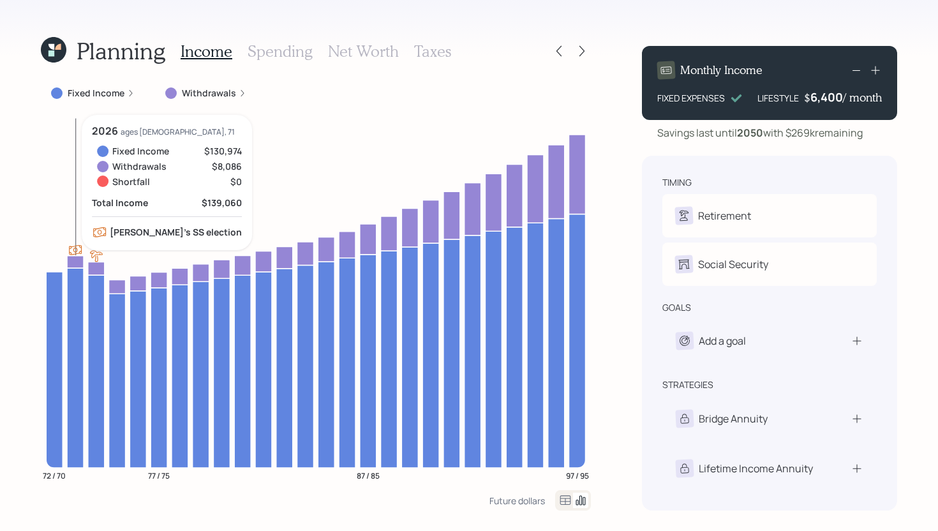
click at [72, 263] on icon at bounding box center [75, 261] width 17 height 12
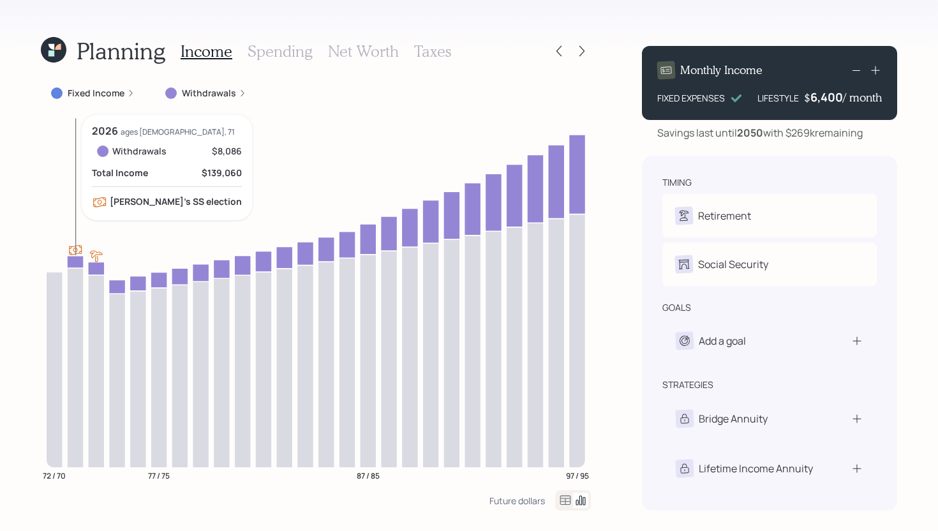
click at [77, 259] on icon at bounding box center [75, 261] width 17 height 12
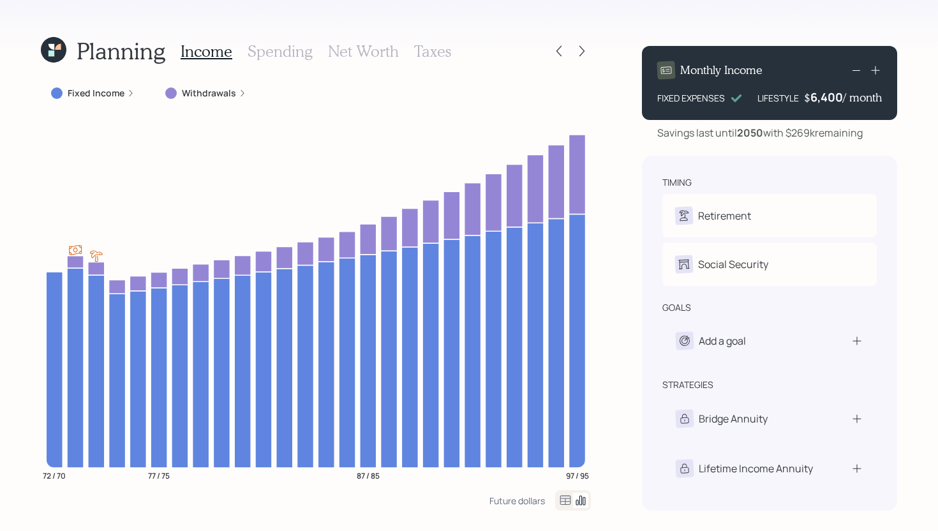
click at [212, 95] on label "Withdrawals" at bounding box center [209, 93] width 54 height 13
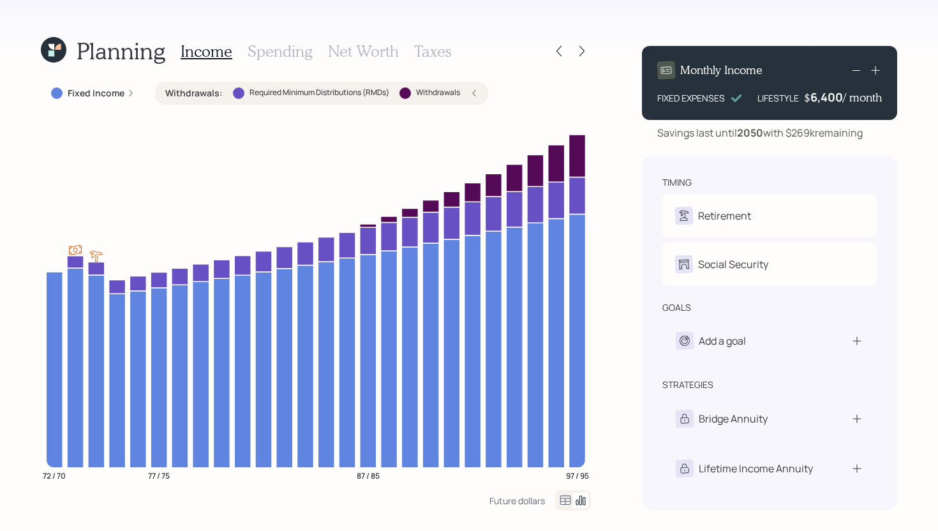
click at [234, 93] on div at bounding box center [238, 92] width 11 height 11
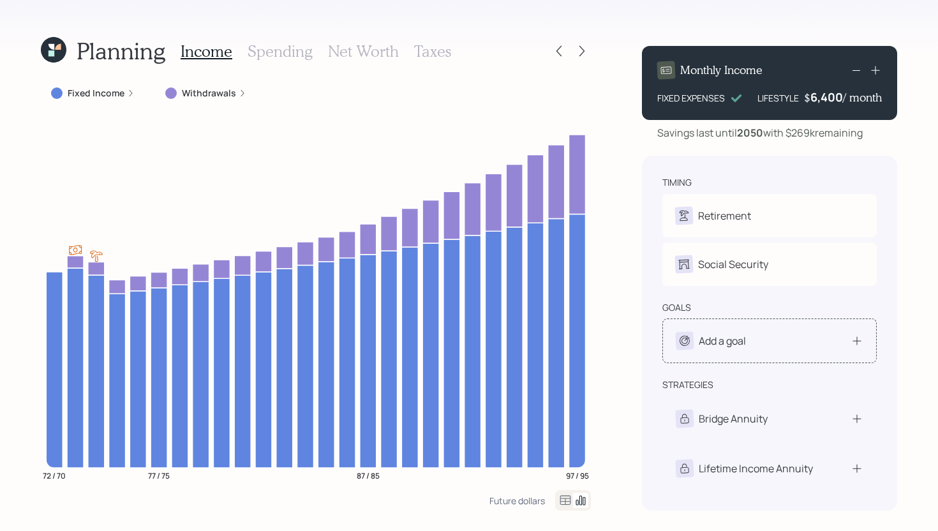
click at [799, 332] on div "Add a goal" at bounding box center [769, 340] width 214 height 45
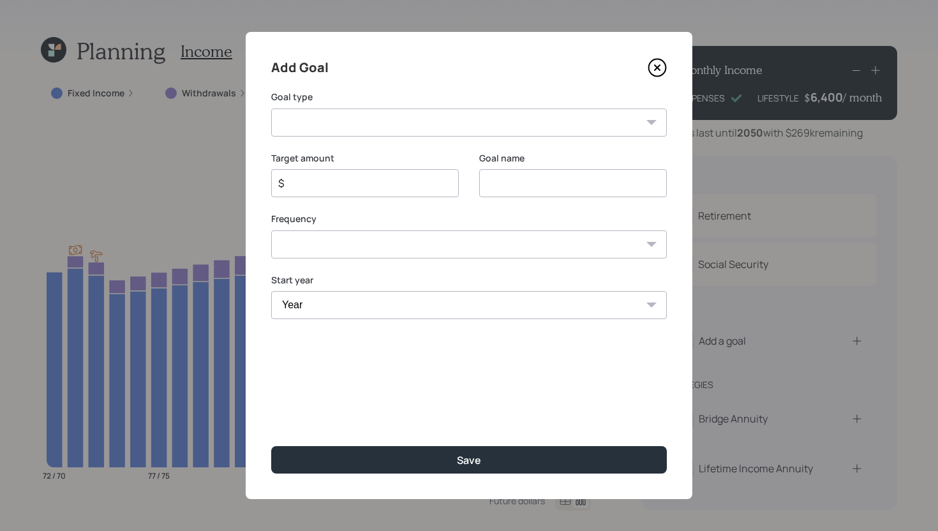
click at [477, 113] on select "Create an emergency fund Donate to charity Purchase a home Make a purchase Supp…" at bounding box center [469, 122] width 396 height 28
select select "vacation"
click at [271, 108] on select "Create an emergency fund Donate to charity Purchase a home Make a purchase Supp…" at bounding box center [469, 122] width 396 height 28
type input "Plan for travel"
click at [655, 69] on icon at bounding box center [657, 67] width 5 height 5
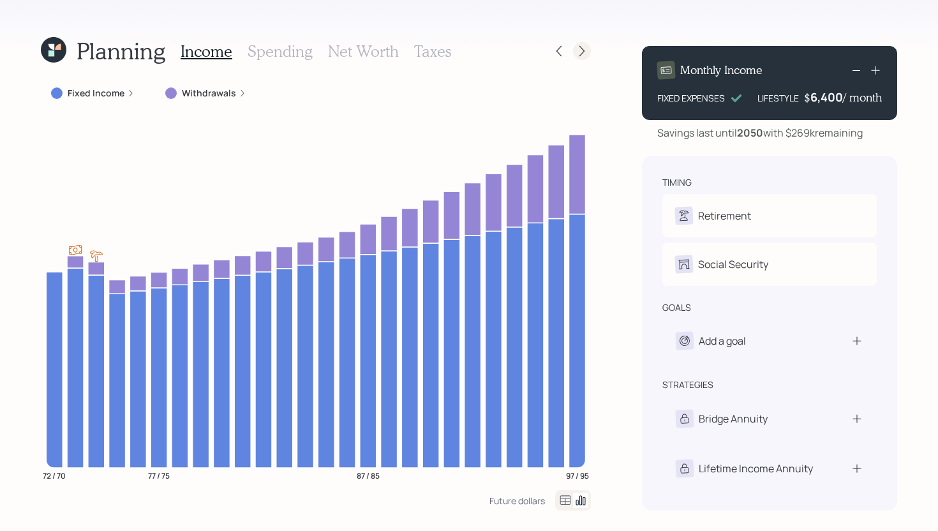
click at [580, 51] on icon at bounding box center [582, 51] width 13 height 13
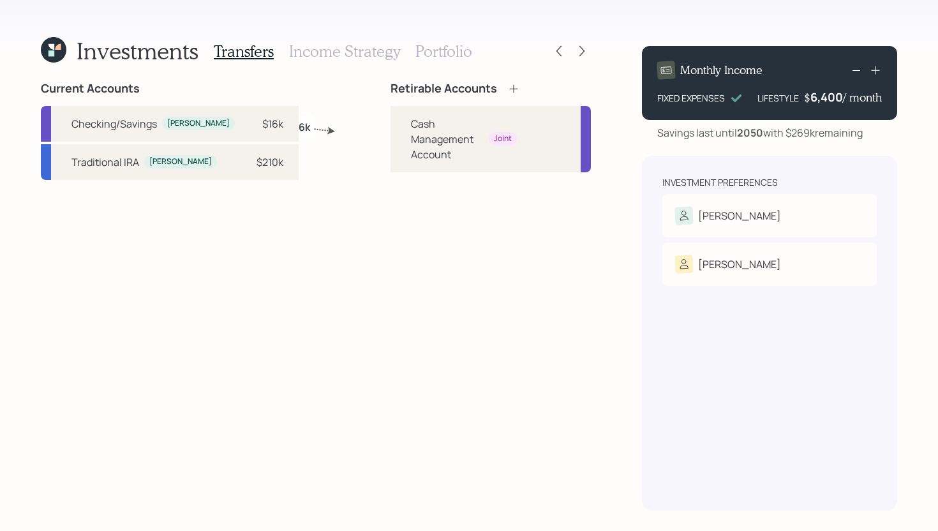
click at [507, 87] on icon at bounding box center [513, 88] width 13 height 13
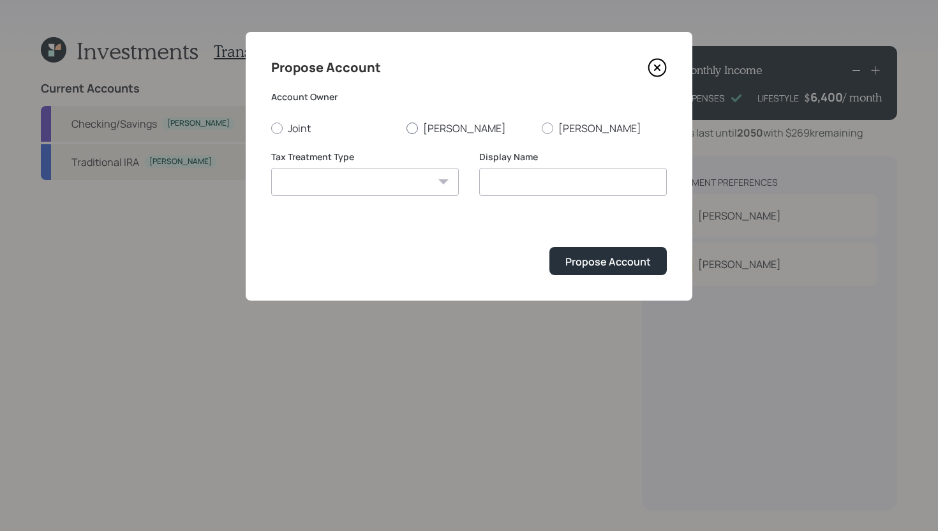
click at [415, 132] on div at bounding box center [412, 128] width 11 height 11
click at [407, 128] on input "[PERSON_NAME]" at bounding box center [406, 128] width 1 height 1
radio input "true"
click at [387, 182] on select "Roth Taxable Traditional" at bounding box center [365, 182] width 188 height 28
select select "traditional"
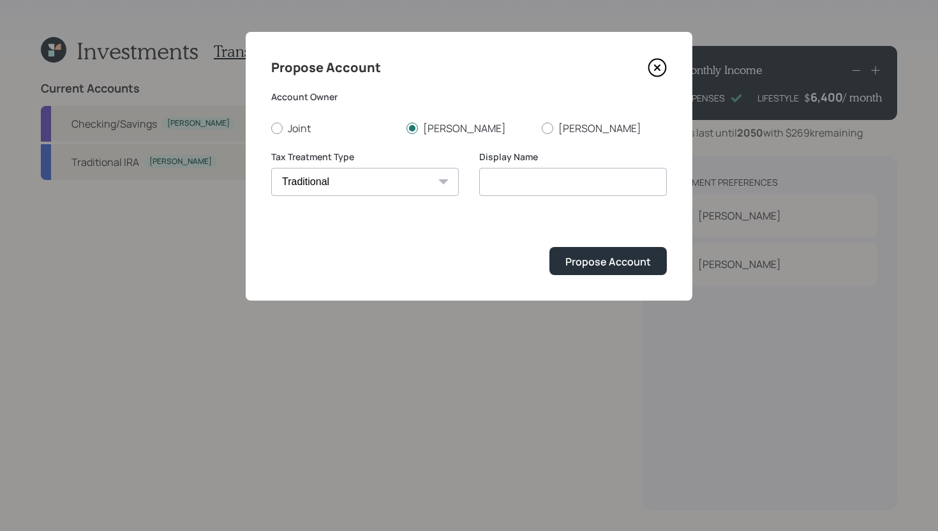
click at [271, 168] on select "Roth Taxable Traditional" at bounding box center [365, 182] width 188 height 28
click at [548, 183] on input "Traditional" at bounding box center [573, 182] width 188 height 28
type input "Traditional IRA"
click at [604, 262] on div "Propose Account" at bounding box center [608, 262] width 86 height 14
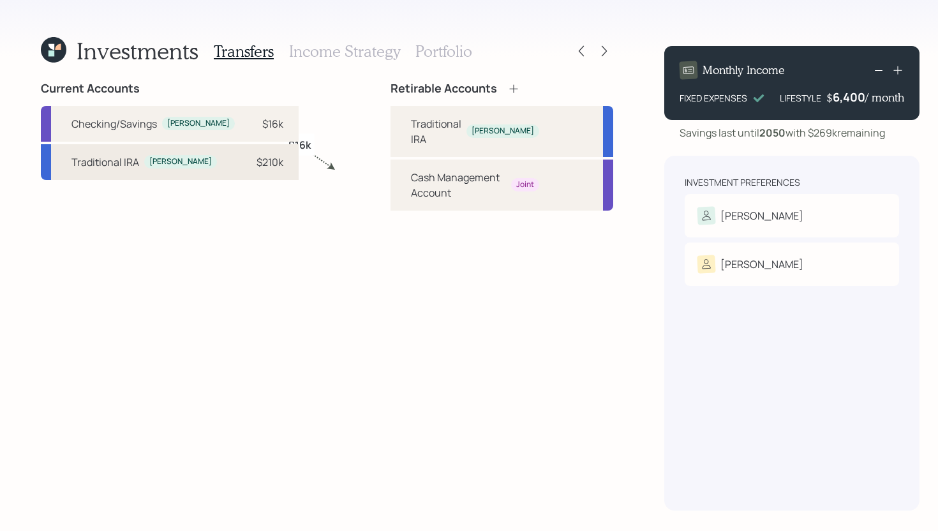
click at [248, 163] on div "Traditional IRA David $210k" at bounding box center [170, 162] width 258 height 36
click at [411, 119] on div "Traditional IRA" at bounding box center [436, 131] width 50 height 31
select select "d5af50ab-c14a-4354-8e8c-8dc603de4300"
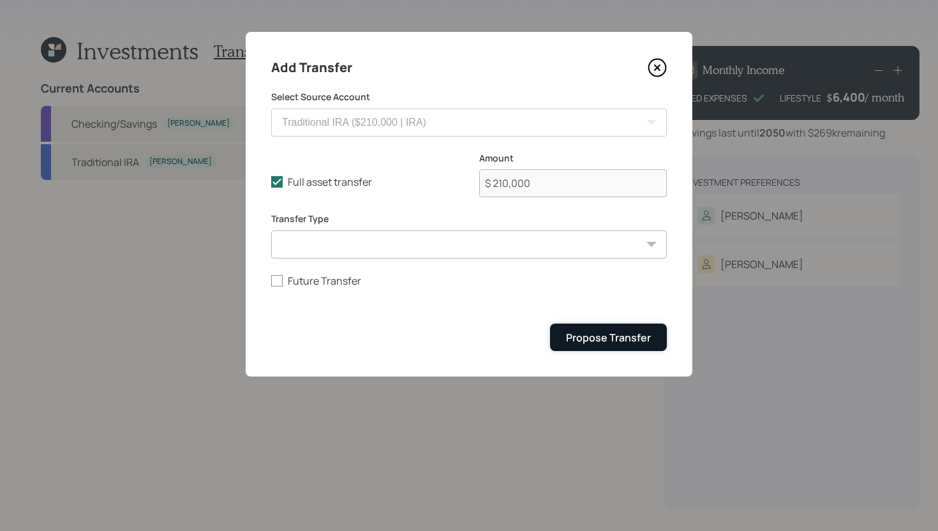
click at [585, 333] on div "Propose Transfer" at bounding box center [608, 338] width 85 height 14
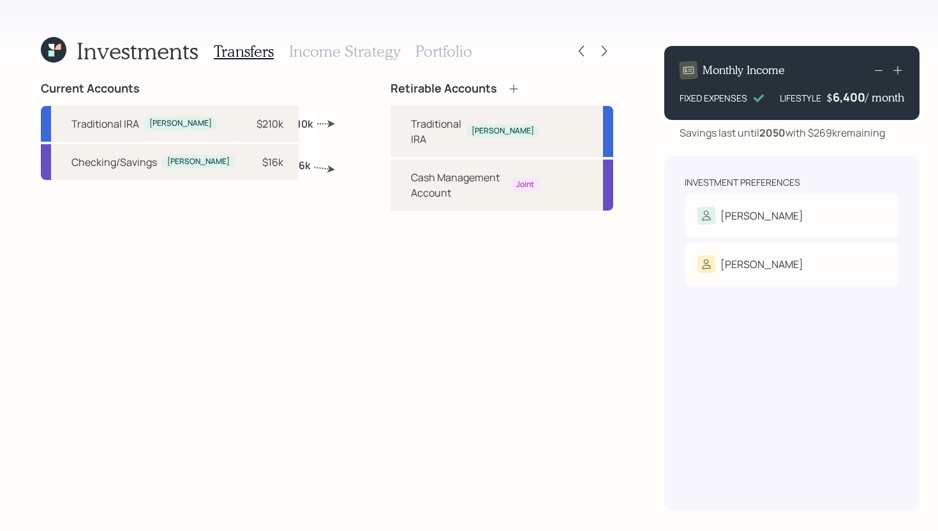
click at [303, 57] on h3 "Income Strategy" at bounding box center [344, 51] width 111 height 19
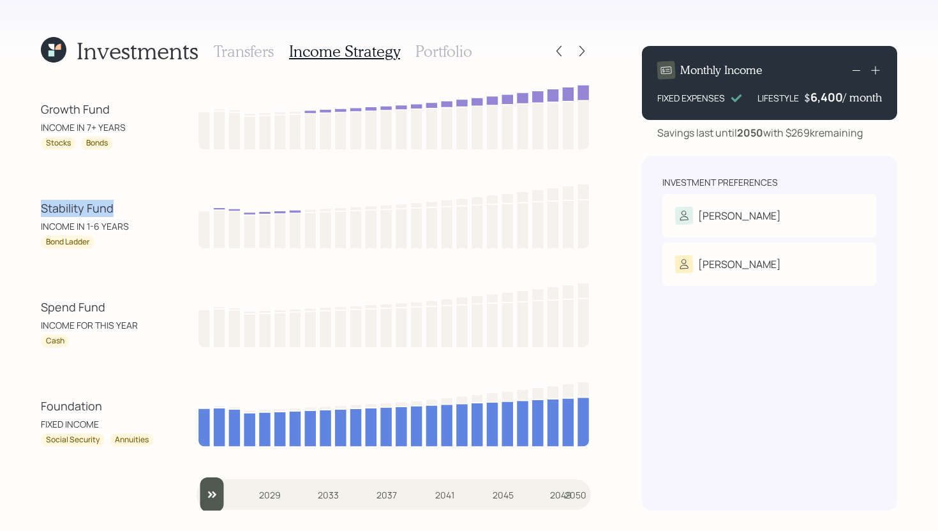
drag, startPoint x: 116, startPoint y: 209, endPoint x: 1, endPoint y: 209, distance: 114.2
click at [1, 209] on div "Investments Transfers Income Strategy Portfolio Growth Fund INCOME IN 7+ YEARS …" at bounding box center [469, 265] width 938 height 531
click at [3, 209] on div "Investments Transfers Income Strategy Portfolio Growth Fund INCOME IN 7+ YEARS …" at bounding box center [469, 265] width 938 height 531
click at [213, 488] on input "slider" at bounding box center [394, 494] width 394 height 34
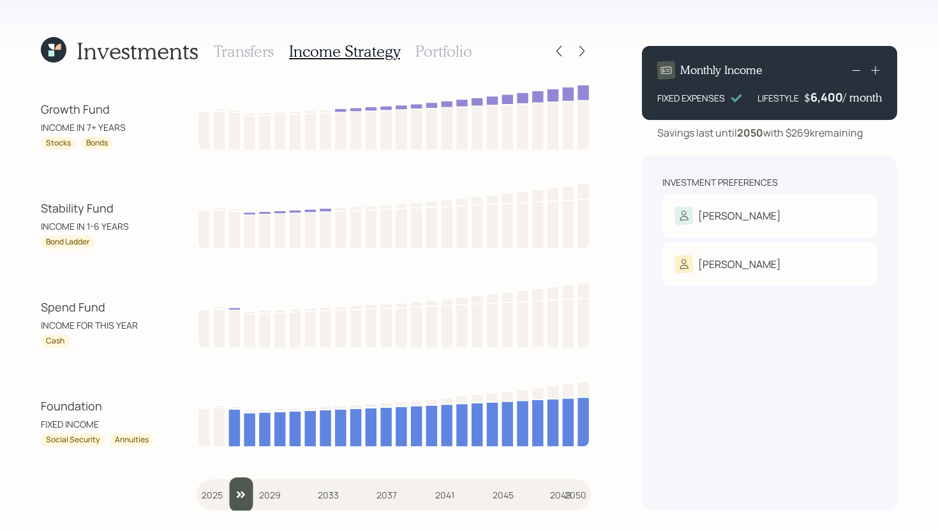
click at [232, 488] on input "slider" at bounding box center [394, 494] width 394 height 34
drag, startPoint x: 238, startPoint y: 494, endPoint x: 223, endPoint y: 494, distance: 15.3
type input "2026"
click at [223, 494] on input "slider" at bounding box center [394, 494] width 394 height 34
click at [467, 56] on h3 "Portfolio" at bounding box center [443, 51] width 57 height 19
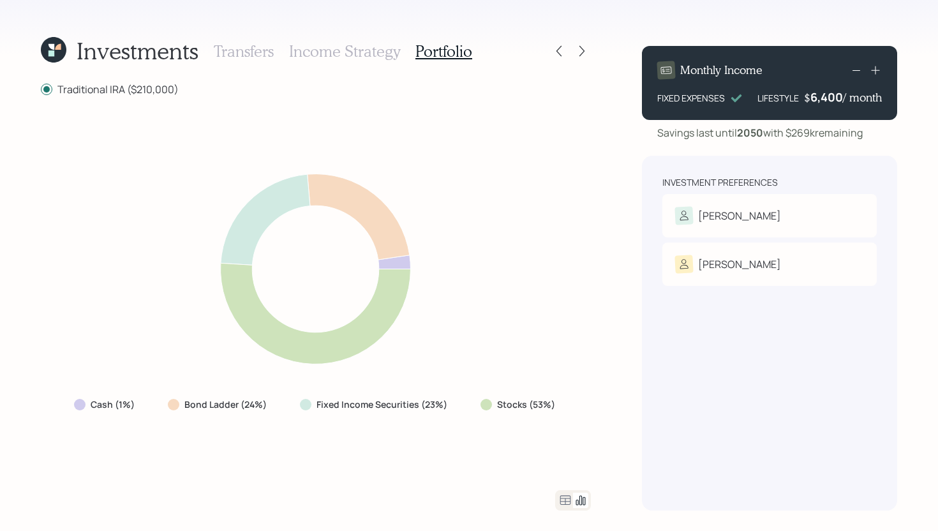
click at [564, 501] on icon at bounding box center [565, 500] width 11 height 10
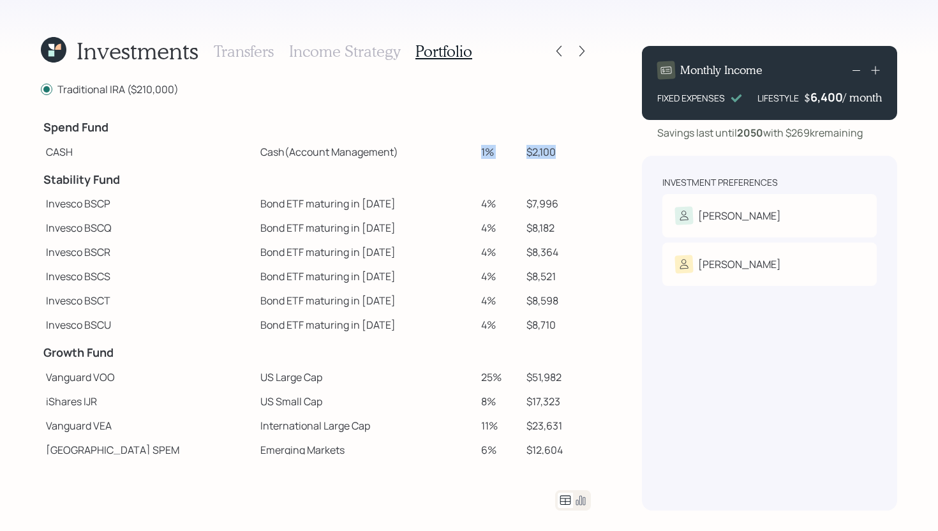
drag, startPoint x: 559, startPoint y: 153, endPoint x: 462, endPoint y: 147, distance: 97.1
click at [461, 147] on tr "CASH Cash (Account Management) 1% $2,100" at bounding box center [316, 152] width 550 height 24
click at [429, 112] on td at bounding box center [365, 126] width 221 height 28
drag, startPoint x: 460, startPoint y: 153, endPoint x: 480, endPoint y: 153, distance: 20.4
click at [480, 153] on td "1%" at bounding box center [499, 152] width 46 height 24
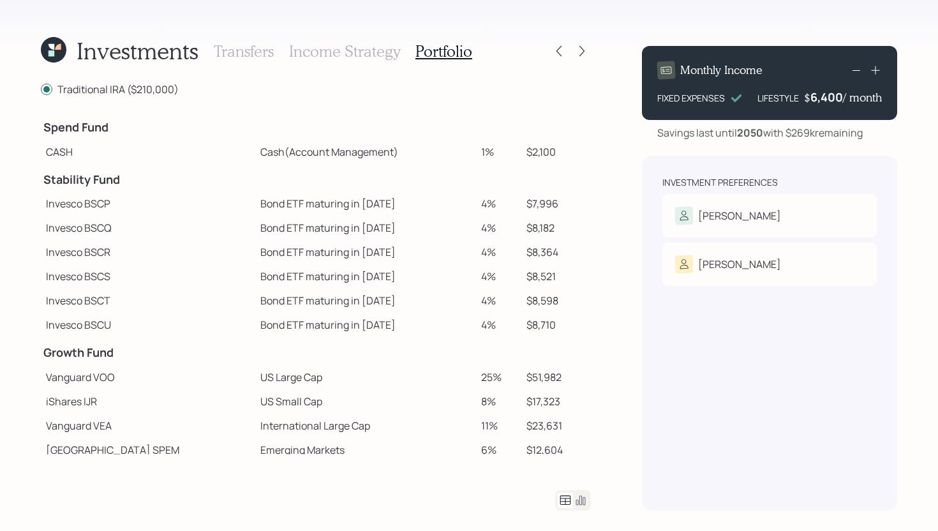
click at [481, 153] on td "1%" at bounding box center [499, 152] width 46 height 24
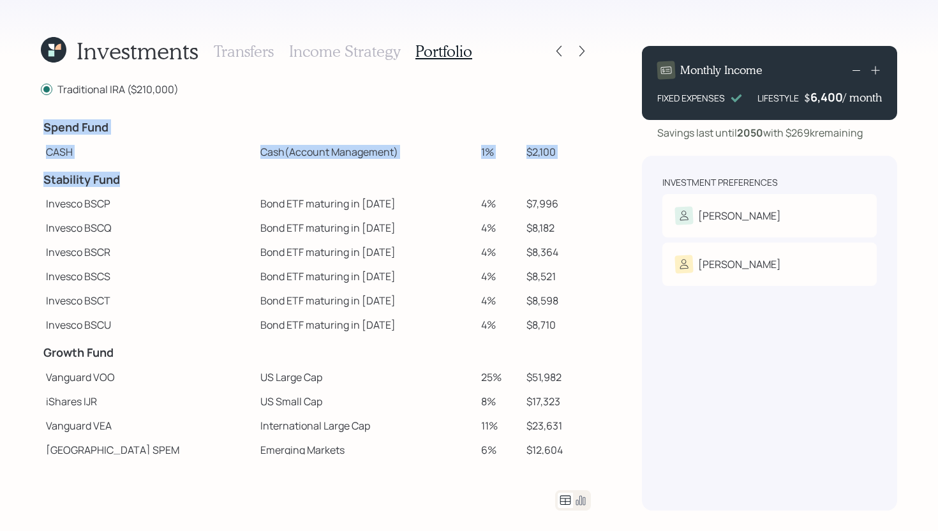
drag, startPoint x: 130, startPoint y: 181, endPoint x: 26, endPoint y: 181, distance: 103.4
click at [26, 181] on div "Investments Transfers Income Strategy Portfolio Traditional IRA ($210,000) Spen…" at bounding box center [469, 265] width 938 height 531
click at [124, 166] on td "Stability Fund" at bounding box center [148, 178] width 214 height 28
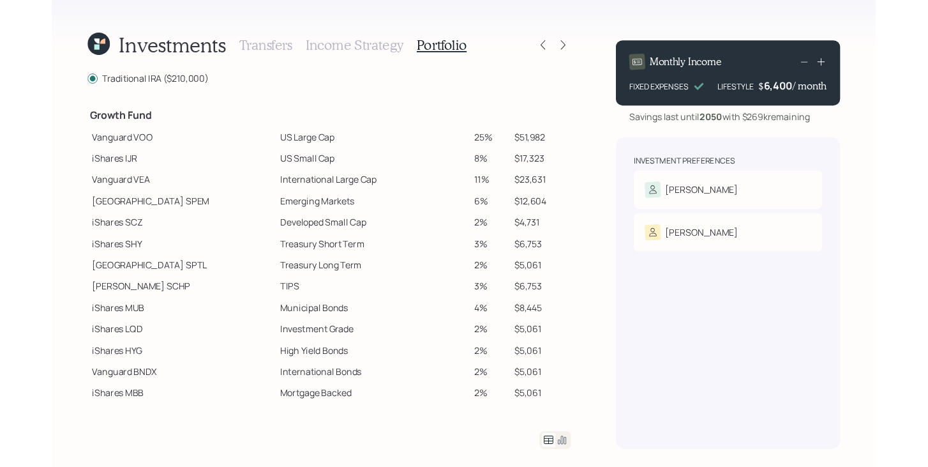
scroll to position [226, 0]
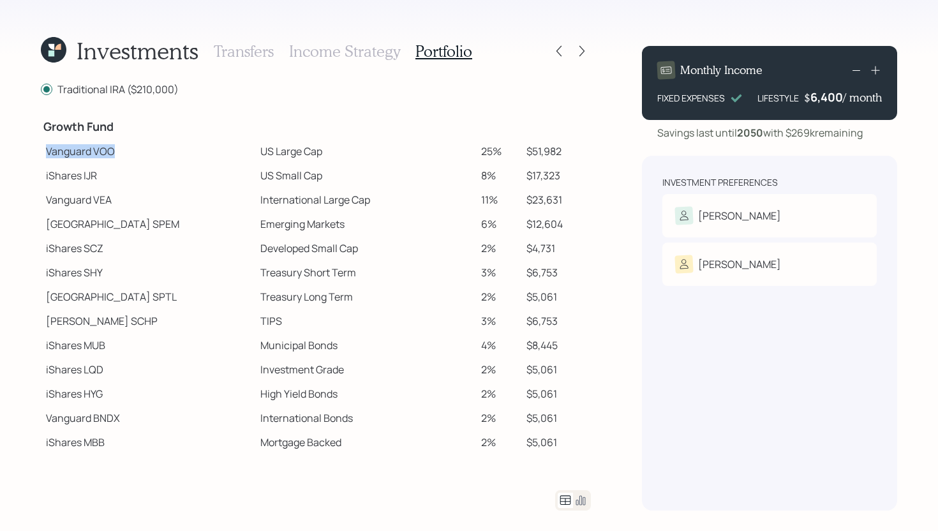
drag, startPoint x: 116, startPoint y: 152, endPoint x: 43, endPoint y: 156, distance: 72.2
click at [43, 156] on td "Vanguard VOO" at bounding box center [148, 151] width 214 height 24
click at [91, 158] on td "Vanguard VOO" at bounding box center [148, 151] width 214 height 24
drag, startPoint x: 49, startPoint y: 153, endPoint x: 126, endPoint y: 154, distance: 77.9
click at [126, 154] on td "Vanguard VOO" at bounding box center [148, 151] width 214 height 24
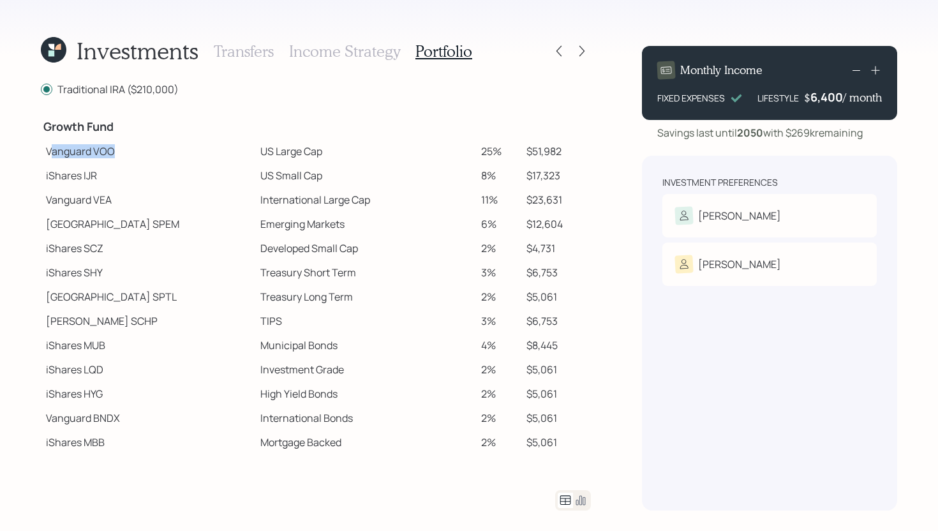
click at [126, 154] on td "Vanguard VOO" at bounding box center [148, 151] width 214 height 24
drag, startPoint x: 44, startPoint y: 128, endPoint x: 119, endPoint y: 126, distance: 75.3
click at [119, 126] on h4 "Growth Fund" at bounding box center [147, 127] width 209 height 14
click at [366, 141] on td "US Large Cap" at bounding box center [365, 151] width 221 height 24
drag, startPoint x: 464, startPoint y: 155, endPoint x: 486, endPoint y: 154, distance: 22.4
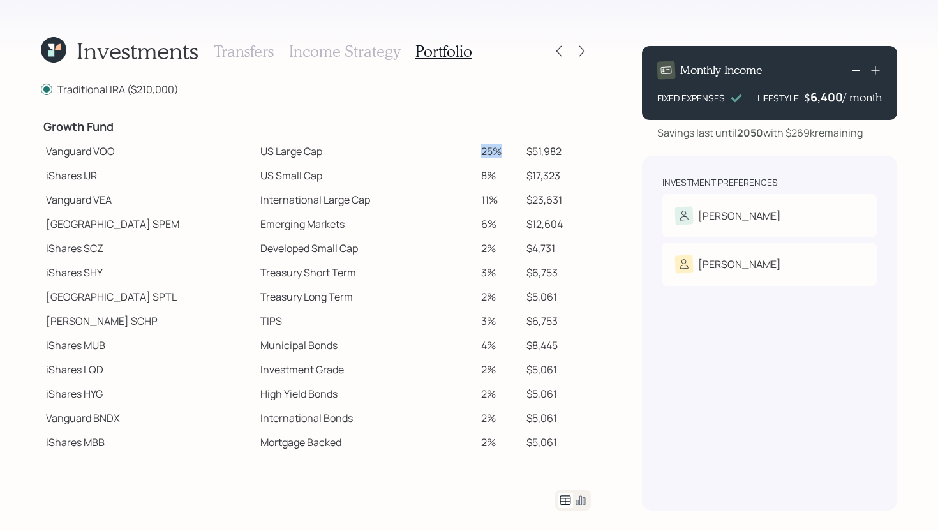
click at [486, 154] on td "25%" at bounding box center [499, 151] width 46 height 24
drag, startPoint x: 516, startPoint y: 151, endPoint x: 555, endPoint y: 149, distance: 39.0
click at [555, 149] on td "$51,982" at bounding box center [556, 151] width 70 height 24
click at [124, 151] on td "Vanguard VOO" at bounding box center [148, 151] width 214 height 24
drag, startPoint x: 485, startPoint y: 154, endPoint x: 459, endPoint y: 153, distance: 26.2
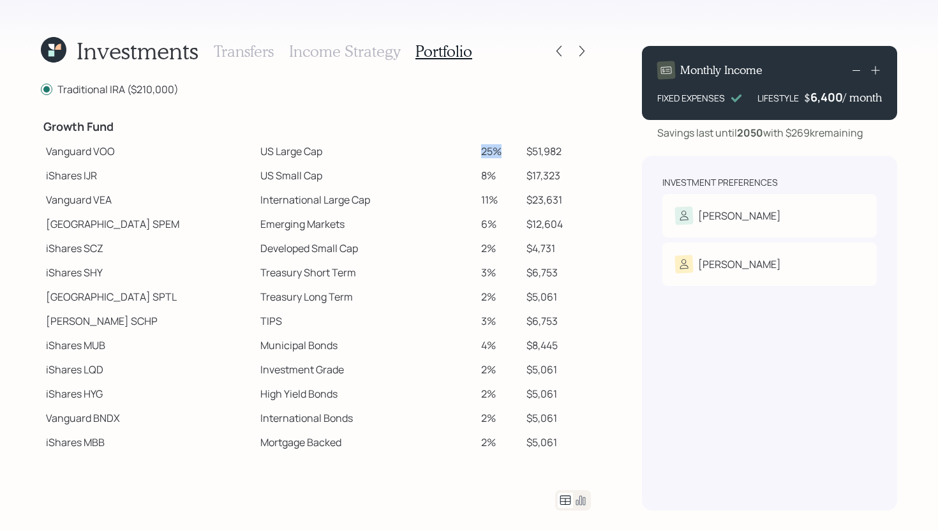
click at [476, 153] on td "25%" at bounding box center [499, 151] width 46 height 24
drag, startPoint x: 479, startPoint y: 174, endPoint x: 456, endPoint y: 174, distance: 23.0
click at [455, 174] on tr "iShares IJR US Small Cap 8% $17,323" at bounding box center [316, 175] width 550 height 24
drag, startPoint x: 485, startPoint y: 200, endPoint x: 459, endPoint y: 200, distance: 26.2
click at [476, 200] on td "11%" at bounding box center [499, 200] width 46 height 24
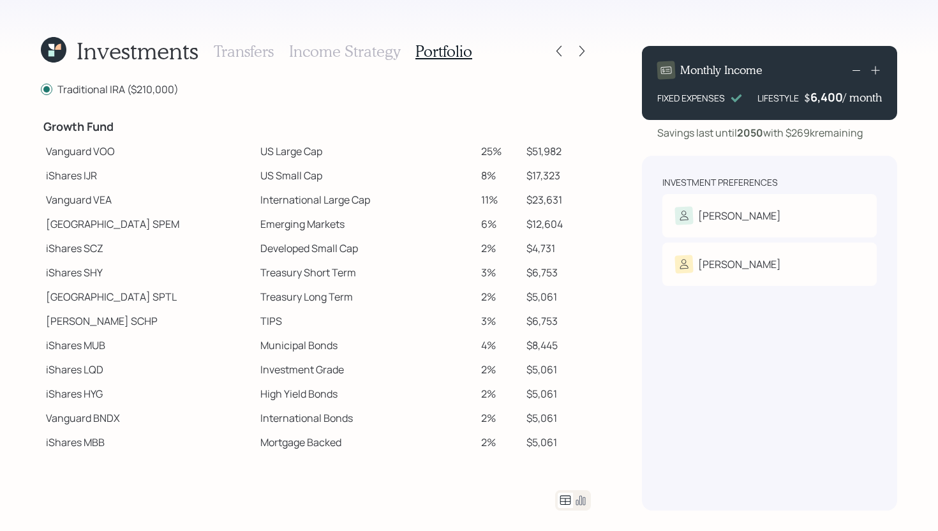
click at [480, 135] on td at bounding box center [499, 125] width 46 height 28
click at [581, 55] on icon at bounding box center [582, 51] width 13 height 13
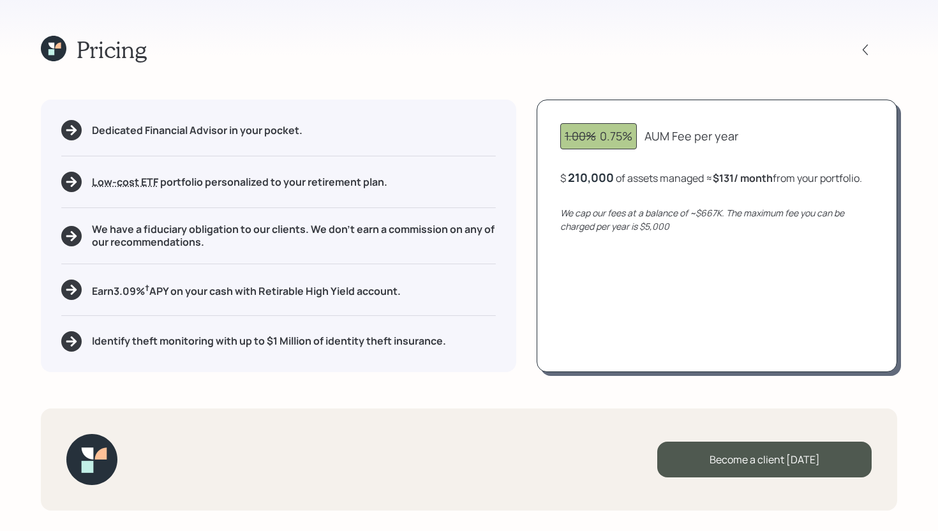
click at [632, 137] on div "1.00% 0.75%" at bounding box center [598, 136] width 77 height 26
drag, startPoint x: 634, startPoint y: 136, endPoint x: 600, endPoint y: 140, distance: 34.8
click at [599, 140] on div "1.00% 0.75%" at bounding box center [598, 136] width 77 height 26
click at [641, 154] on div "1.00% 0.75% AUM Fee per year $ 210,000 of assets managed ≈ $131 / month from yo…" at bounding box center [717, 236] width 361 height 272
drag, startPoint x: 600, startPoint y: 136, endPoint x: 631, endPoint y: 134, distance: 31.3
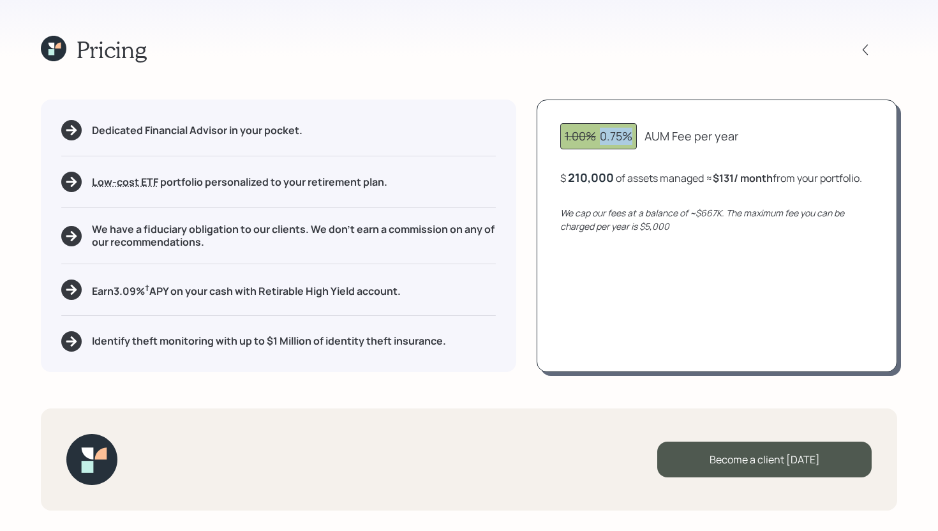
click at [631, 134] on div "1.00% 0.75%" at bounding box center [599, 136] width 68 height 17
click at [690, 152] on div "1.00% 0.75% AUM Fee per year $ 210,000 of assets managed ≈ $131 / month from yo…" at bounding box center [717, 236] width 361 height 272
click at [59, 45] on icon at bounding box center [58, 46] width 6 height 6
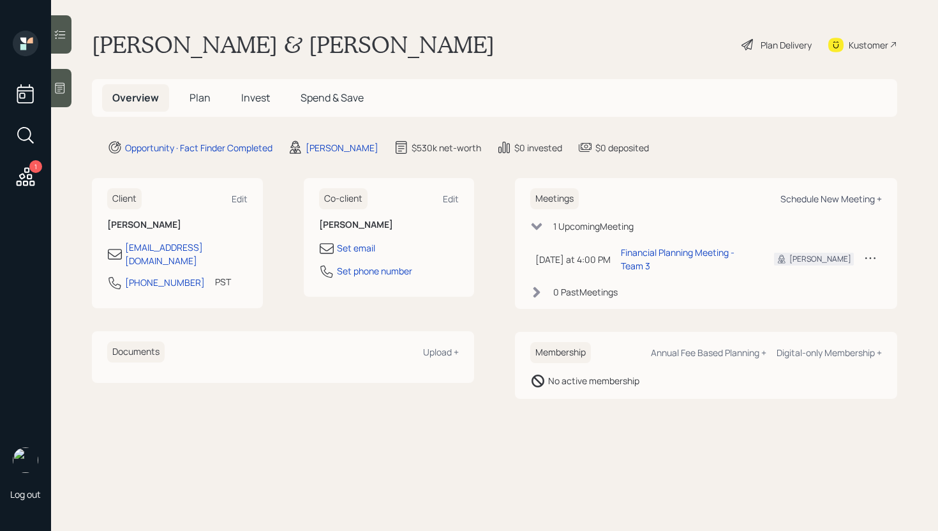
click at [805, 194] on div "Schedule New Meeting +" at bounding box center [831, 199] width 101 height 12
select select "bffa7908-1b2a-4c79-9bb6-f0ec9aed22d3"
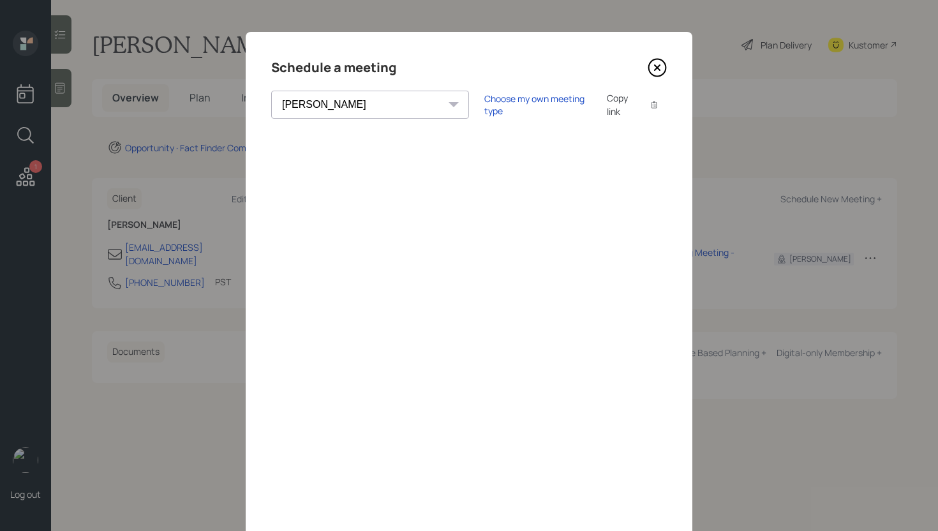
click at [650, 68] on icon at bounding box center [657, 67] width 19 height 19
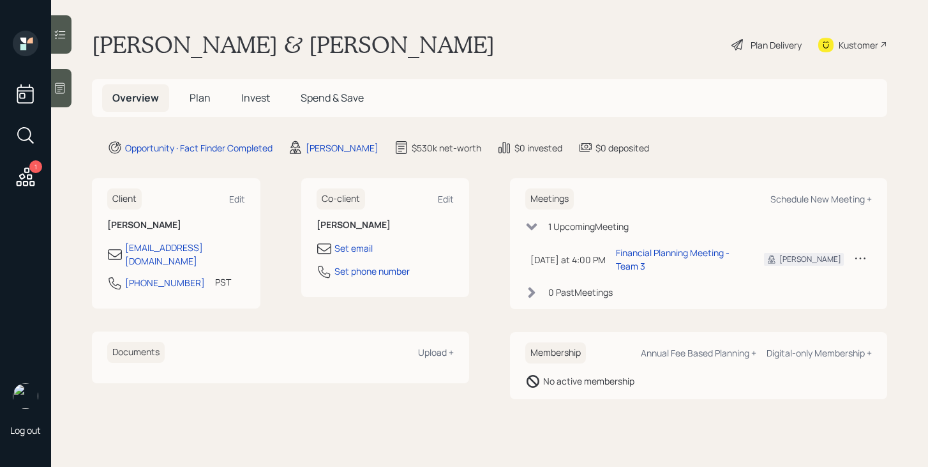
click at [214, 99] on h5 "Plan" at bounding box center [199, 97] width 41 height 27
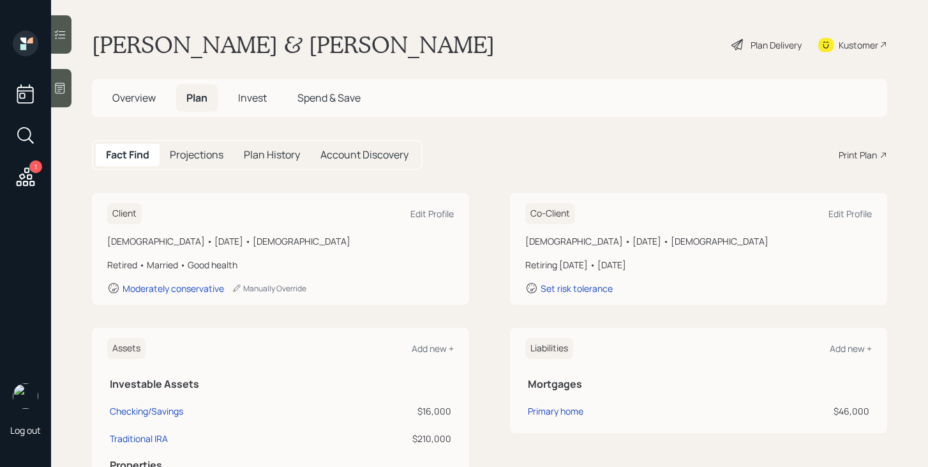
click at [851, 153] on div "Print Plan" at bounding box center [858, 154] width 38 height 13
